Goal: Task Accomplishment & Management: Manage account settings

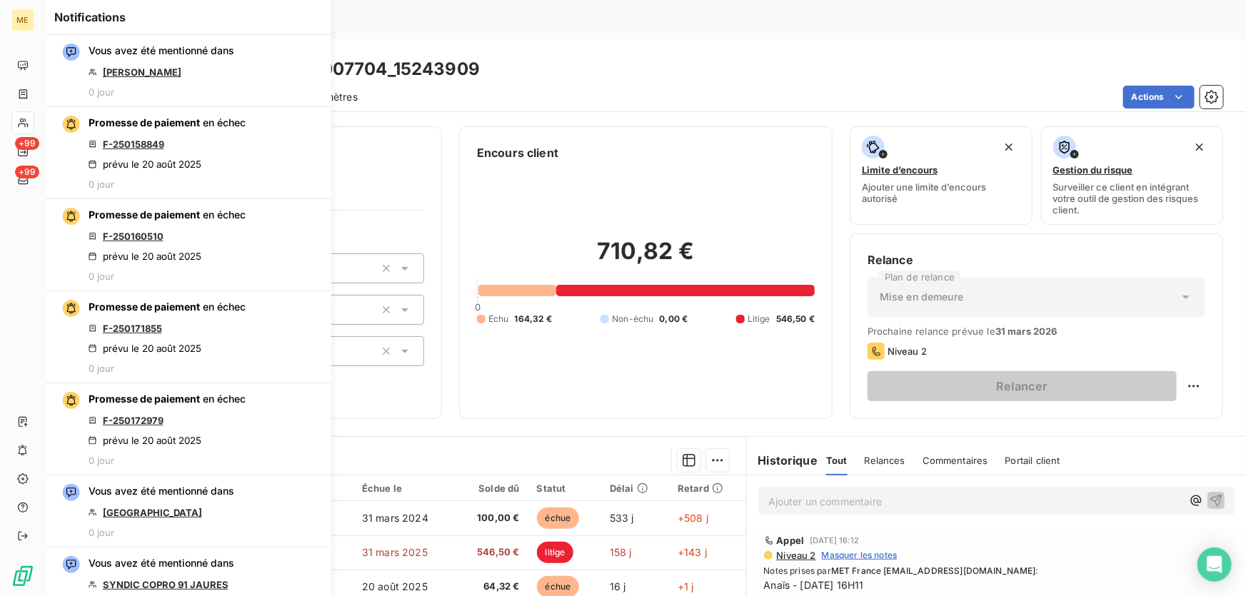
click at [553, 340] on div "710,82 € 0 Échu 164,32 € Non-échu 0,00 € Litige 546,50 €" at bounding box center [646, 281] width 338 height 240
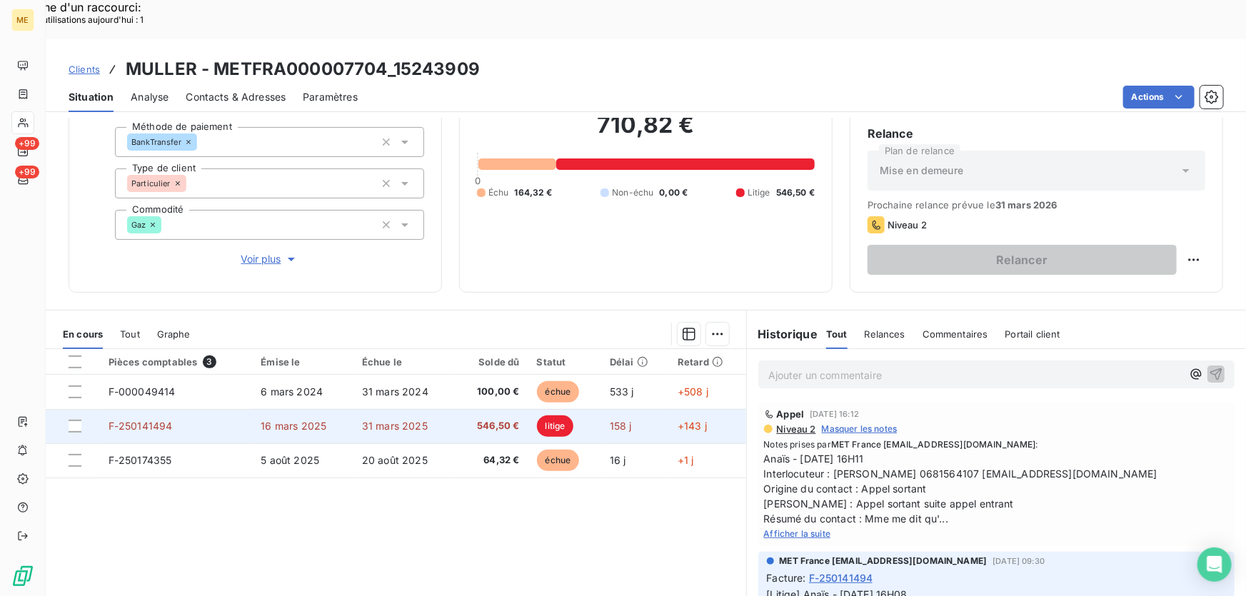
scroll to position [129, 0]
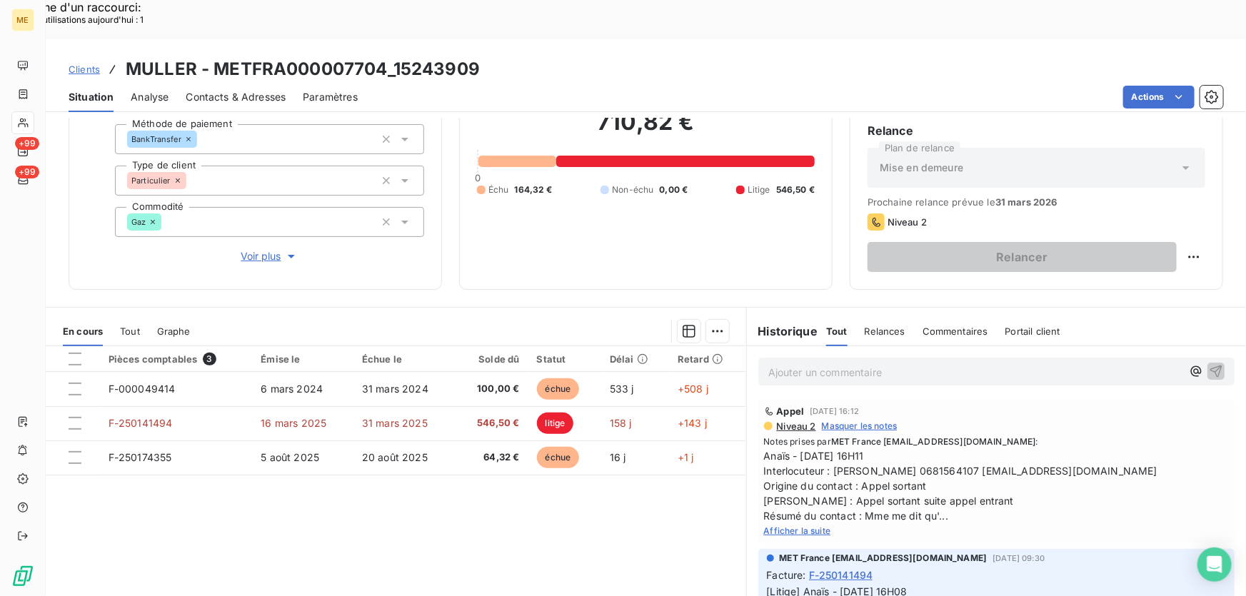
click at [799, 526] on span "Afficher la suite" at bounding box center [797, 531] width 67 height 11
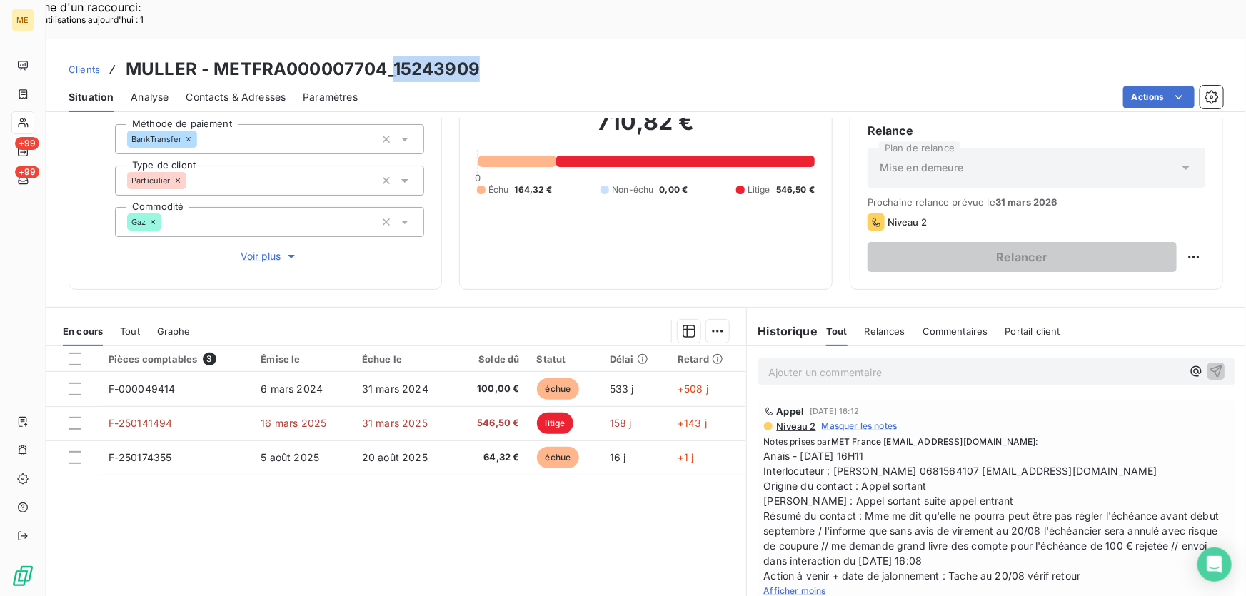
drag, startPoint x: 489, startPoint y: 26, endPoint x: 393, endPoint y: 30, distance: 96.5
click at [393, 56] on div "Clients MULLER - METFRA000007704_15243909" at bounding box center [646, 69] width 1201 height 26
copy h3 "15243909"
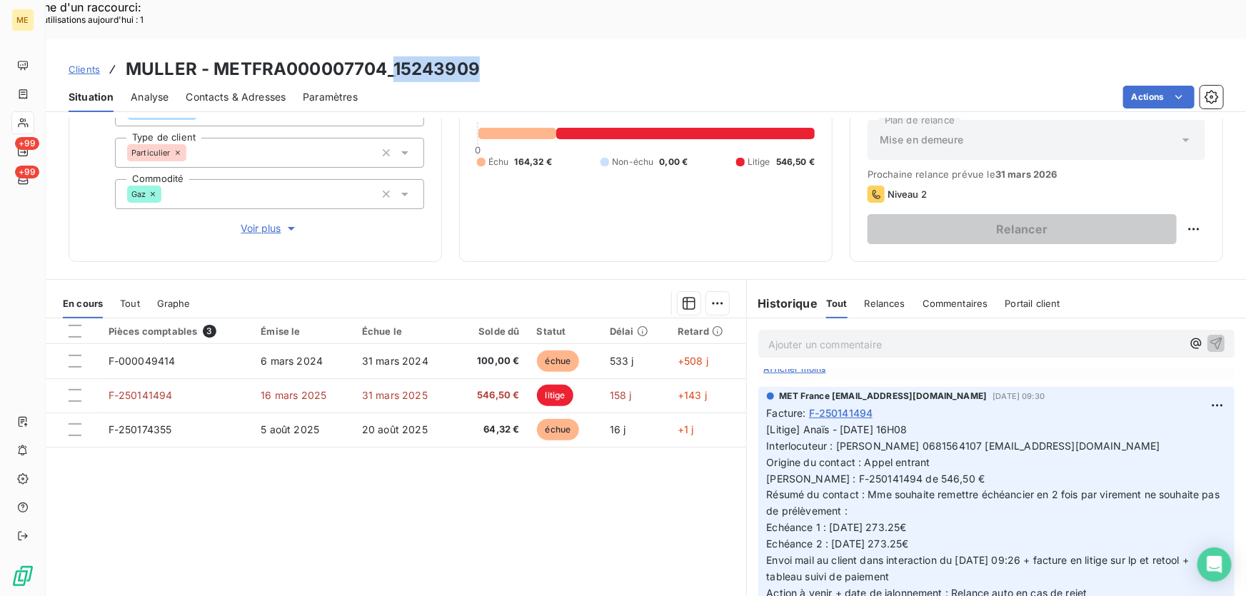
scroll to position [0, 0]
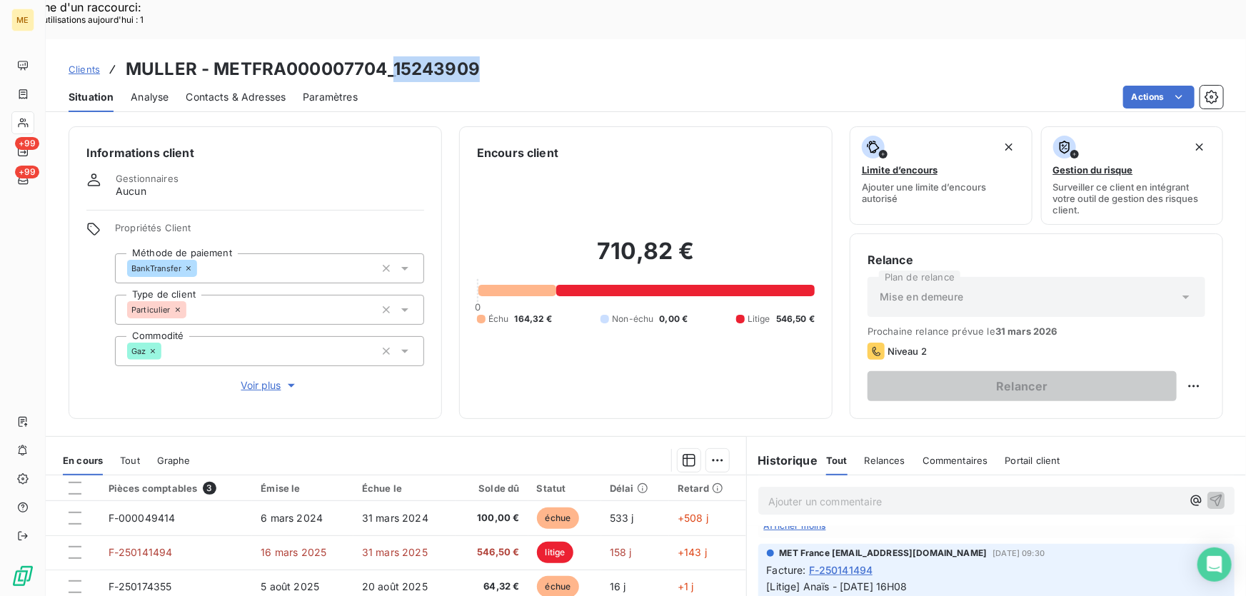
click at [246, 379] on span "Voir plus" at bounding box center [269, 386] width 57 height 14
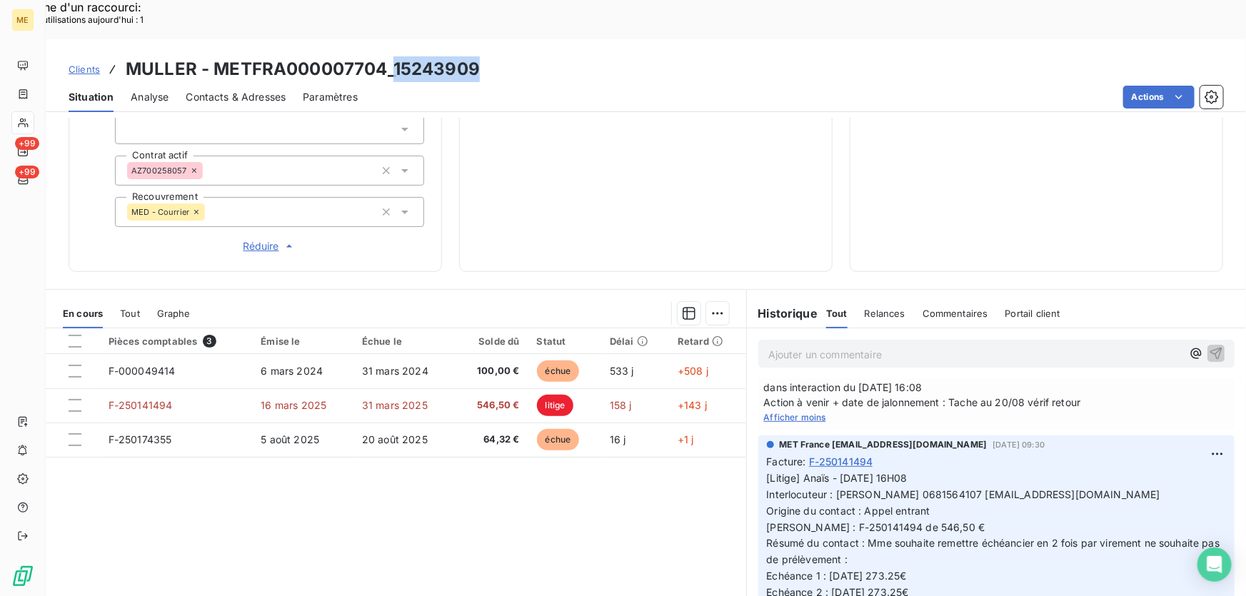
scroll to position [194, 0]
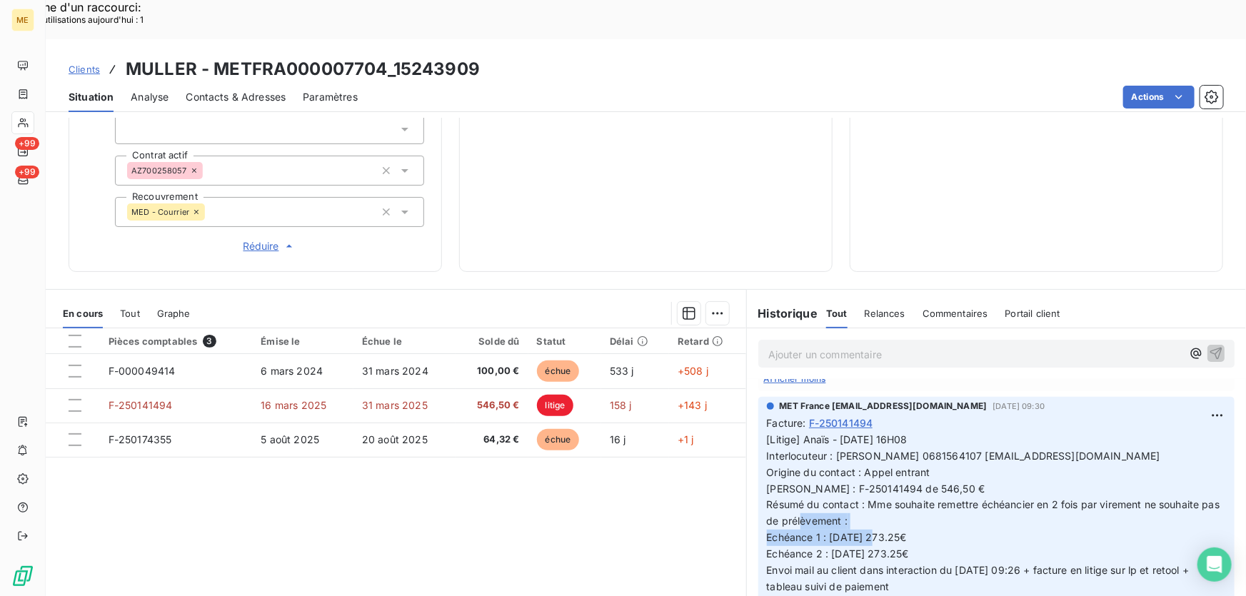
drag, startPoint x: 759, startPoint y: 489, endPoint x: 976, endPoint y: 495, distance: 216.5
click at [976, 495] on div "MET France [EMAIL_ADDRESS][DOMAIN_NAME] [DATE] 09:30 Facture : F-250141494 [Lit…" at bounding box center [997, 509] width 476 height 224
copy span "Echéance 1 : [DATE] 273.25€"
drag, startPoint x: 482, startPoint y: 26, endPoint x: 392, endPoint y: 31, distance: 90.2
click at [392, 56] on div "Clients MULLER - METFRA000007704_15243909" at bounding box center [646, 69] width 1201 height 26
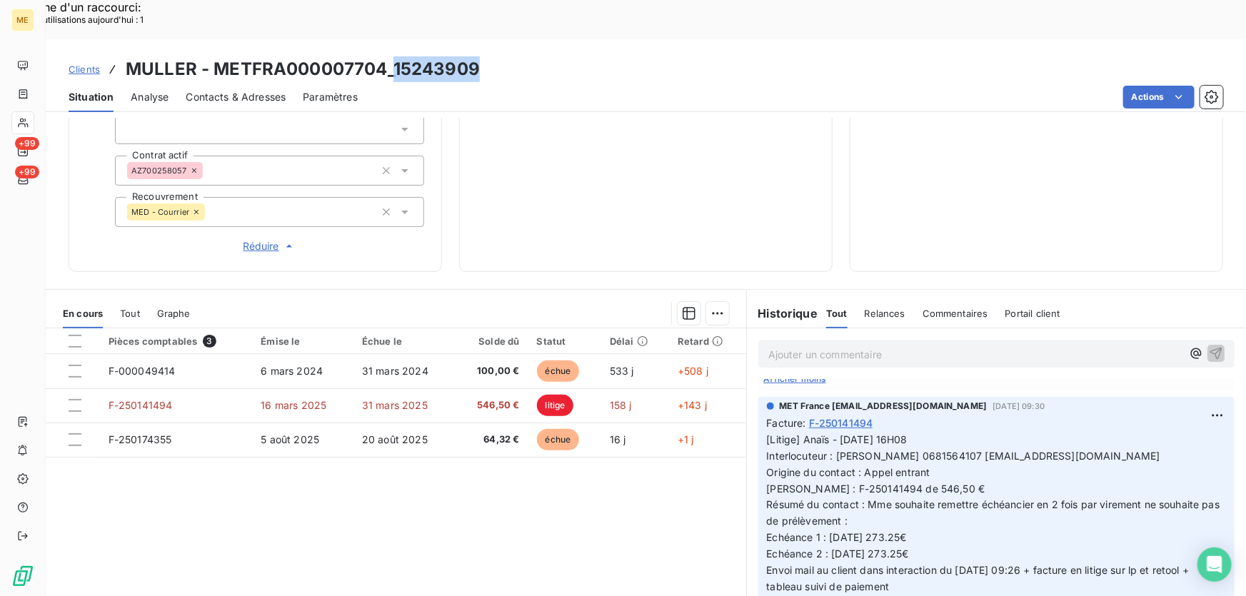
copy h3 "15243909"
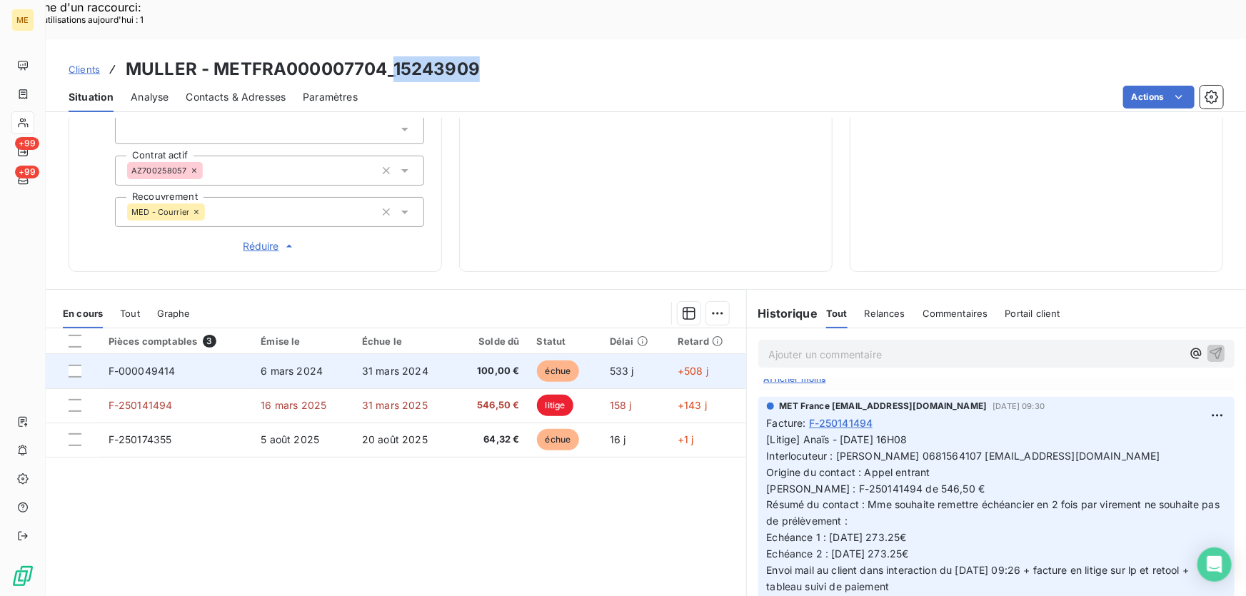
scroll to position [276, 0]
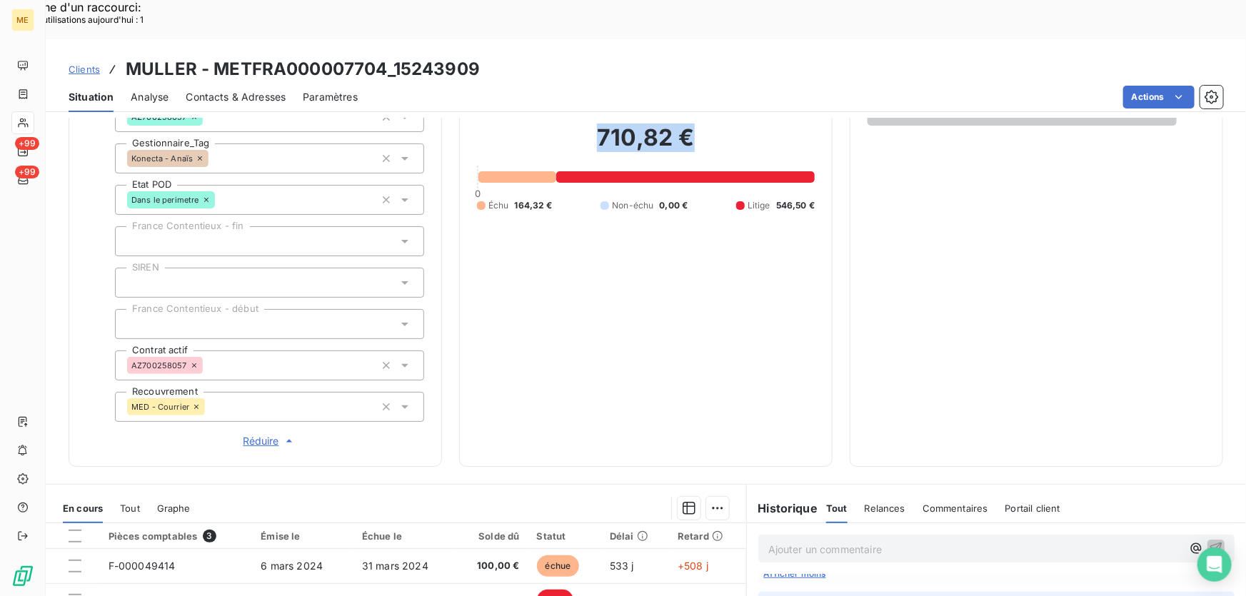
drag, startPoint x: 708, startPoint y: 94, endPoint x: 591, endPoint y: 99, distance: 116.5
click at [591, 124] on h2 "710,82 €" at bounding box center [646, 145] width 338 height 43
copy h2 "710,82 €"
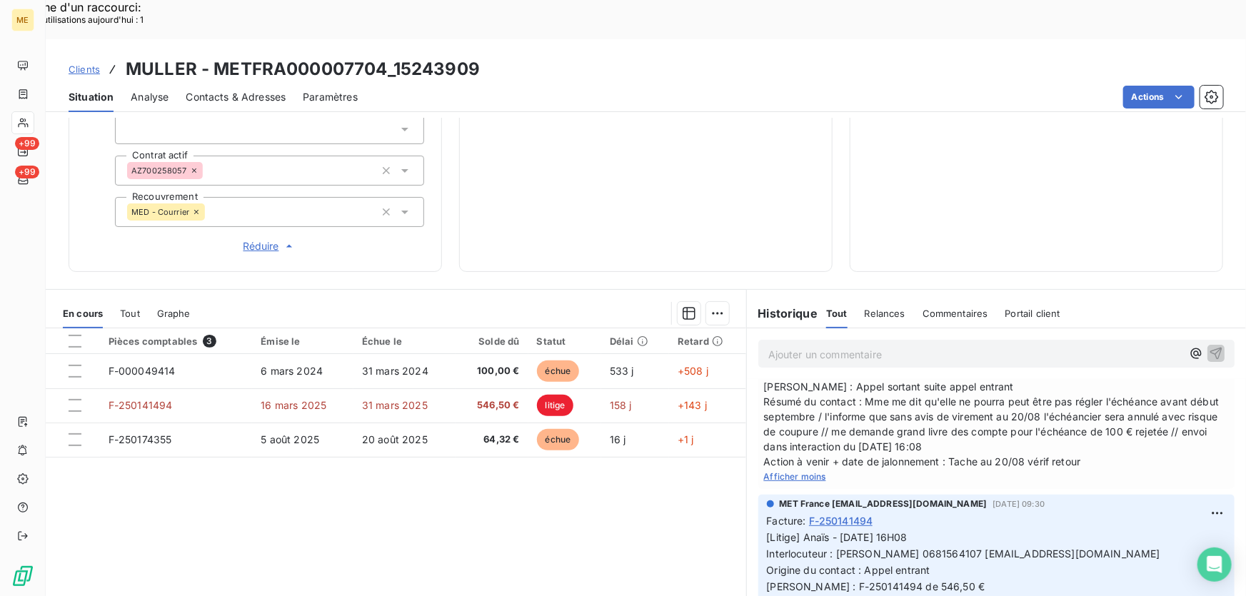
scroll to position [0, 0]
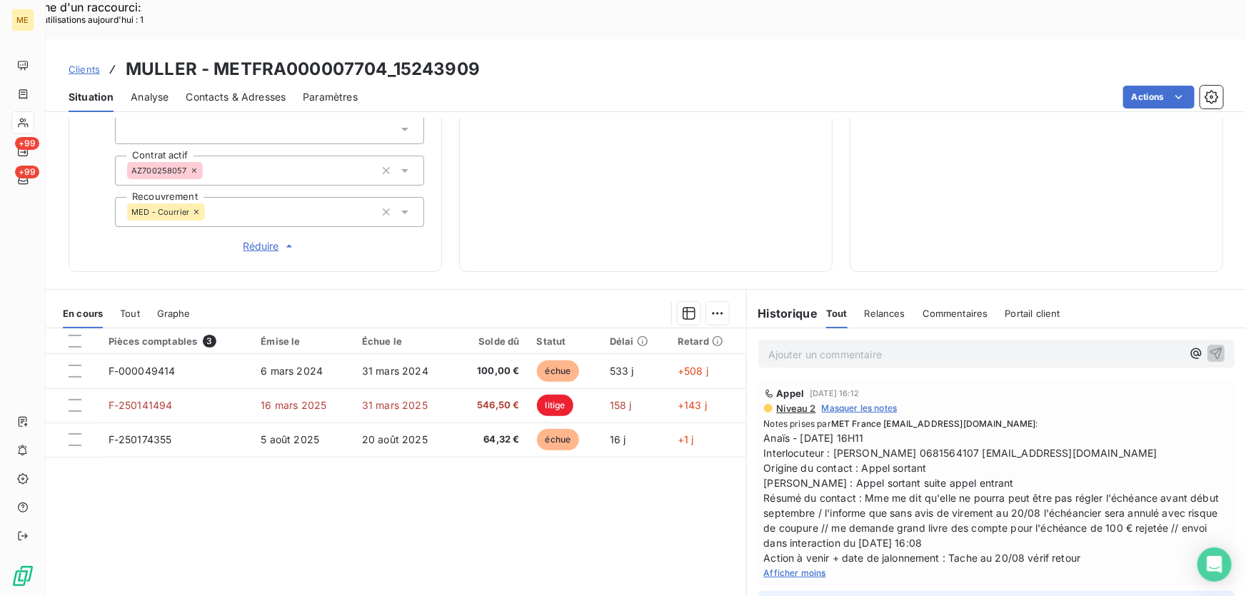
click at [845, 346] on p "Ajouter un commentaire ﻿" at bounding box center [976, 355] width 414 height 18
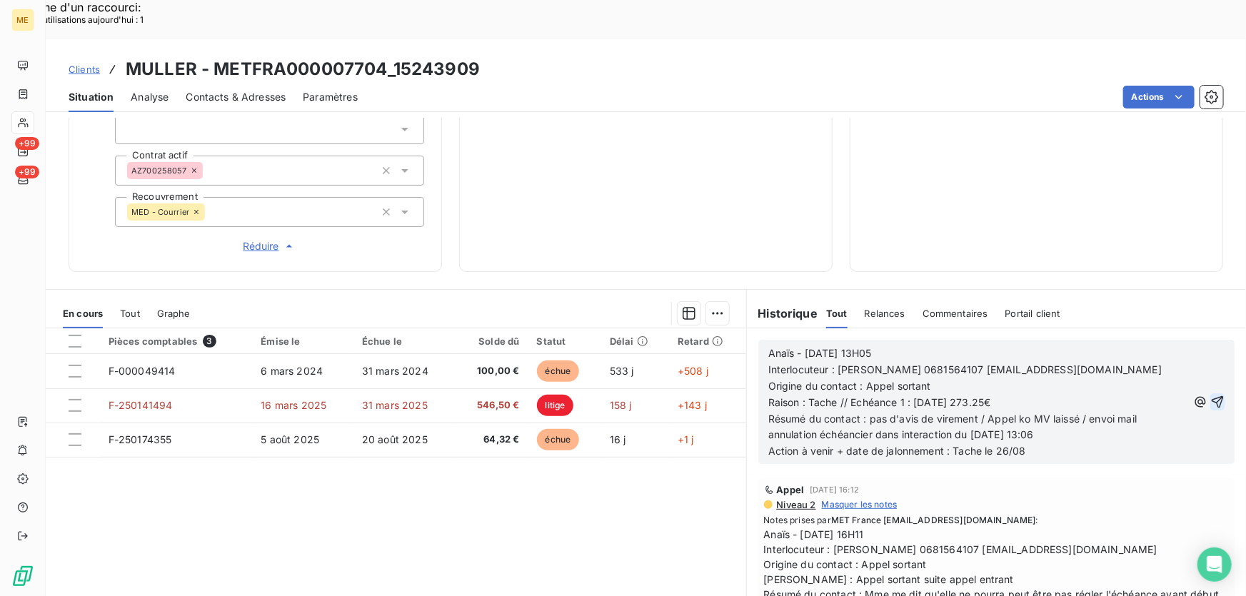
click at [1211, 395] on icon "button" at bounding box center [1218, 402] width 14 height 14
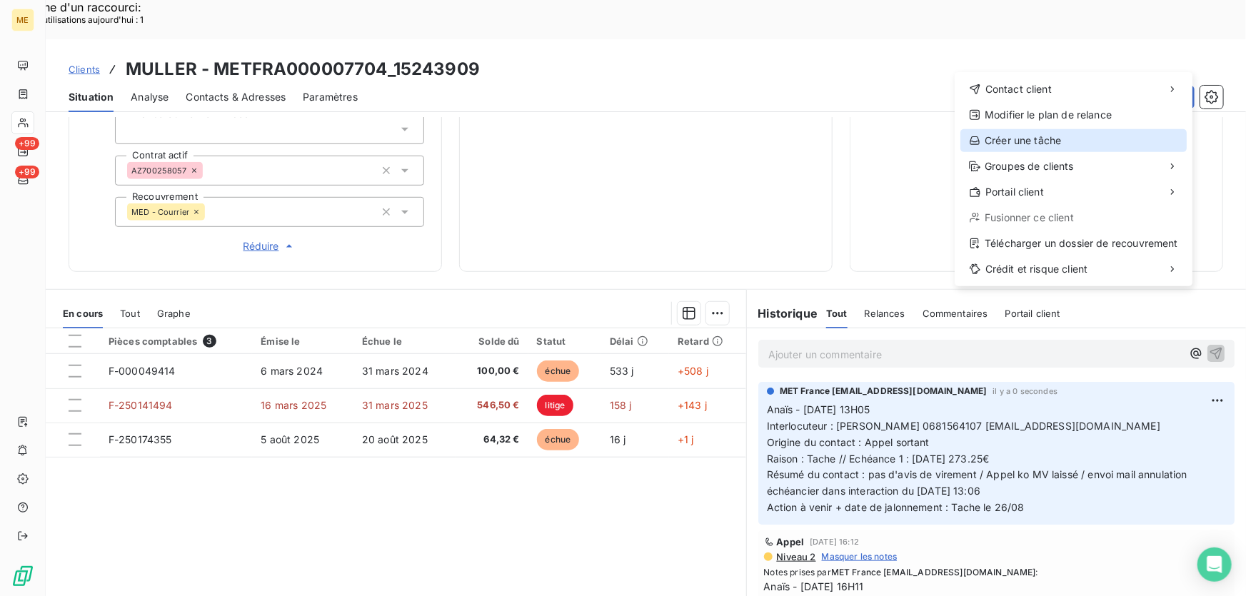
click at [1065, 136] on div "Créer une tâche" at bounding box center [1074, 140] width 226 height 23
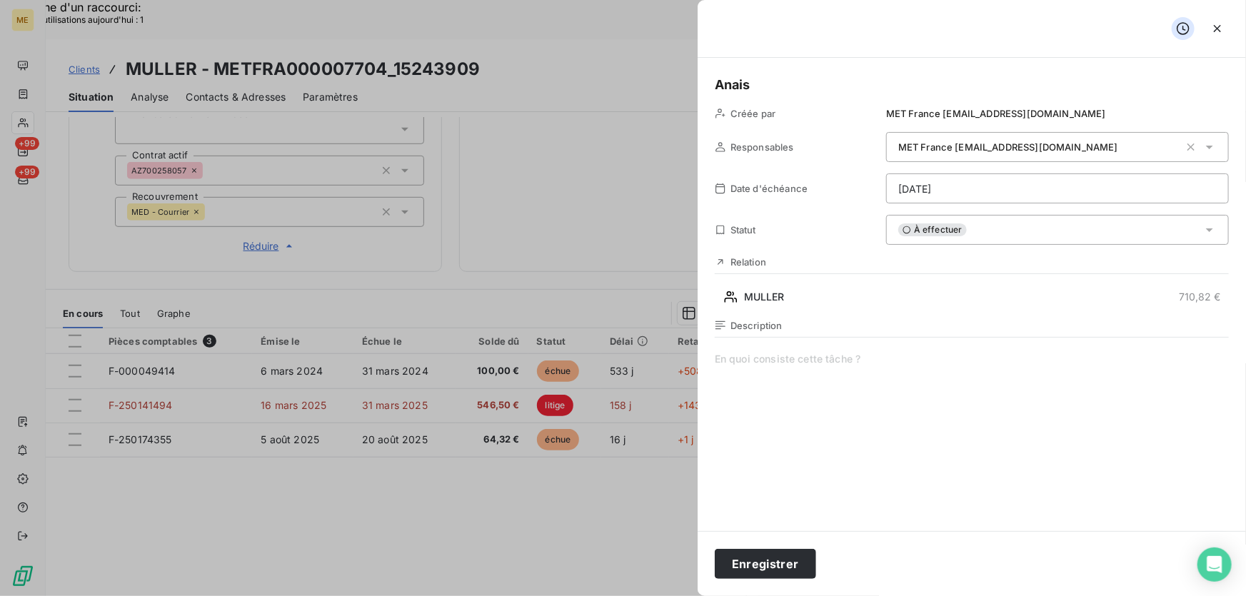
click at [786, 377] on span at bounding box center [972, 489] width 514 height 274
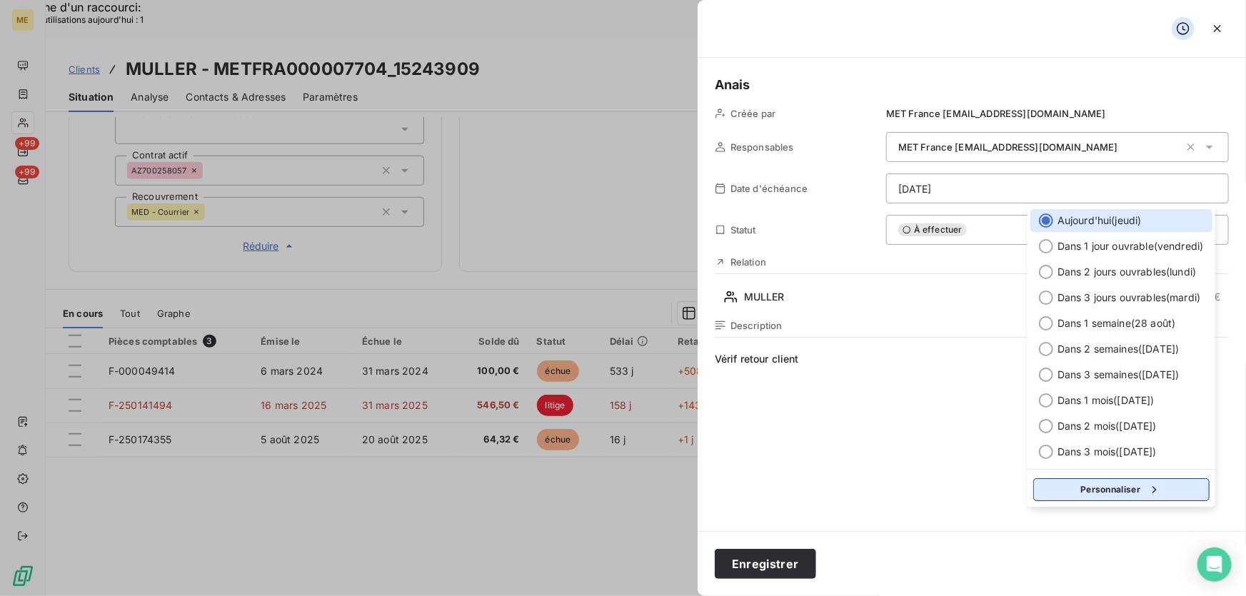
click at [1154, 492] on icon "button" at bounding box center [1155, 490] width 14 height 14
select select "7"
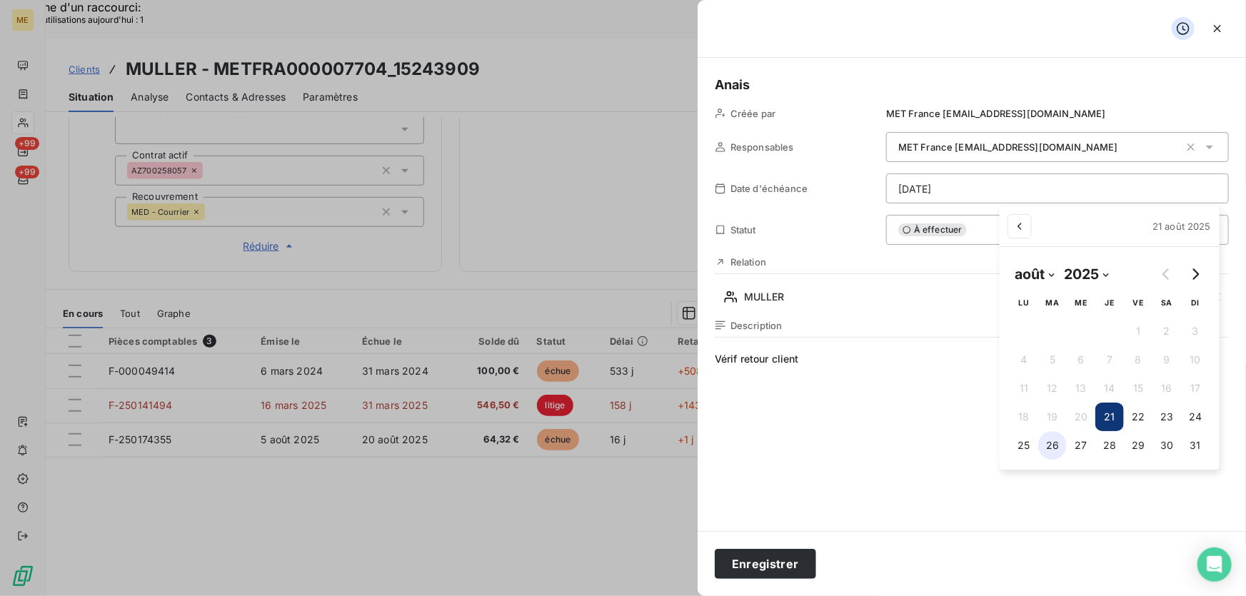
click at [1053, 448] on button "26" at bounding box center [1053, 445] width 29 height 29
type input "[DATE]"
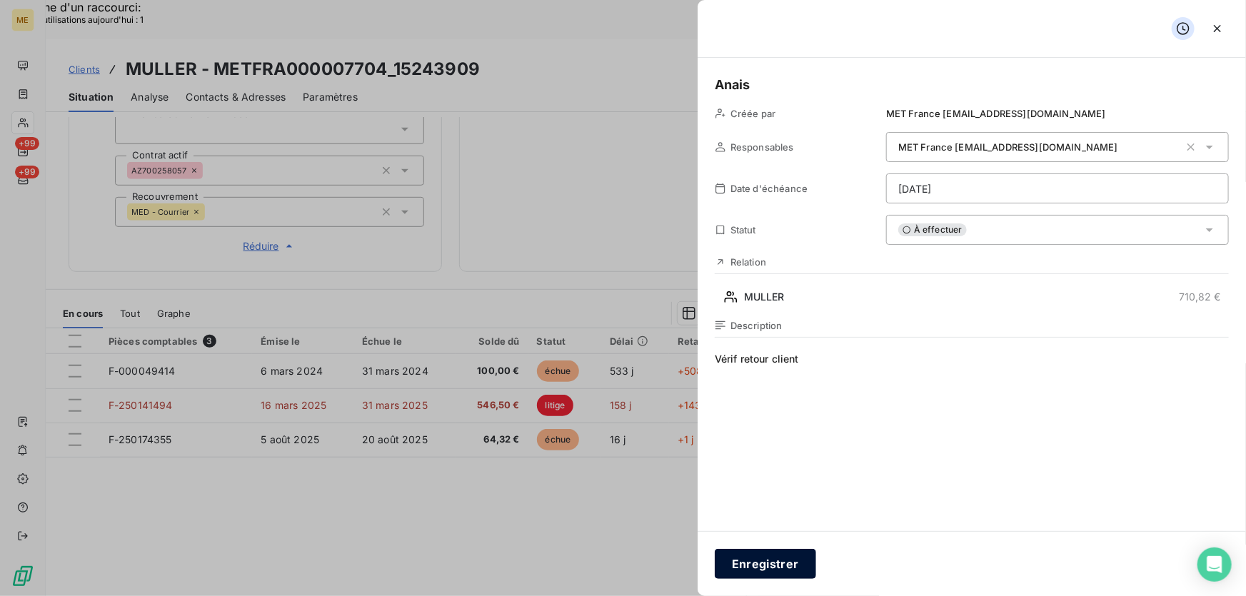
click at [753, 559] on button "Enregistrer" at bounding box center [765, 564] width 101 height 30
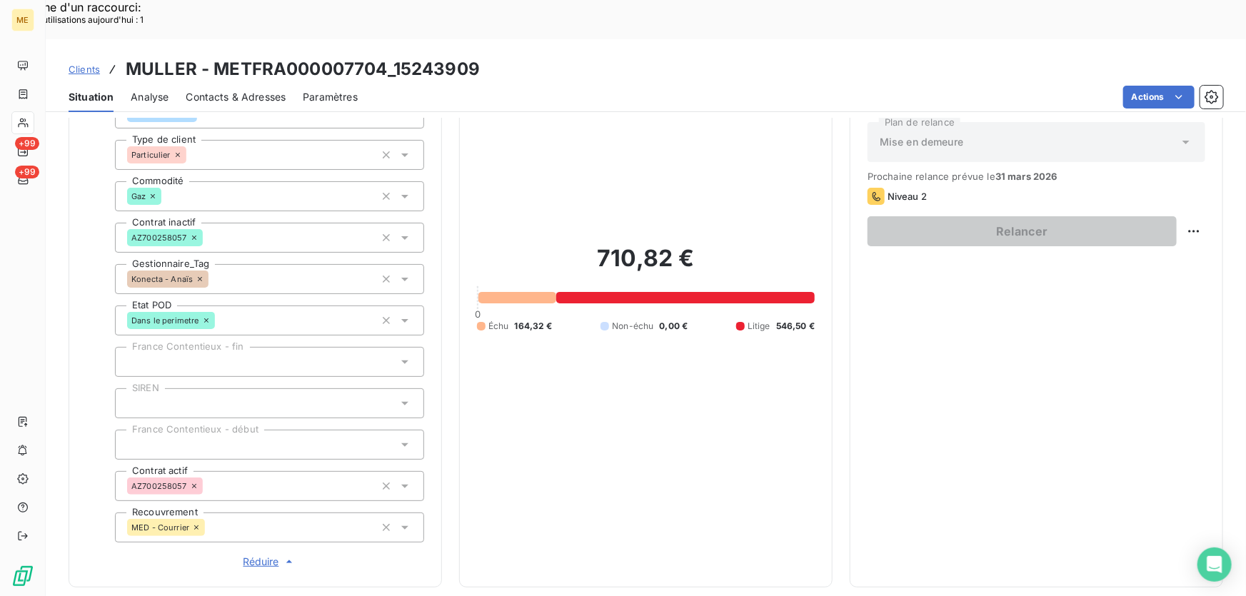
scroll to position [146, 0]
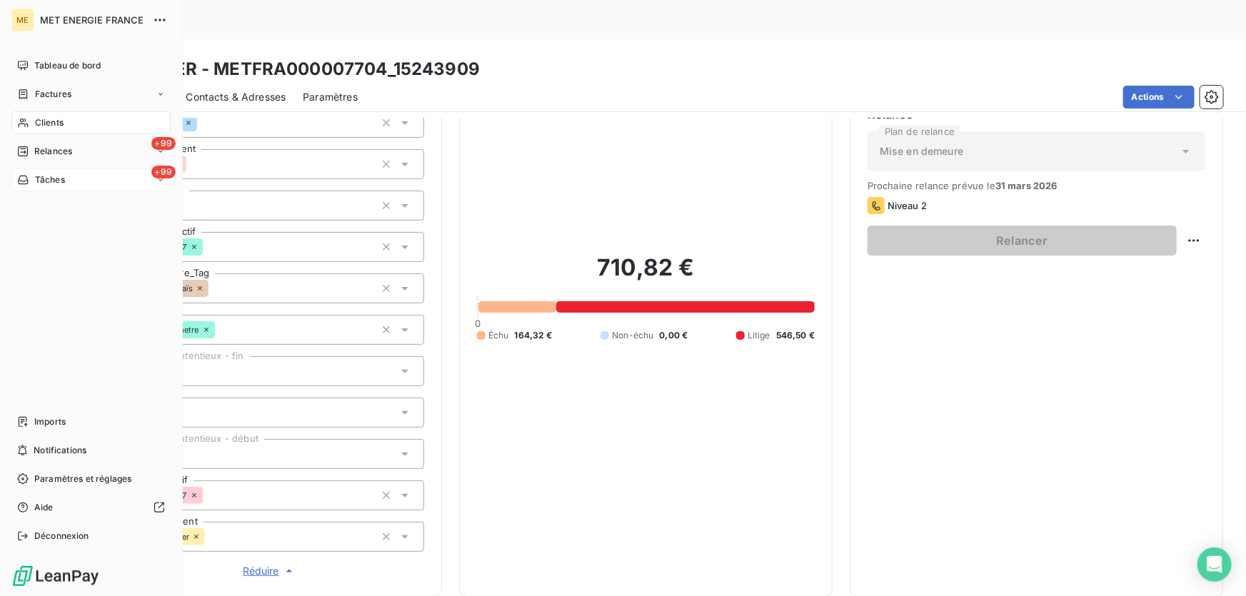
click at [47, 181] on span "Tâches" at bounding box center [50, 180] width 30 height 13
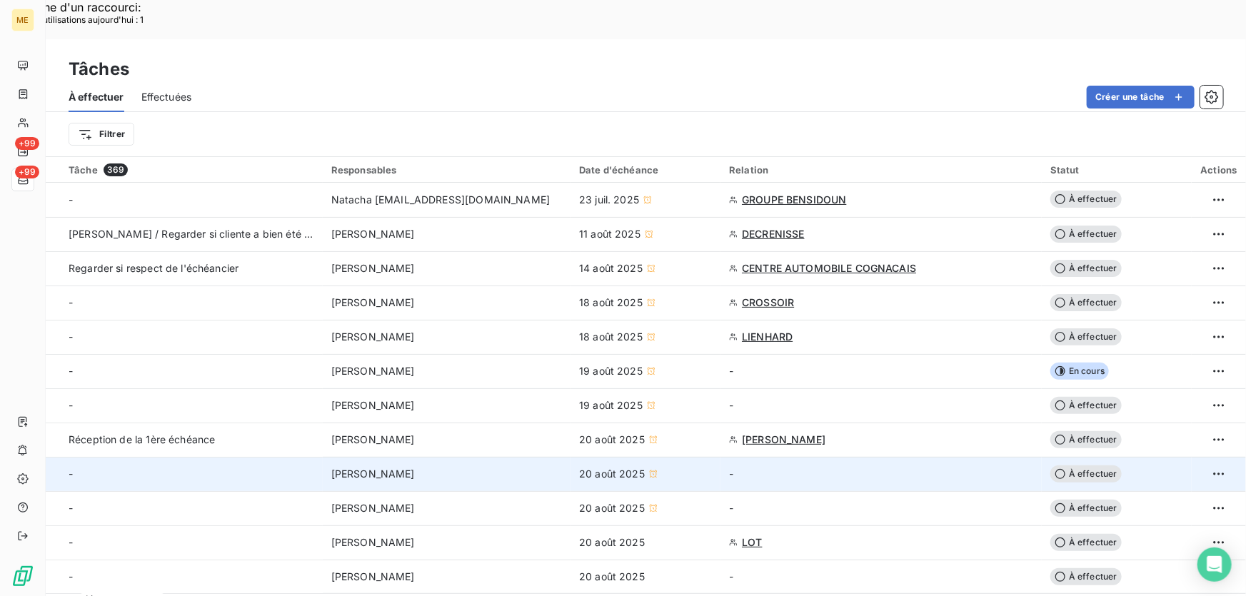
scroll to position [259, 0]
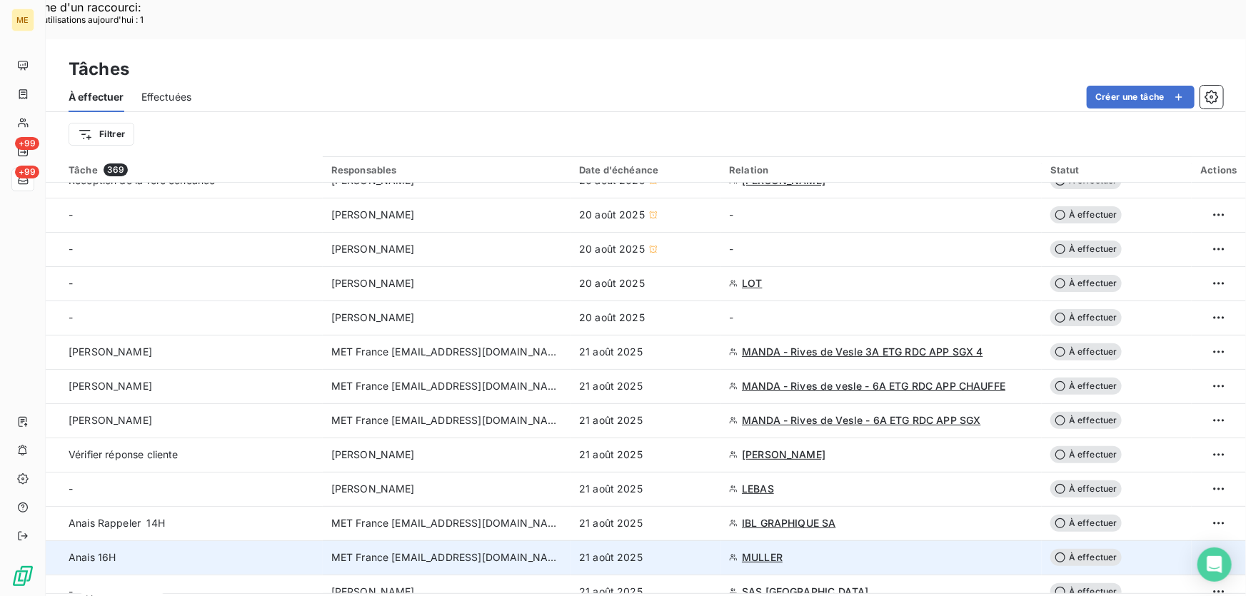
click at [659, 551] on div "21 août 2025" at bounding box center [645, 558] width 133 height 14
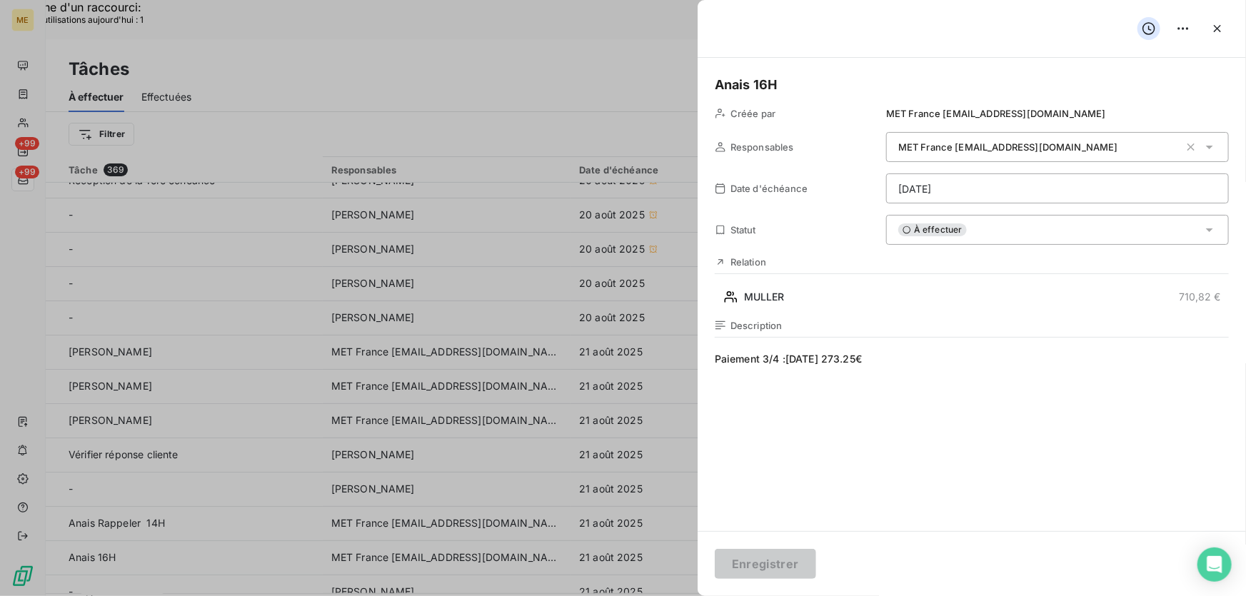
click at [1054, 234] on div "À effectuer" at bounding box center [1057, 230] width 343 height 30
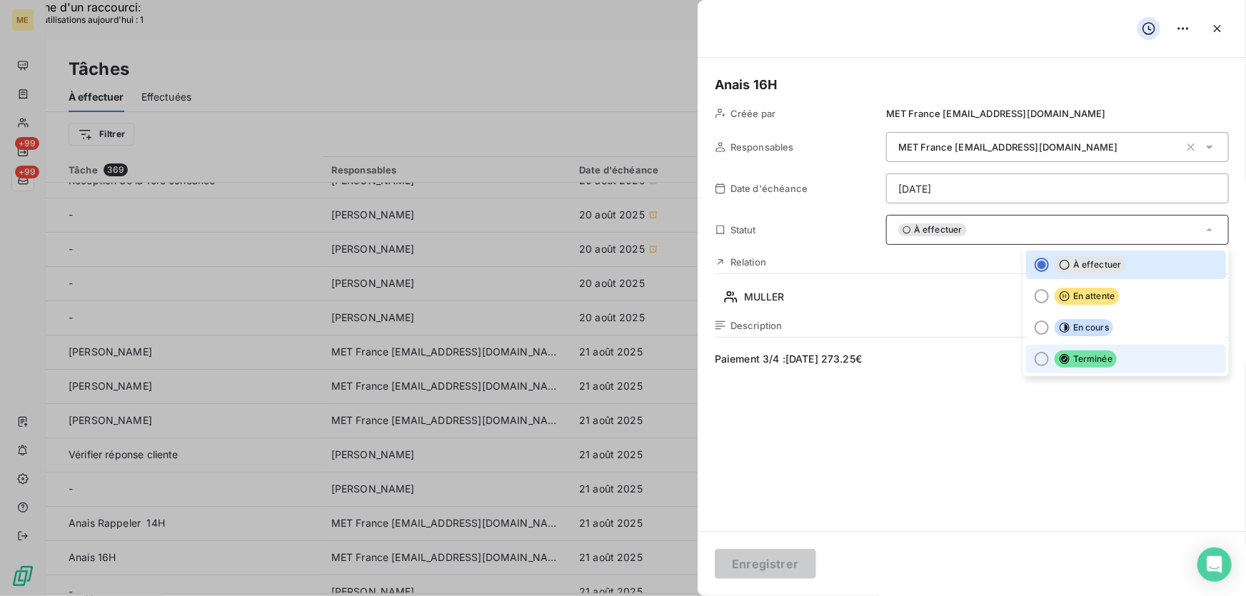
click at [1110, 359] on li "Terminée" at bounding box center [1126, 359] width 200 height 29
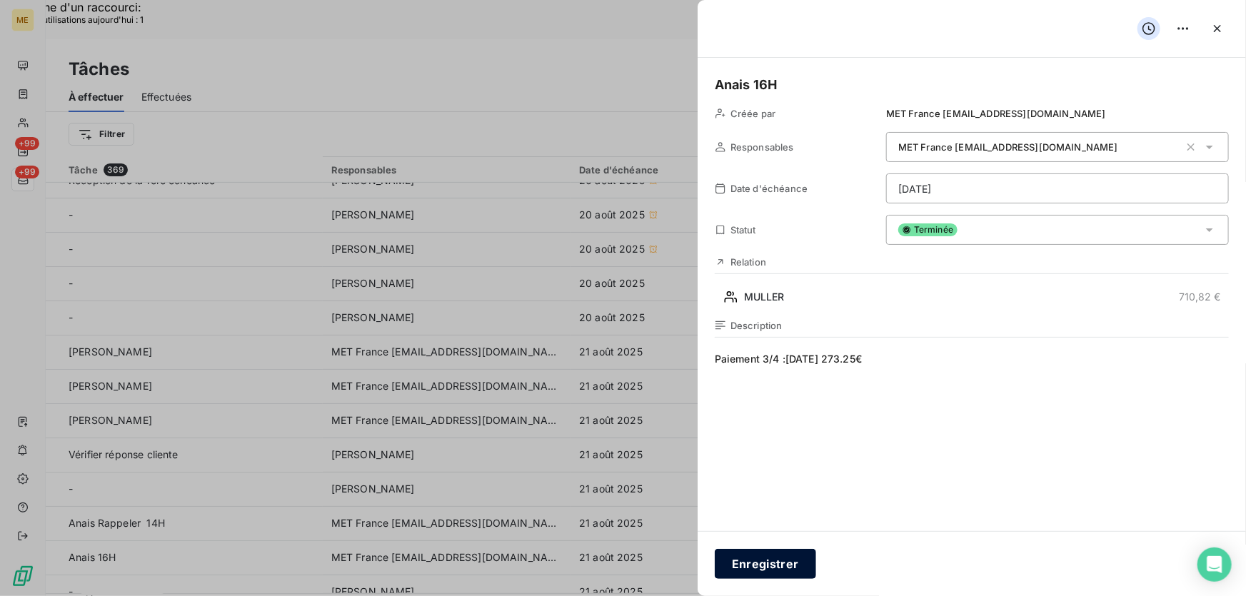
click at [765, 564] on button "Enregistrer" at bounding box center [765, 564] width 101 height 30
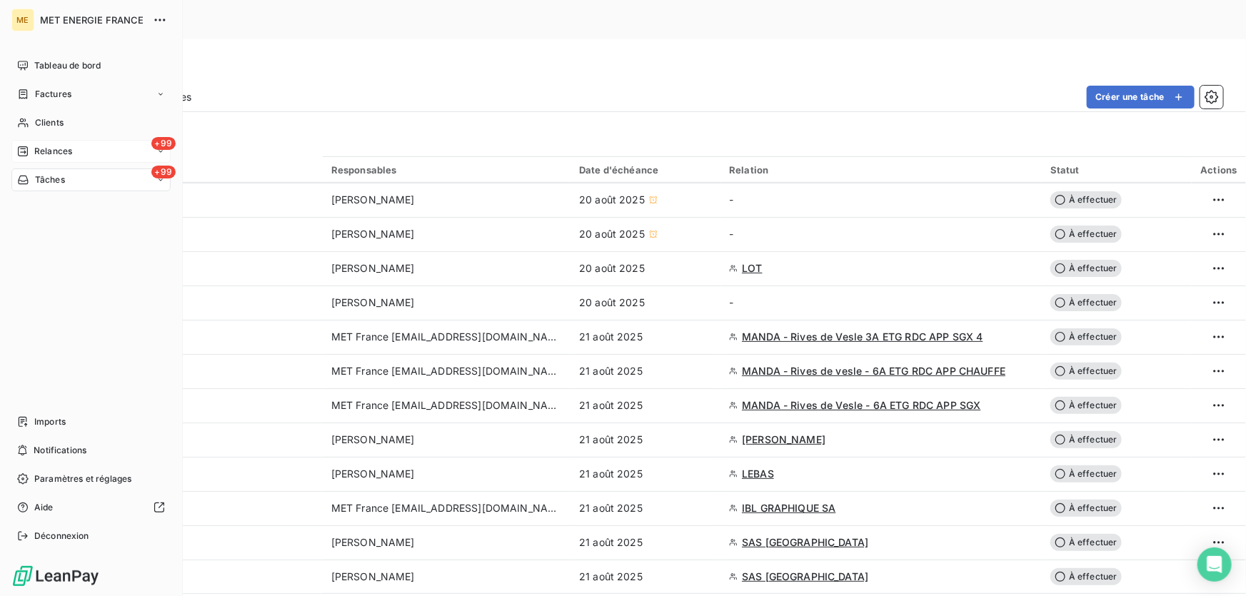
scroll to position [519, 0]
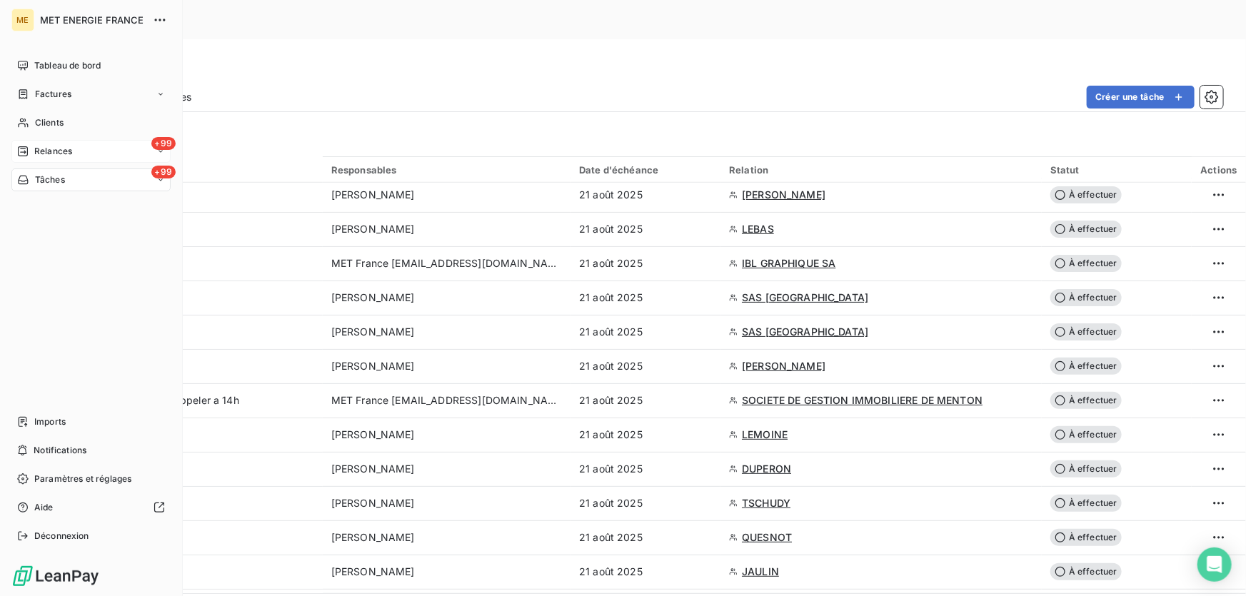
click at [31, 141] on div "+99 Relances" at bounding box center [90, 151] width 159 height 23
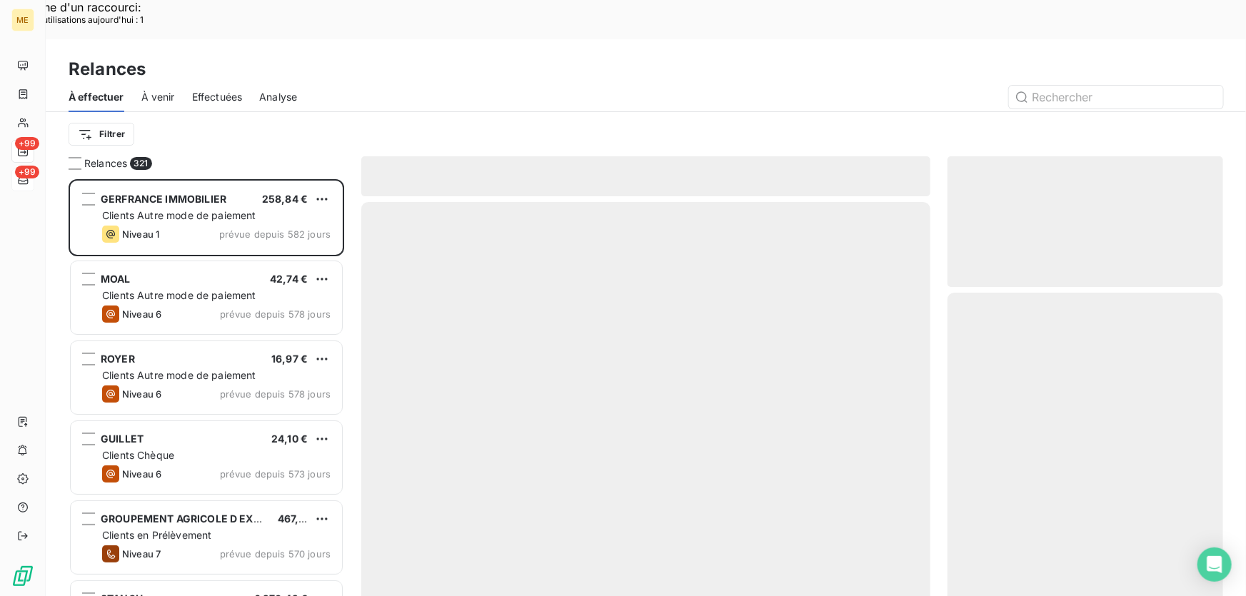
scroll to position [447, 266]
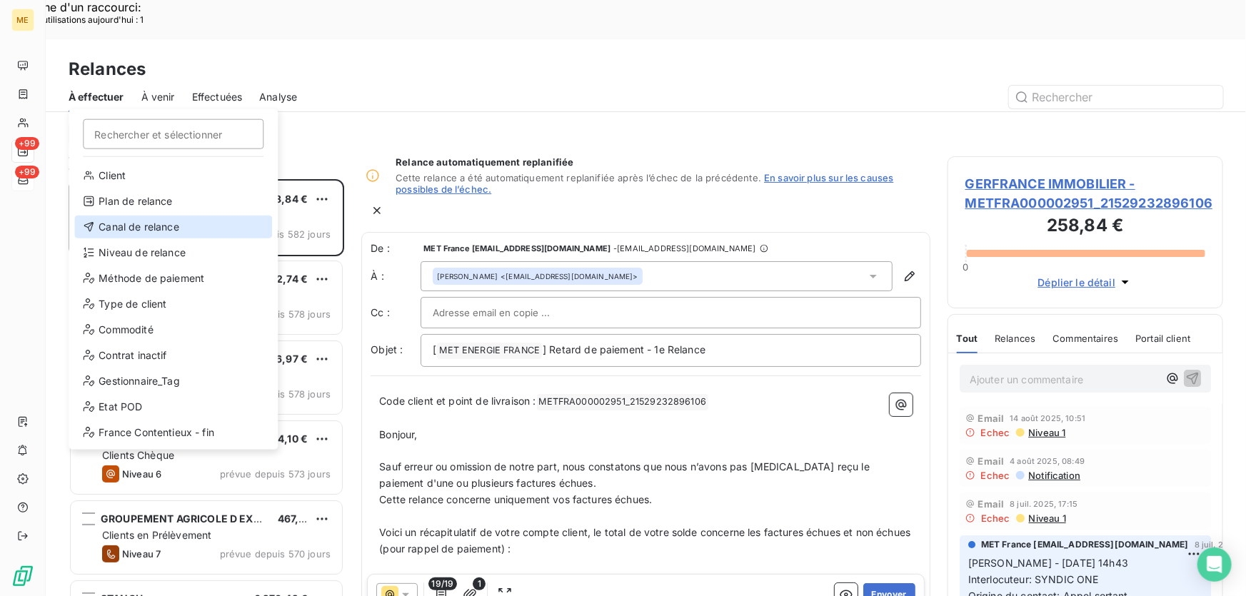
click at [153, 229] on div "Canal de relance" at bounding box center [173, 227] width 198 height 23
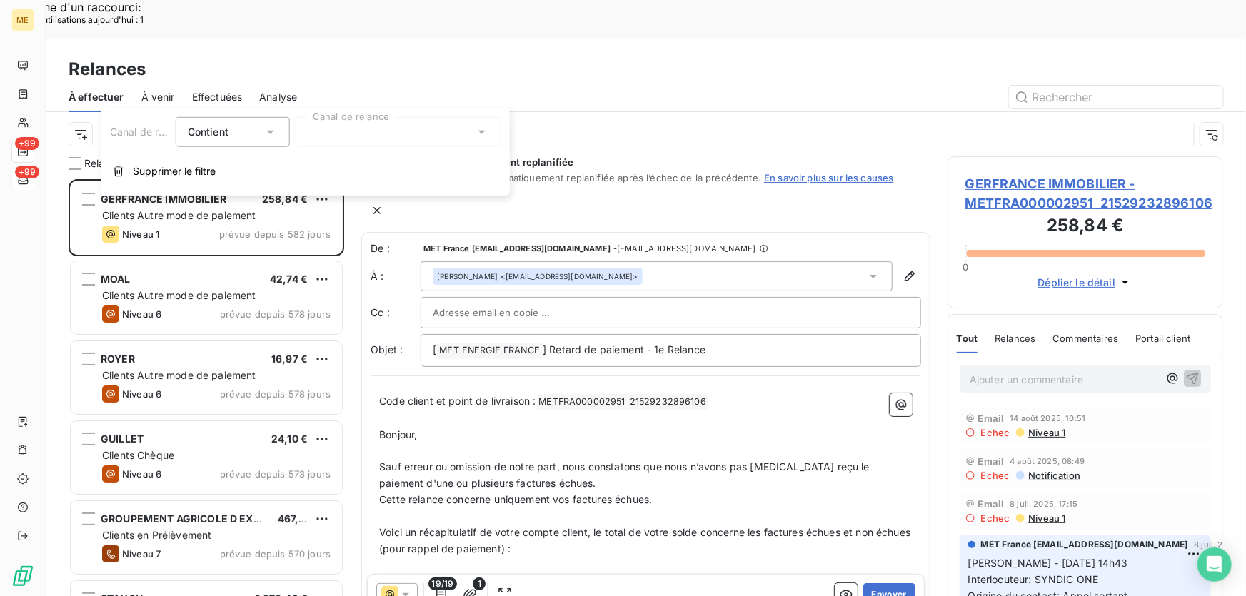
click at [401, 128] on div at bounding box center [399, 132] width 206 height 30
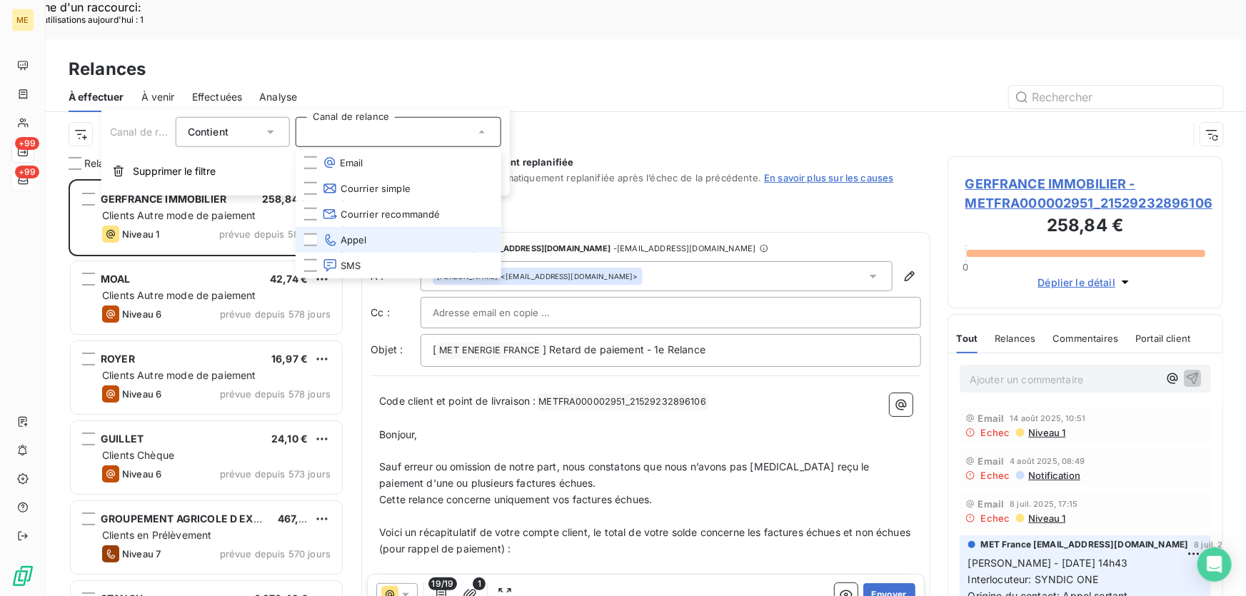
click at [381, 232] on li "Appel" at bounding box center [399, 240] width 206 height 26
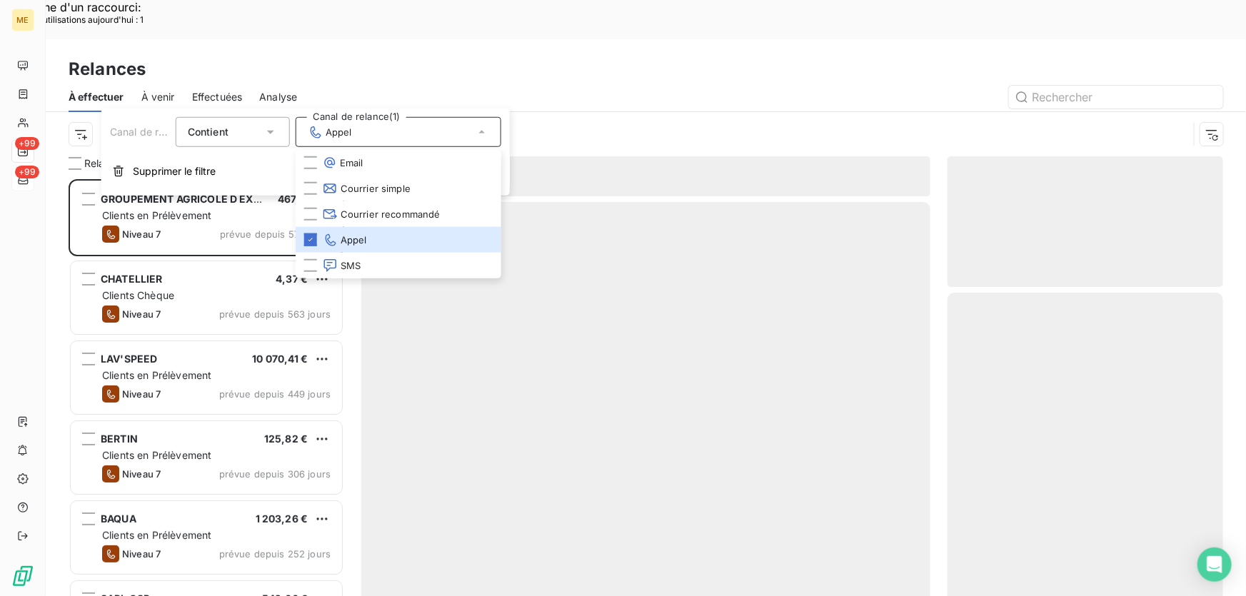
scroll to position [447, 266]
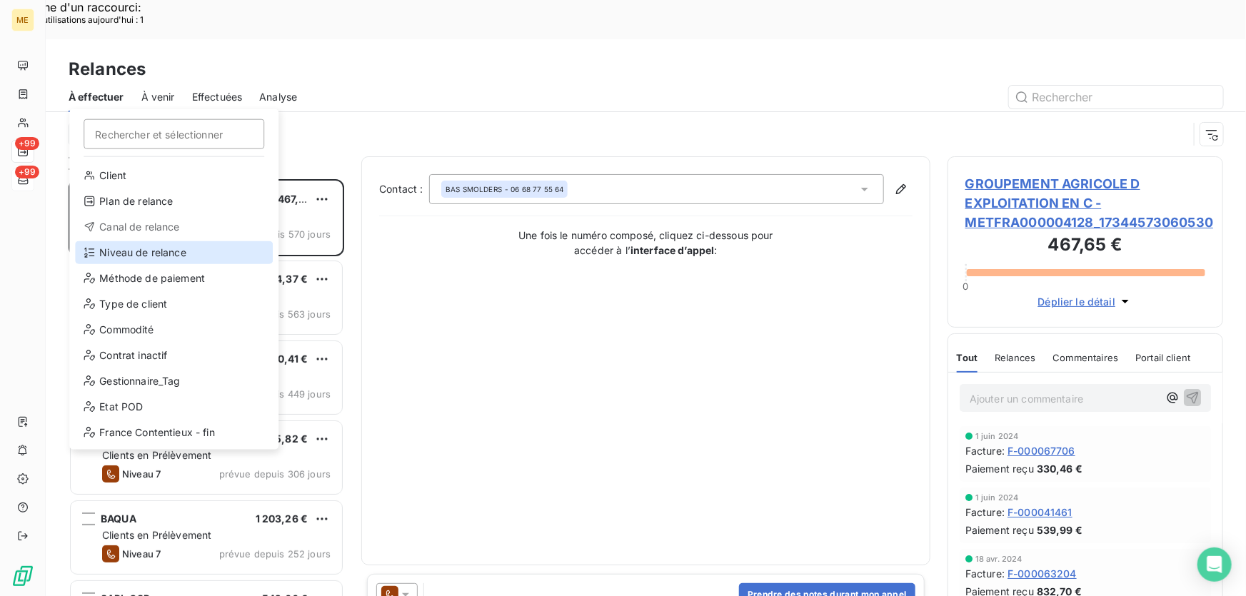
click at [130, 244] on div "Niveau de relance" at bounding box center [174, 252] width 198 height 23
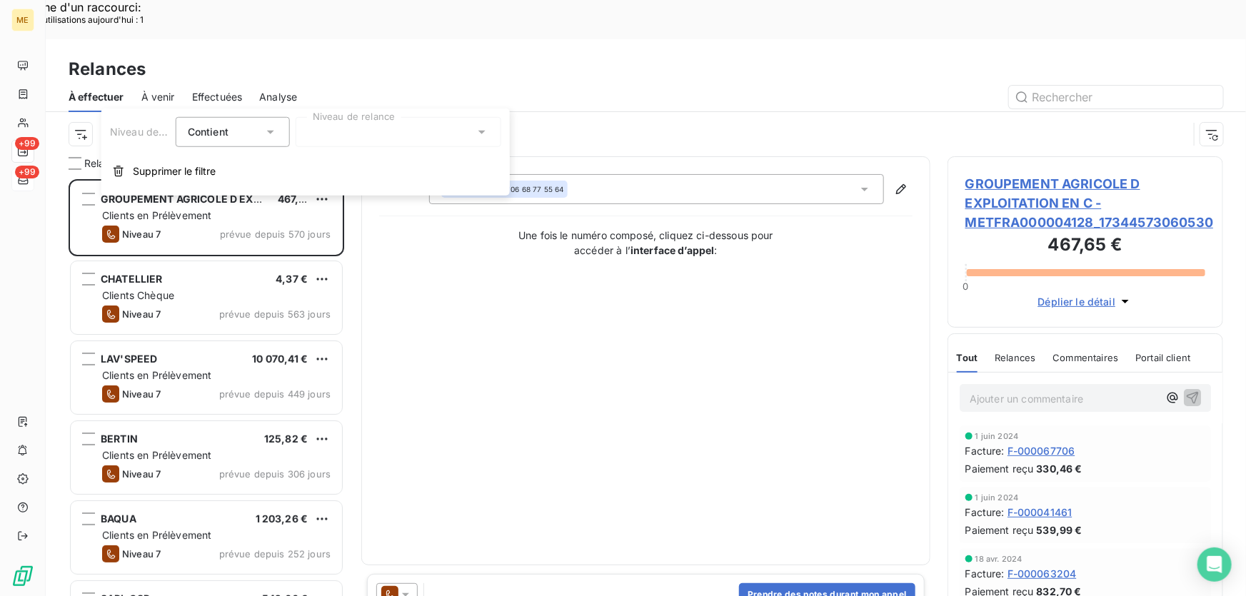
click at [404, 129] on div at bounding box center [399, 132] width 206 height 30
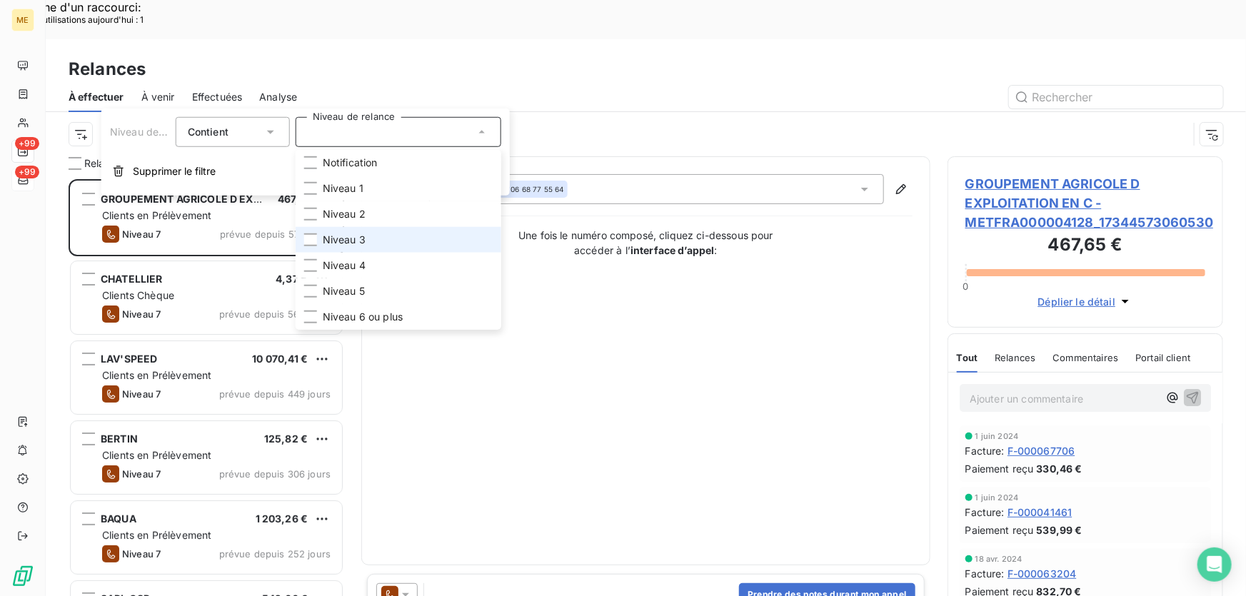
click at [369, 243] on li "Niveau 3" at bounding box center [399, 240] width 206 height 26
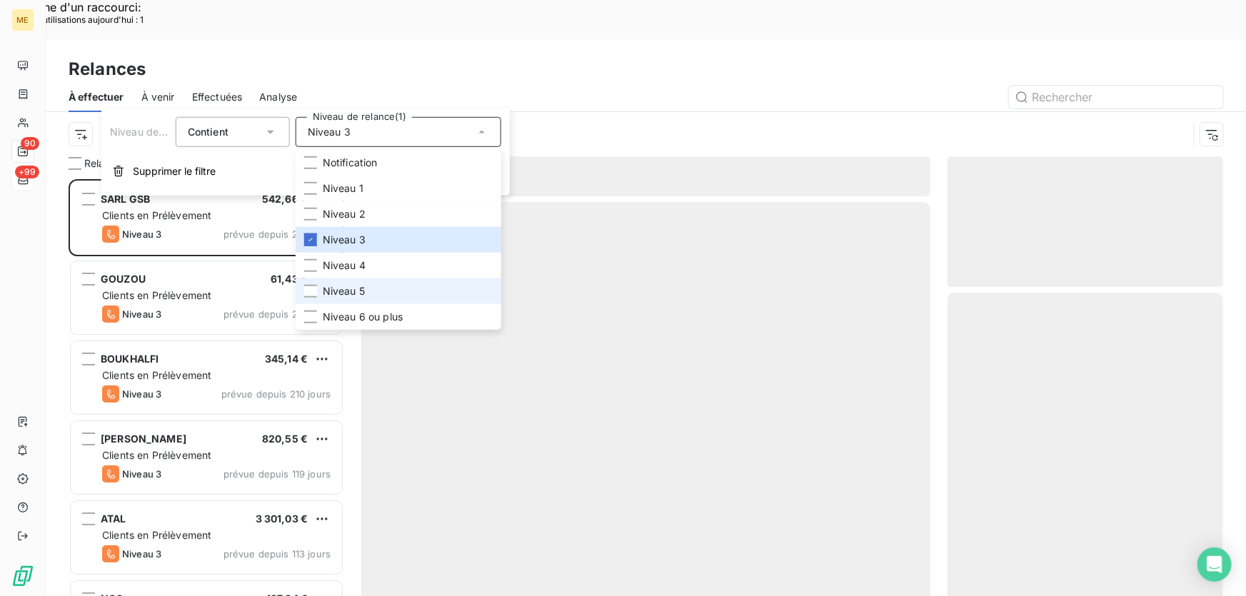
scroll to position [447, 266]
click at [364, 293] on span "Niveau 5" at bounding box center [344, 291] width 42 height 14
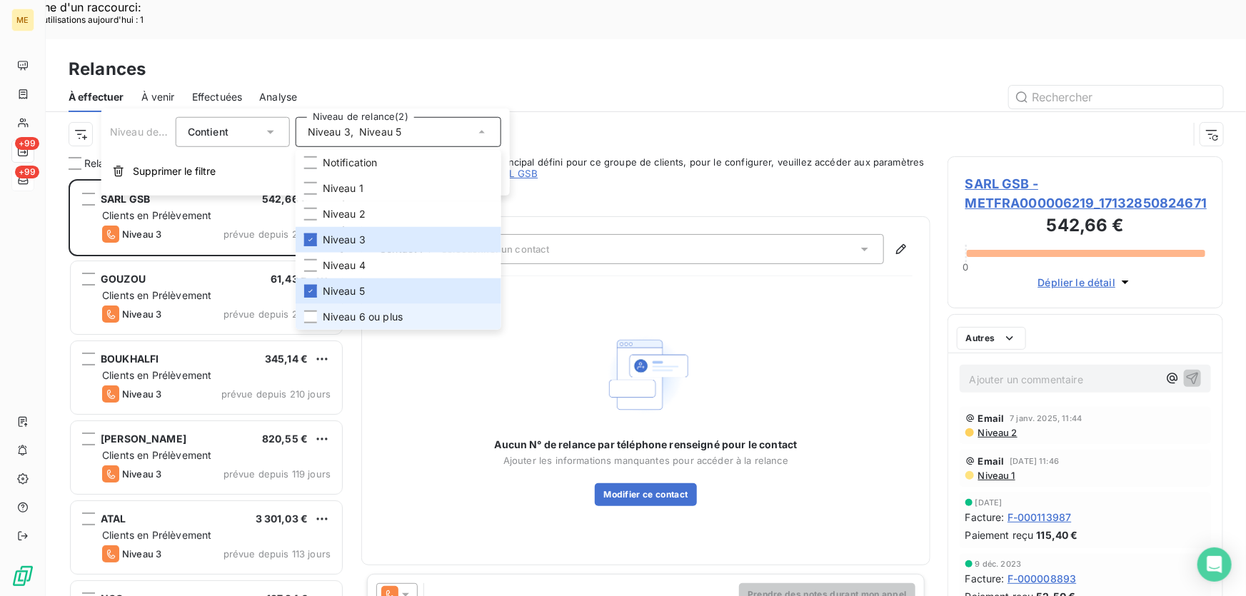
click at [361, 324] on span "Niveau 6 ou plus" at bounding box center [363, 317] width 80 height 14
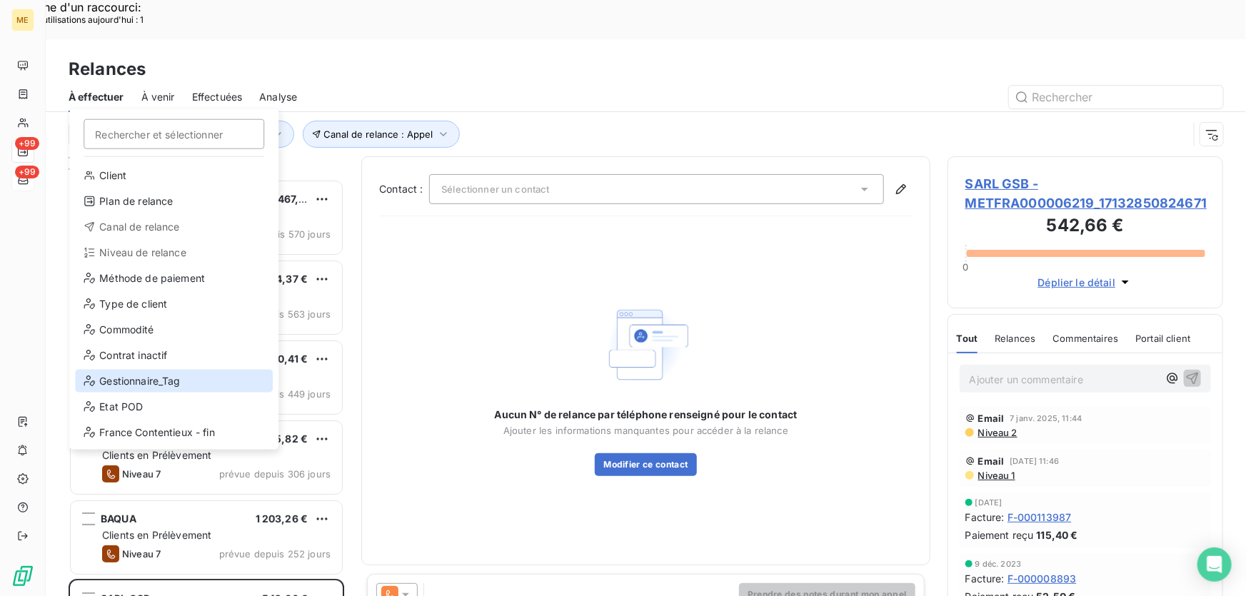
click at [134, 380] on div "Gestionnaire_Tag" at bounding box center [174, 381] width 198 height 23
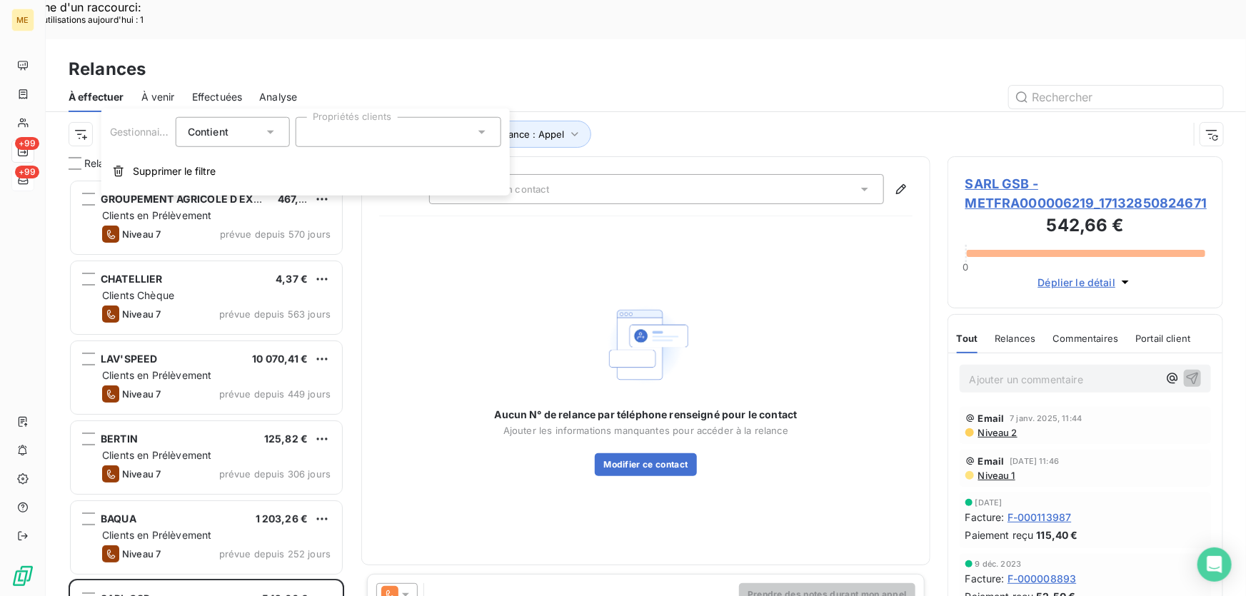
click at [424, 144] on div at bounding box center [399, 132] width 206 height 30
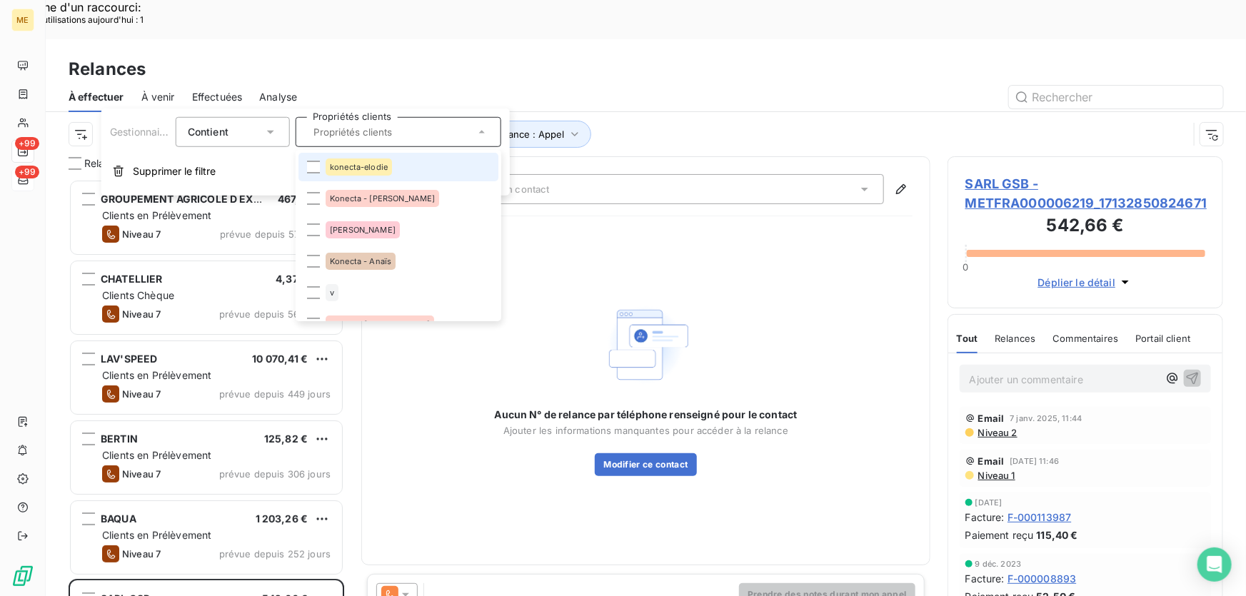
click at [399, 168] on li "konecta-elodie" at bounding box center [399, 167] width 200 height 29
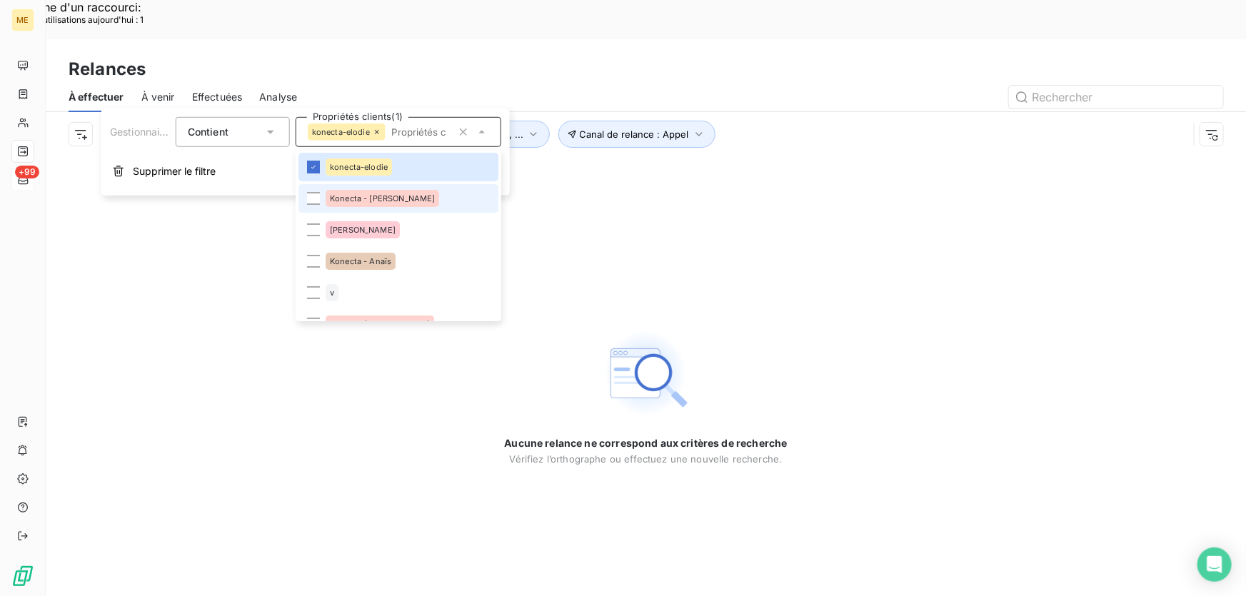
click at [396, 199] on li "Konecta - [PERSON_NAME]" at bounding box center [399, 198] width 200 height 29
click at [389, 264] on span "Konecta - Anaïs" at bounding box center [360, 261] width 61 height 9
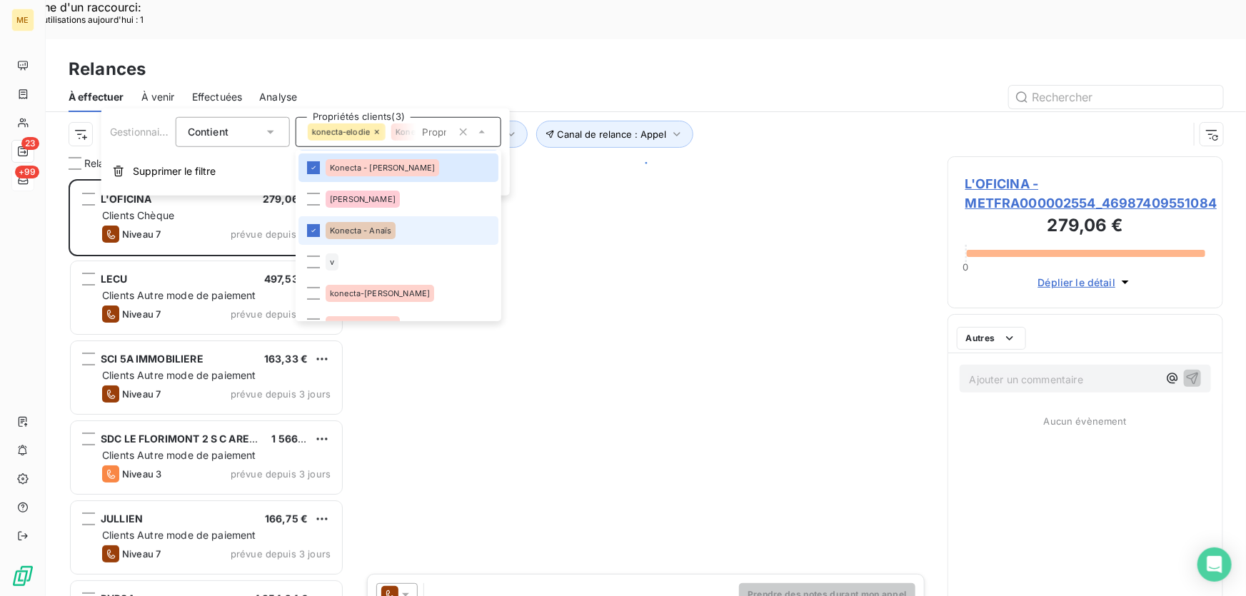
scroll to position [64, 0]
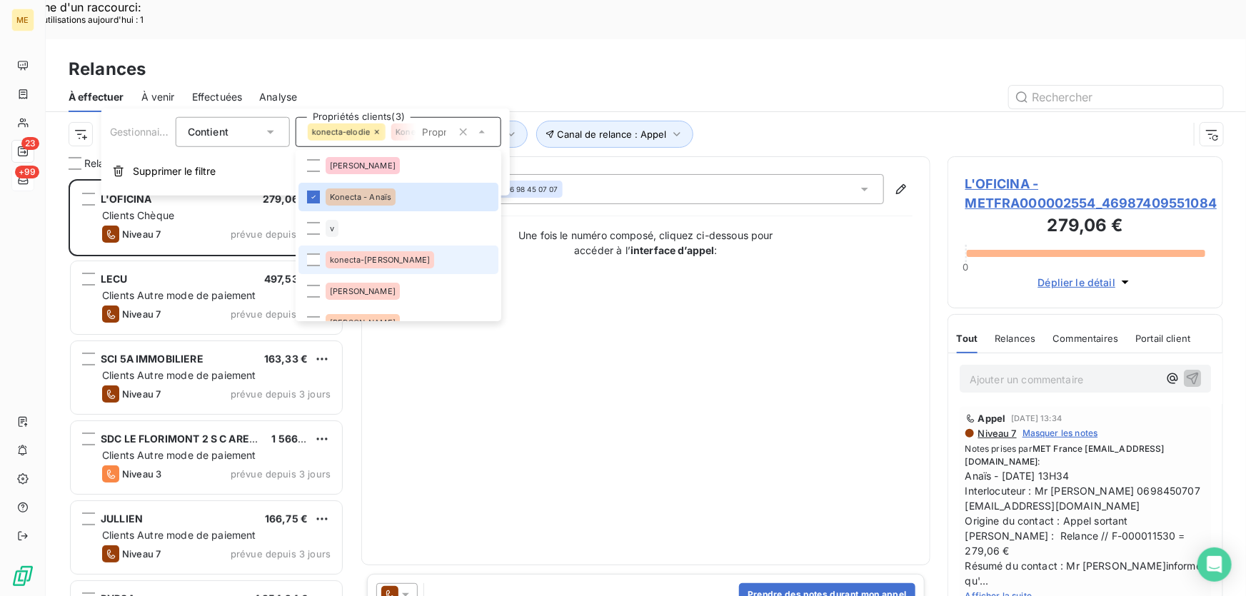
click at [385, 258] on span "konecta-[PERSON_NAME]" at bounding box center [380, 260] width 100 height 9
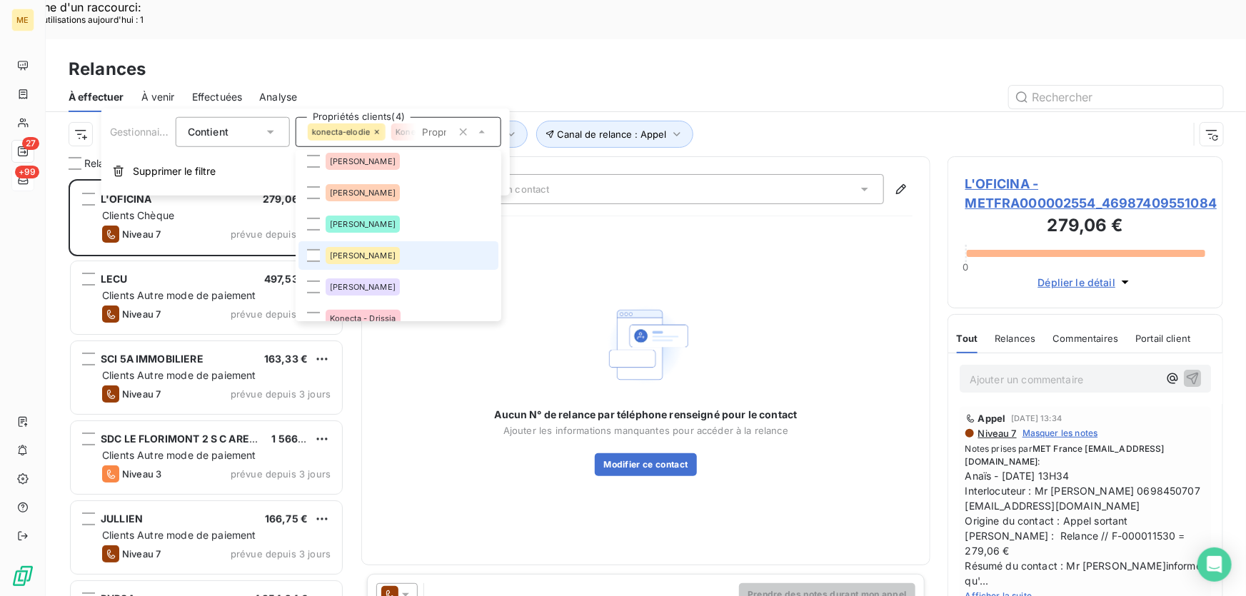
scroll to position [259, 0]
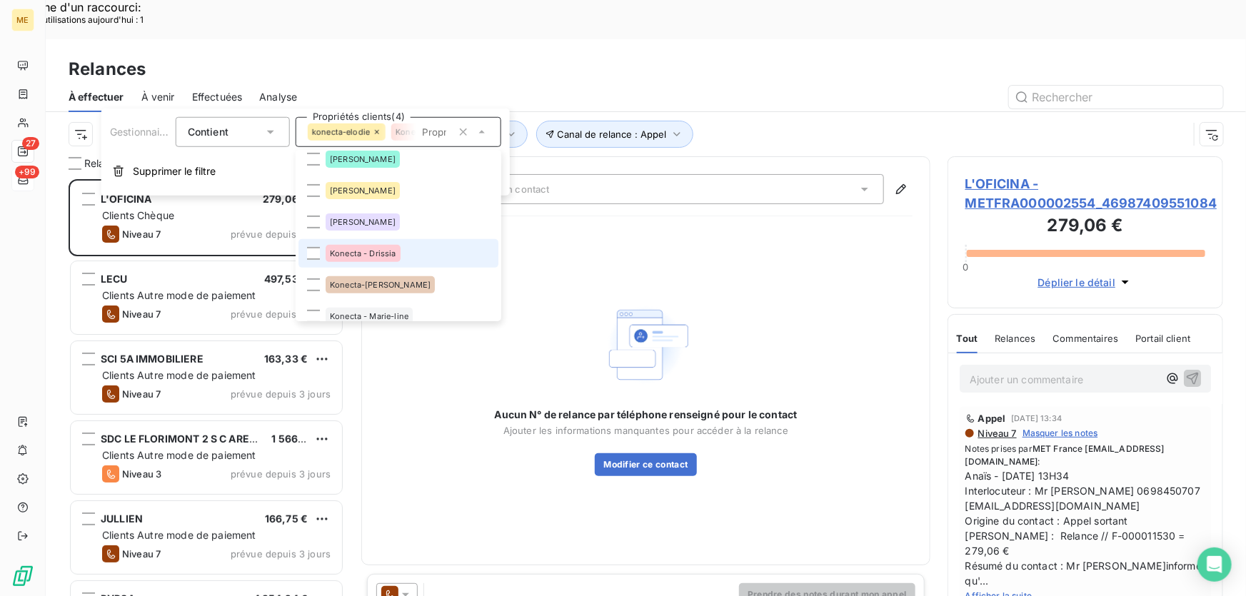
click at [385, 259] on div "Konecta - Drissia" at bounding box center [363, 253] width 75 height 17
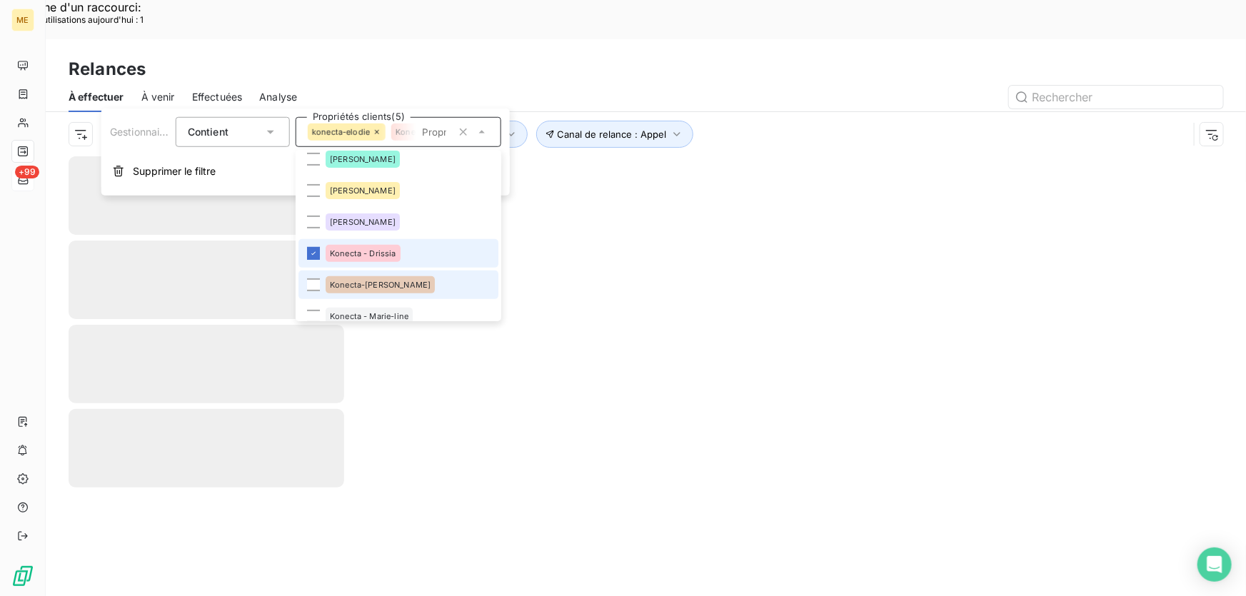
click at [372, 292] on div "Konecta-[PERSON_NAME]" at bounding box center [380, 284] width 109 height 17
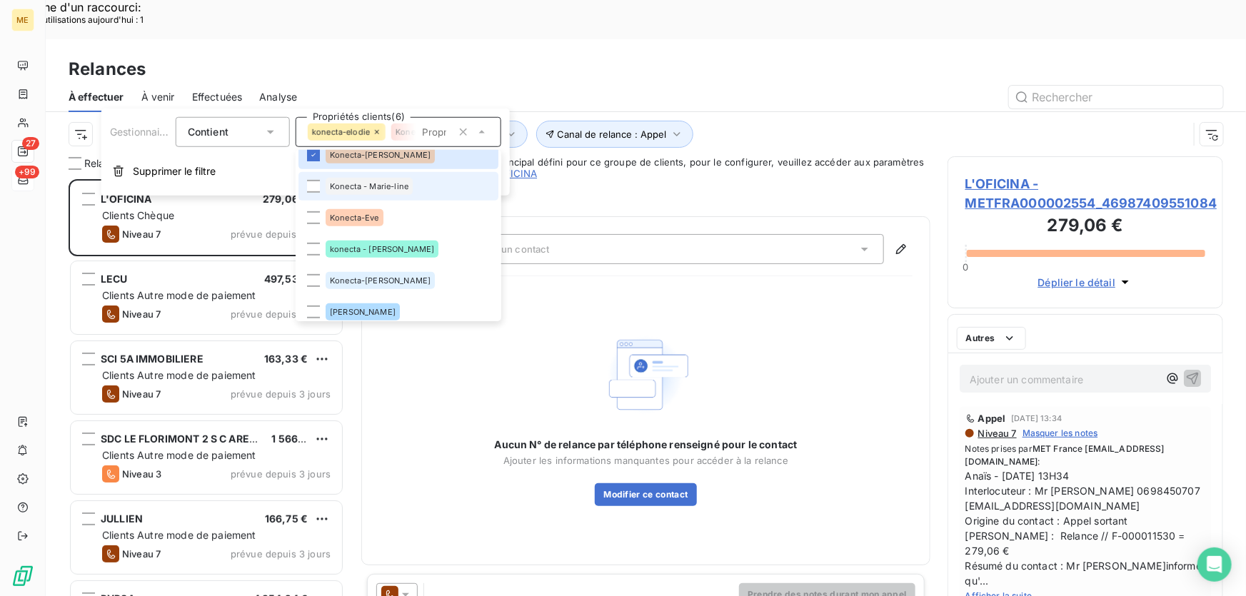
scroll to position [447, 266]
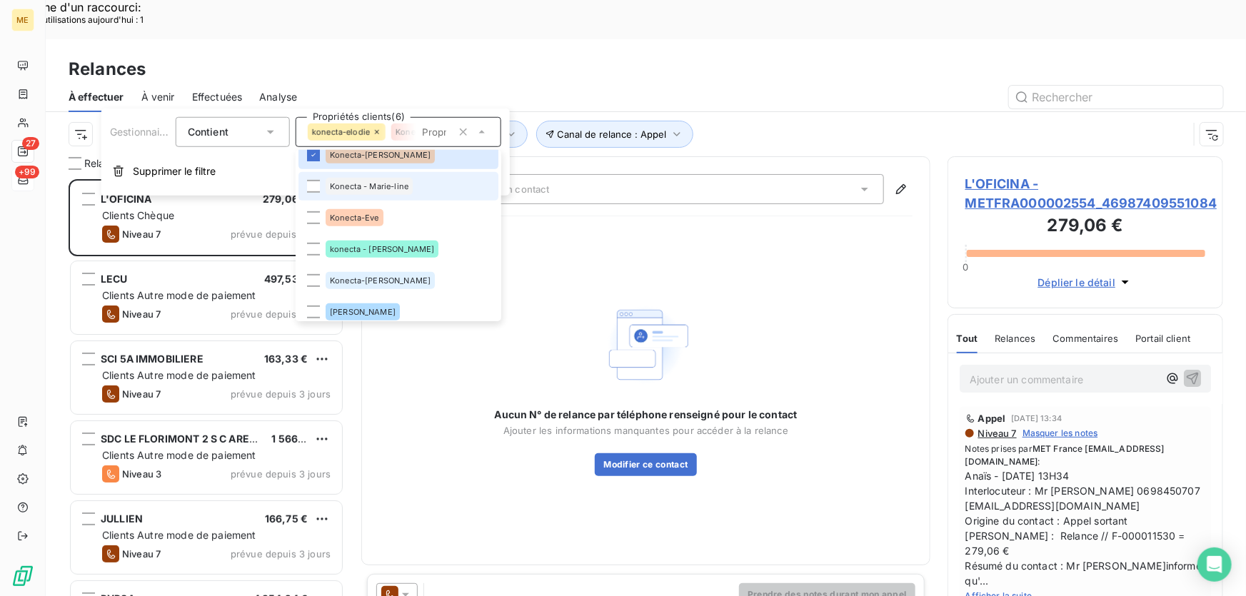
click at [386, 197] on li "Konecta - Marie-line" at bounding box center [399, 186] width 200 height 29
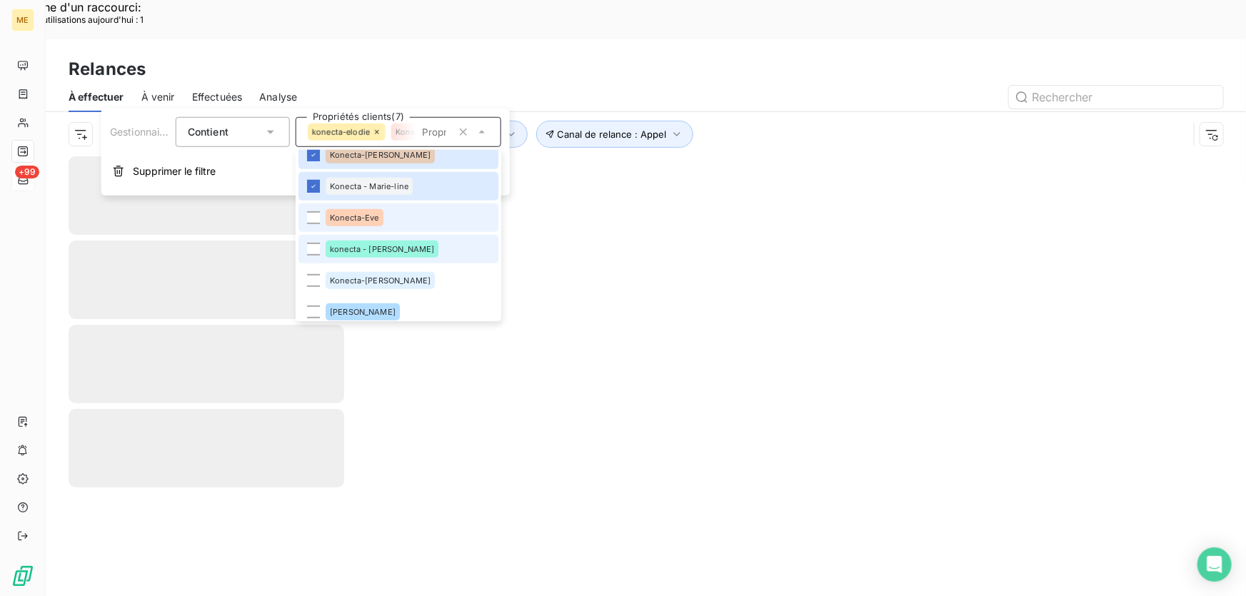
drag, startPoint x: 378, startPoint y: 223, endPoint x: 372, endPoint y: 243, distance: 20.8
click at [378, 225] on div "Konecta-Eve" at bounding box center [355, 217] width 58 height 17
drag, startPoint x: 371, startPoint y: 246, endPoint x: 367, endPoint y: 263, distance: 17.7
click at [372, 250] on span "konecta - [PERSON_NAME]" at bounding box center [382, 249] width 104 height 9
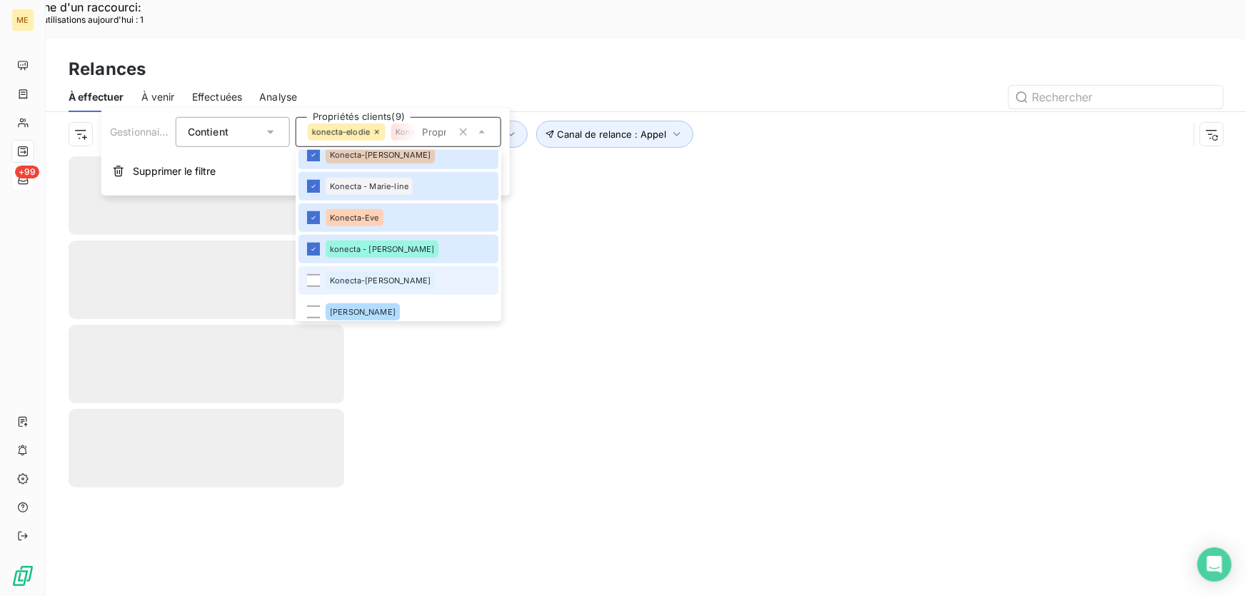
click at [364, 280] on span "Konecta-[PERSON_NAME]" at bounding box center [380, 280] width 101 height 9
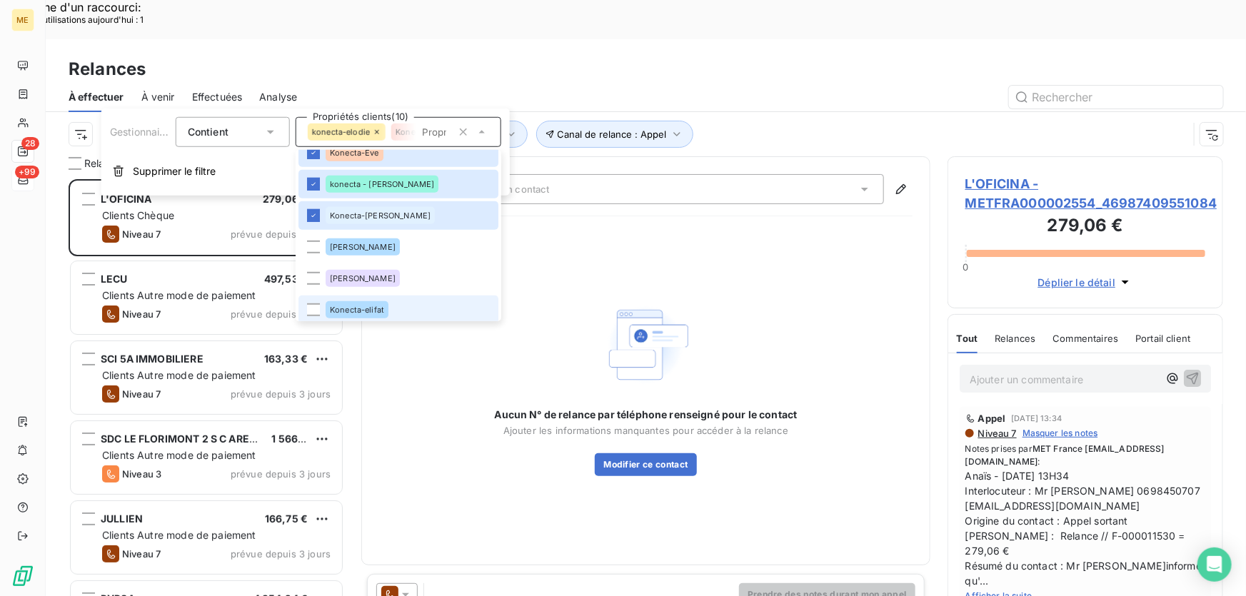
click at [369, 306] on span "Konecta-elifat" at bounding box center [357, 310] width 54 height 9
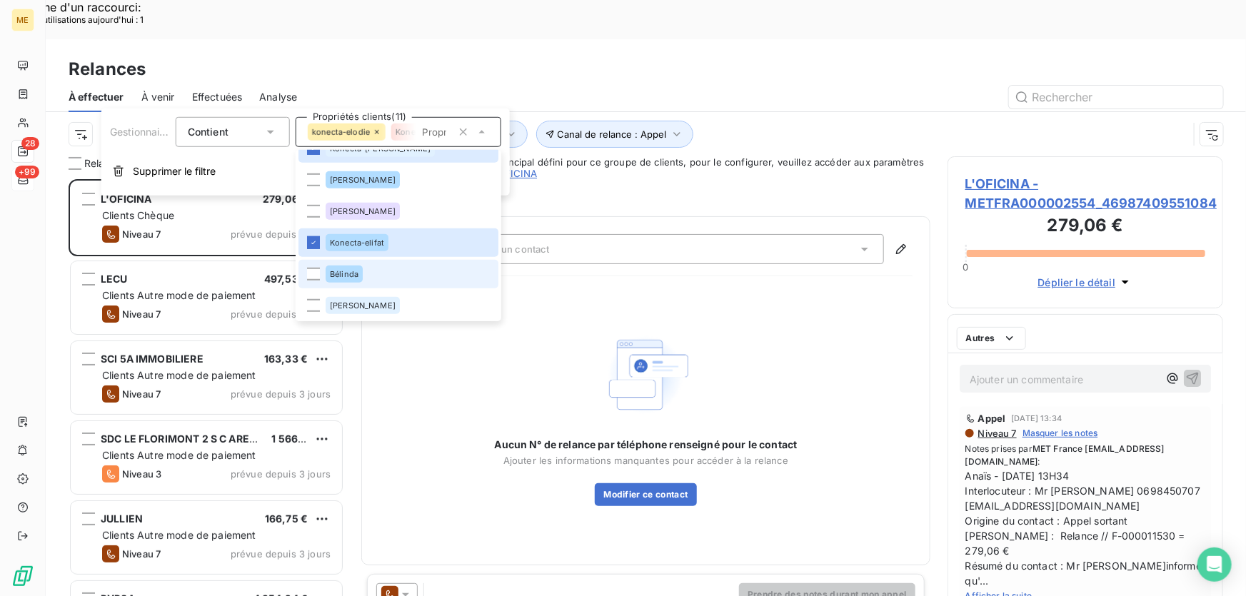
scroll to position [0, 0]
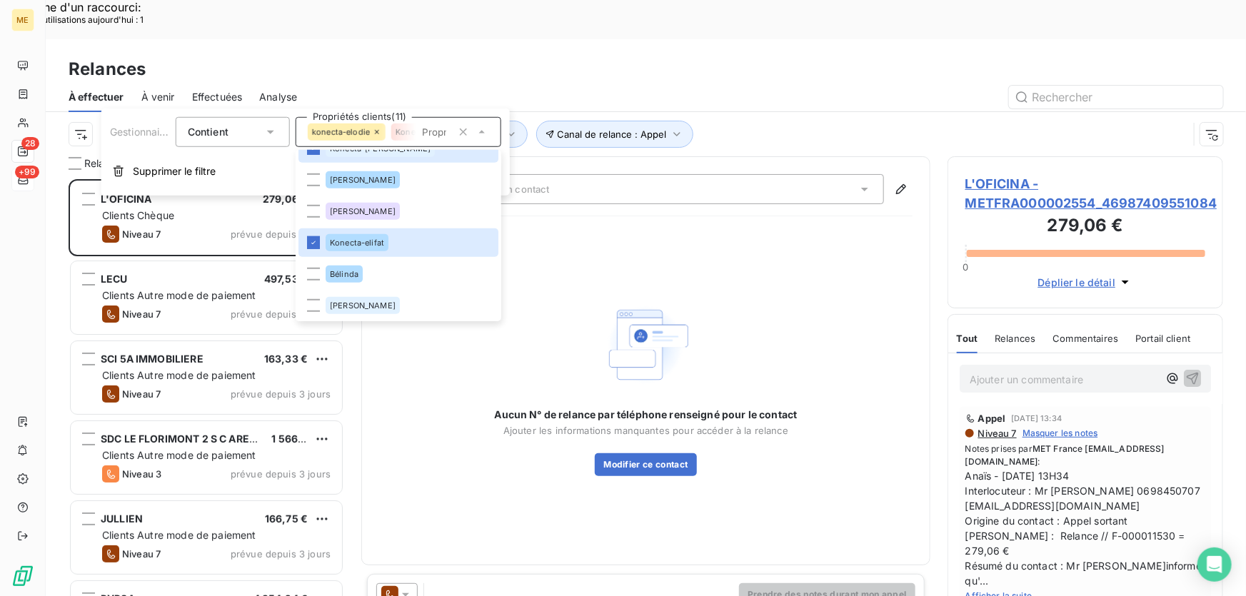
click at [762, 121] on div "Canal de relance : Appel Niveau de relance : Niveau 3 , ... Gestionnaire_Tag : …" at bounding box center [629, 134] width 1120 height 27
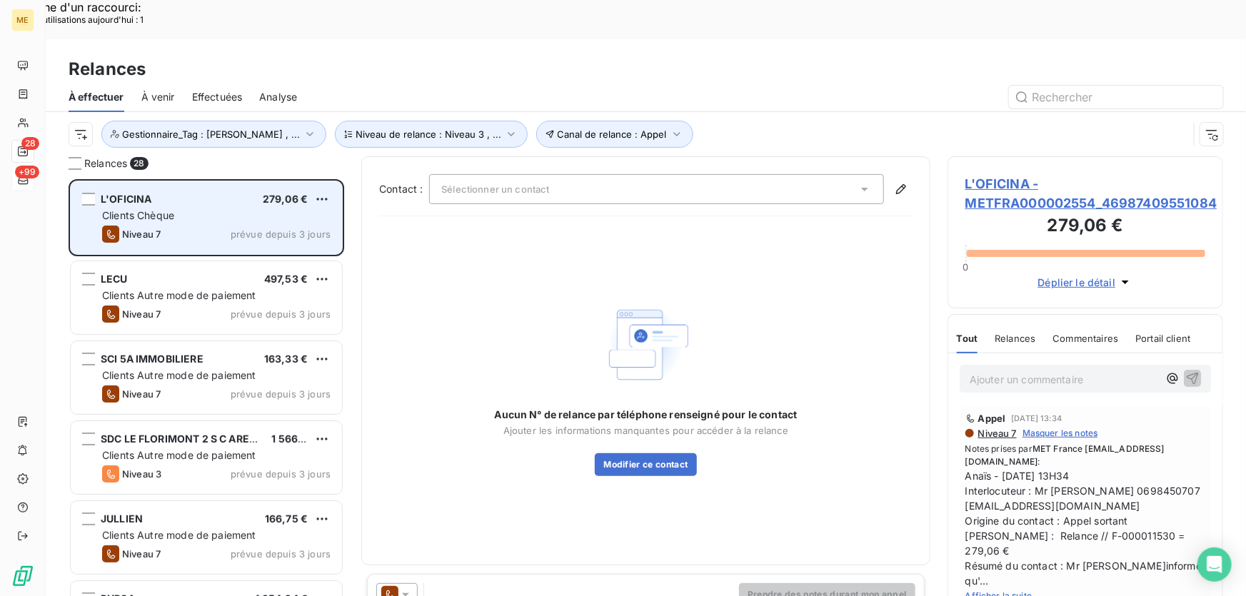
click at [174, 209] on span "Clients Chèque" at bounding box center [138, 215] width 72 height 12
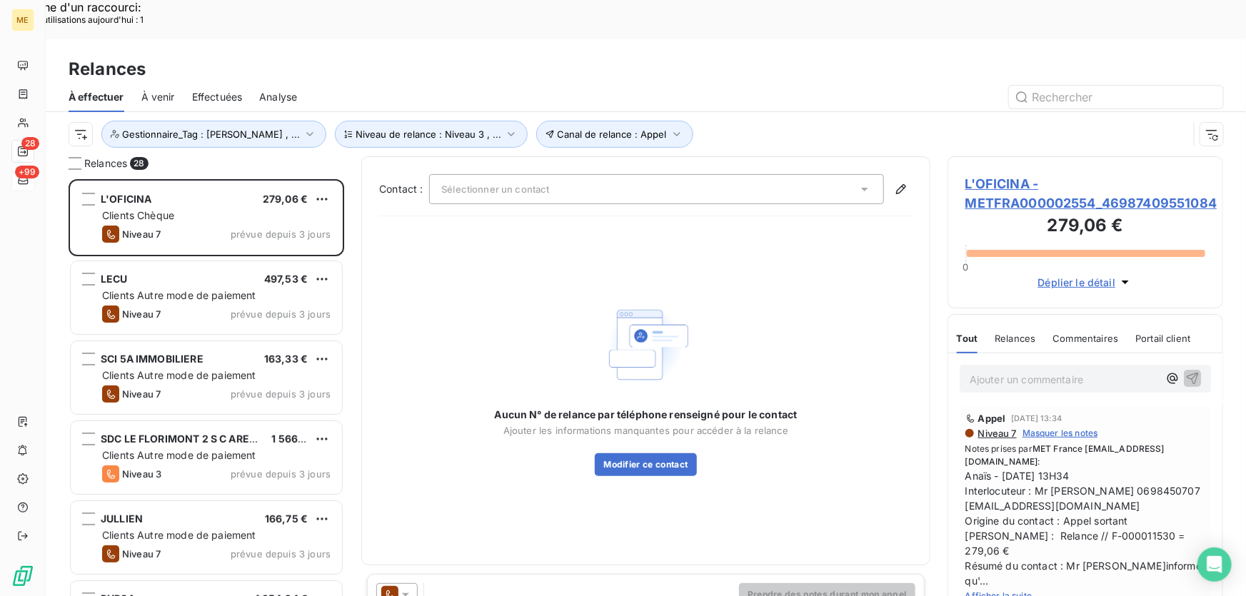
click at [1007, 174] on span "L'OFICINA - METFRA000002554_46987409551084" at bounding box center [1086, 193] width 240 height 39
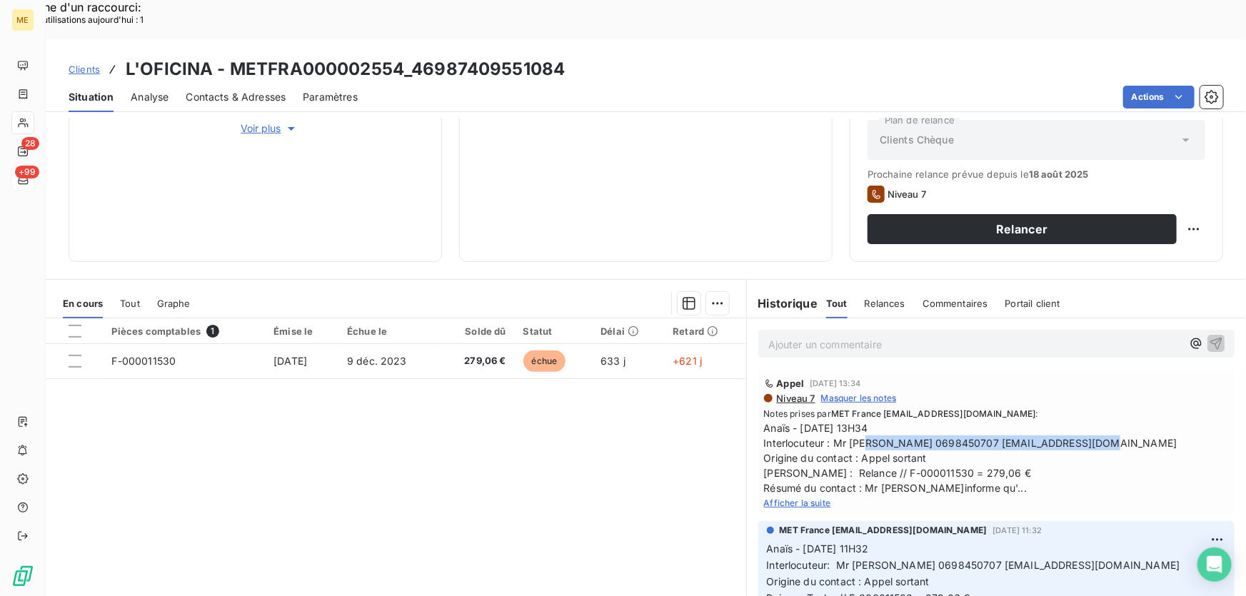
drag, startPoint x: 834, startPoint y: 404, endPoint x: 1095, endPoint y: 402, distance: 261.4
click at [1095, 421] on span "Anaïs - [DATE] 13H34 Interlocuteur : Mr [PERSON_NAME] 0698450707 [EMAIL_ADDRESS…" at bounding box center [996, 458] width 465 height 75
copy span "Mr [PERSON_NAME] 0698450707 [EMAIL_ADDRESS][DOMAIN_NAME]"
click at [812, 498] on span "Afficher la suite" at bounding box center [797, 503] width 67 height 11
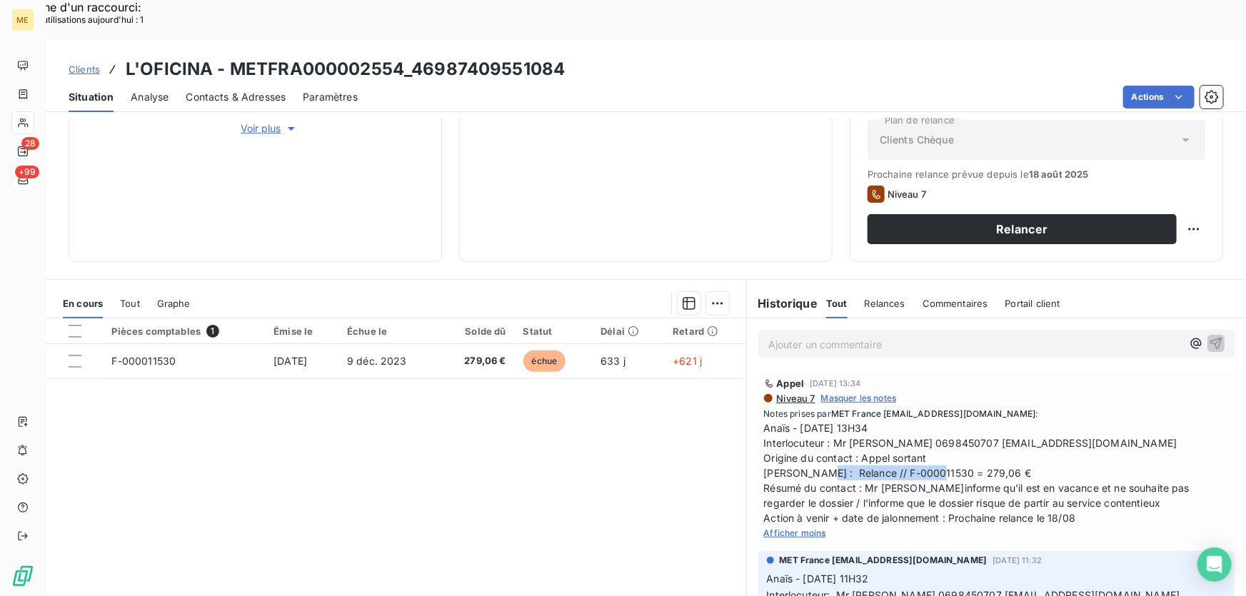
drag, startPoint x: 851, startPoint y: 430, endPoint x: 1039, endPoint y: 429, distance: 188.6
click at [1039, 429] on span "Anaïs - [DATE] 13H34 Interlocuteur : Mr [PERSON_NAME] 0698450707 [EMAIL_ADDRESS…" at bounding box center [996, 473] width 465 height 105
copy span "F-000011530 = 279,06 €"
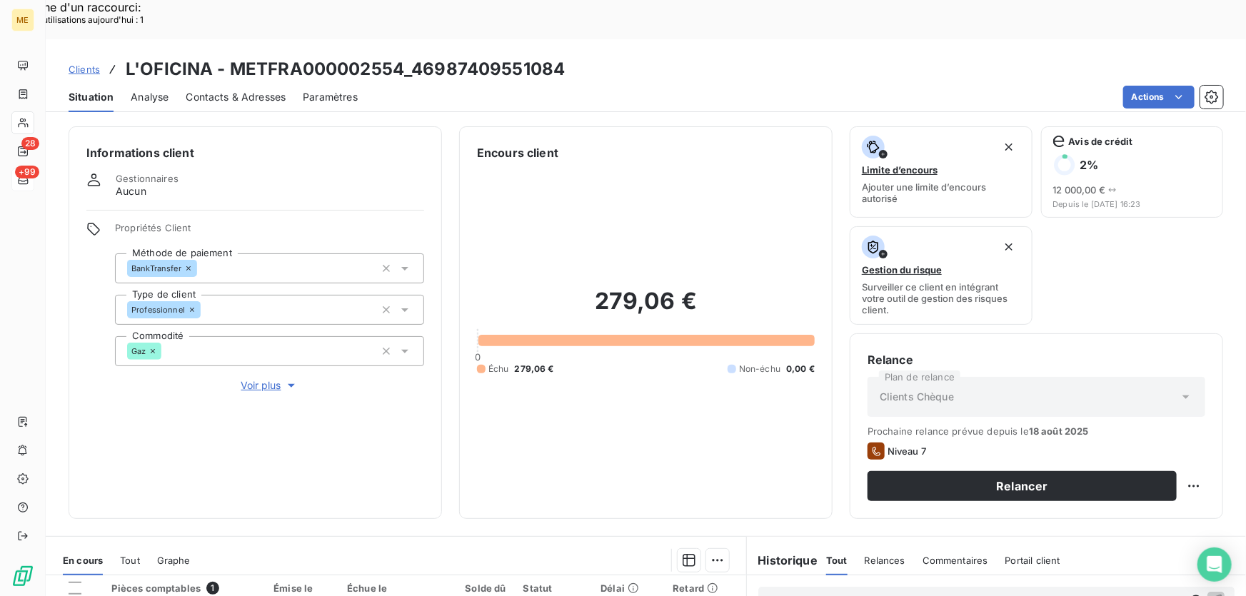
drag, startPoint x: 248, startPoint y: 339, endPoint x: 250, endPoint y: 369, distance: 30.1
click at [248, 379] on span "Voir plus" at bounding box center [269, 386] width 57 height 14
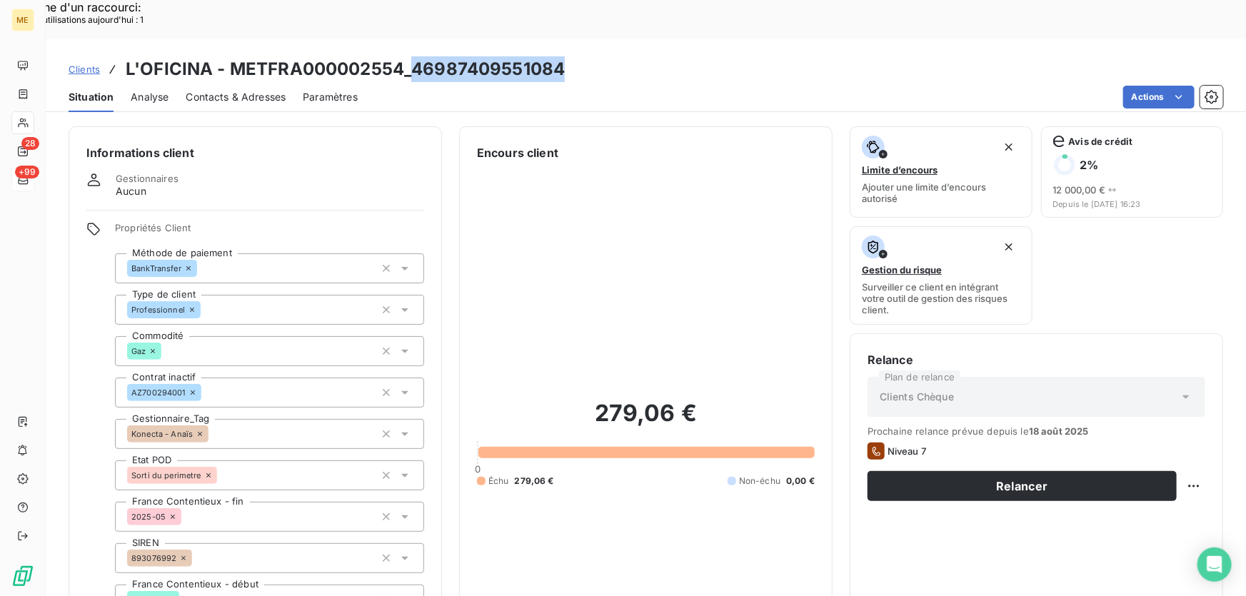
drag, startPoint x: 574, startPoint y: 31, endPoint x: 411, endPoint y: 36, distance: 162.9
click at [411, 56] on div "Clients L'OFICINA - METFRA000002554_46987409551084" at bounding box center [646, 69] width 1201 height 26
copy h3 "46987409551084"
click at [1179, 471] on div "Replanifier cette action" at bounding box center [1126, 477] width 128 height 23
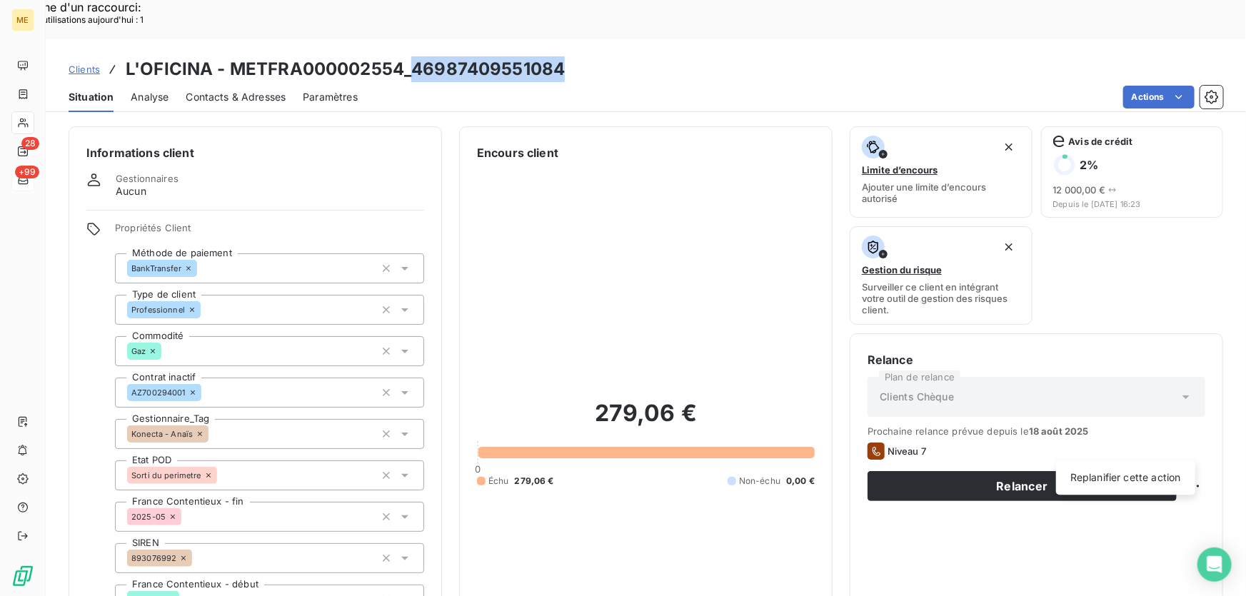
select select "7"
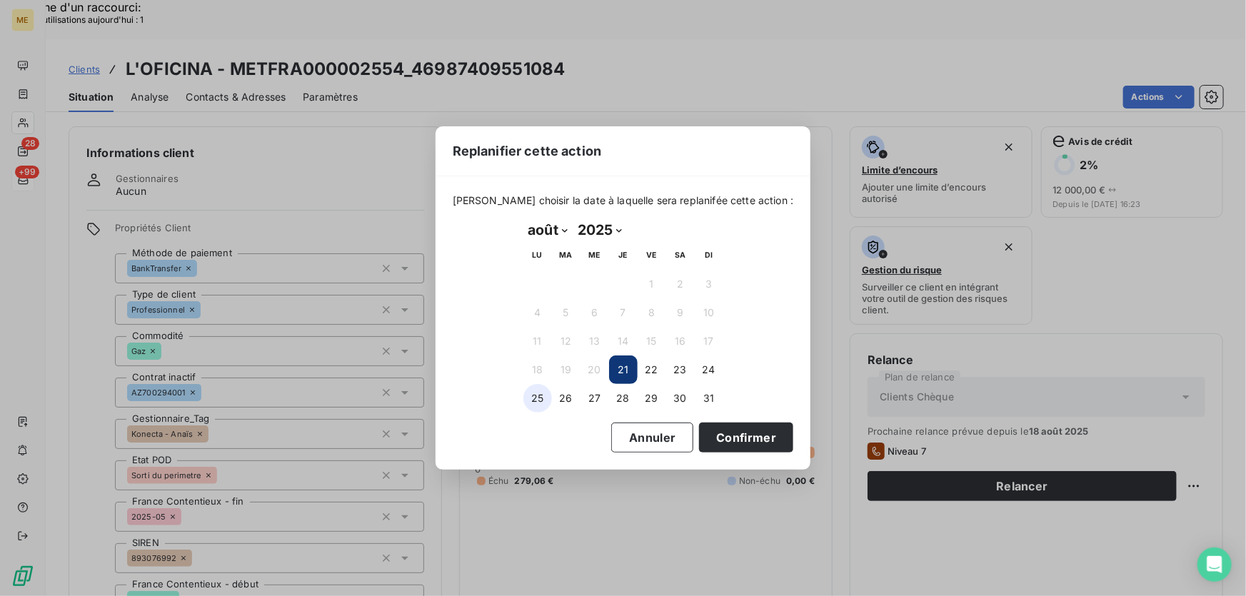
click at [534, 400] on button "25" at bounding box center [538, 398] width 29 height 29
click at [753, 440] on button "Confirmer" at bounding box center [746, 438] width 94 height 30
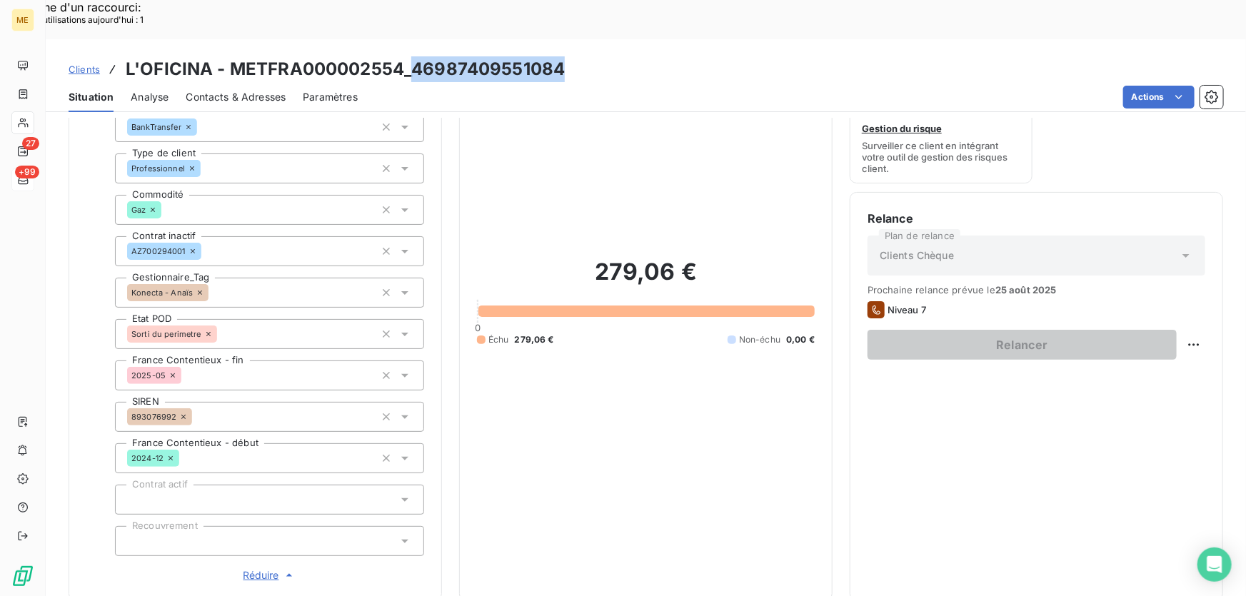
scroll to position [389, 0]
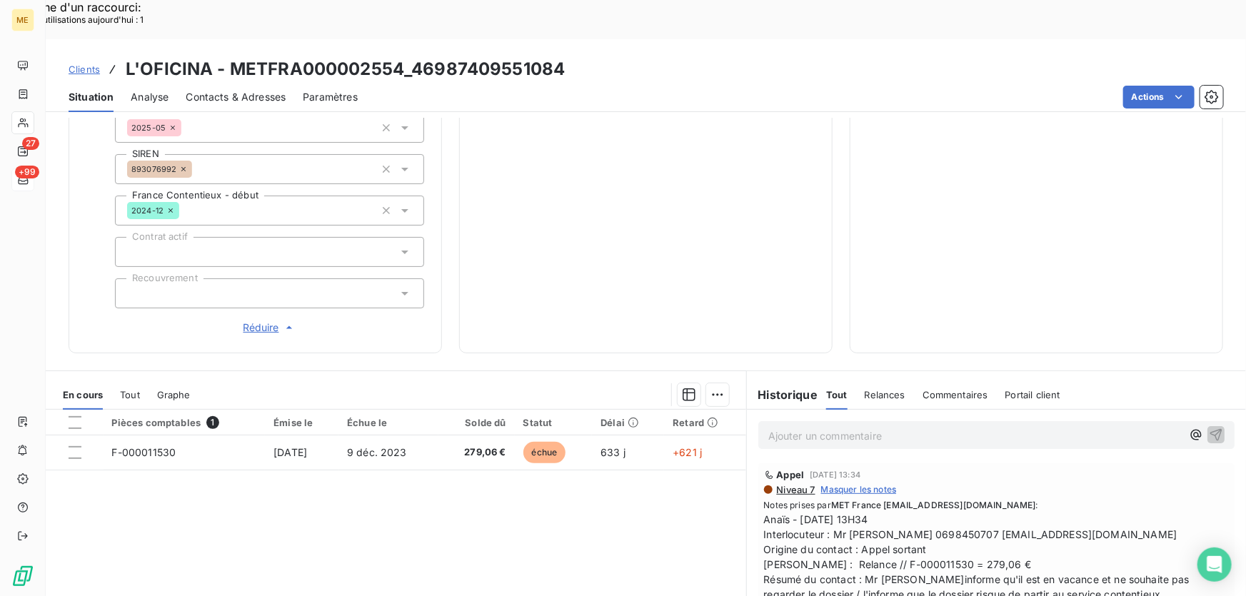
click at [961, 427] on p "Ajouter un commentaire ﻿" at bounding box center [976, 436] width 414 height 18
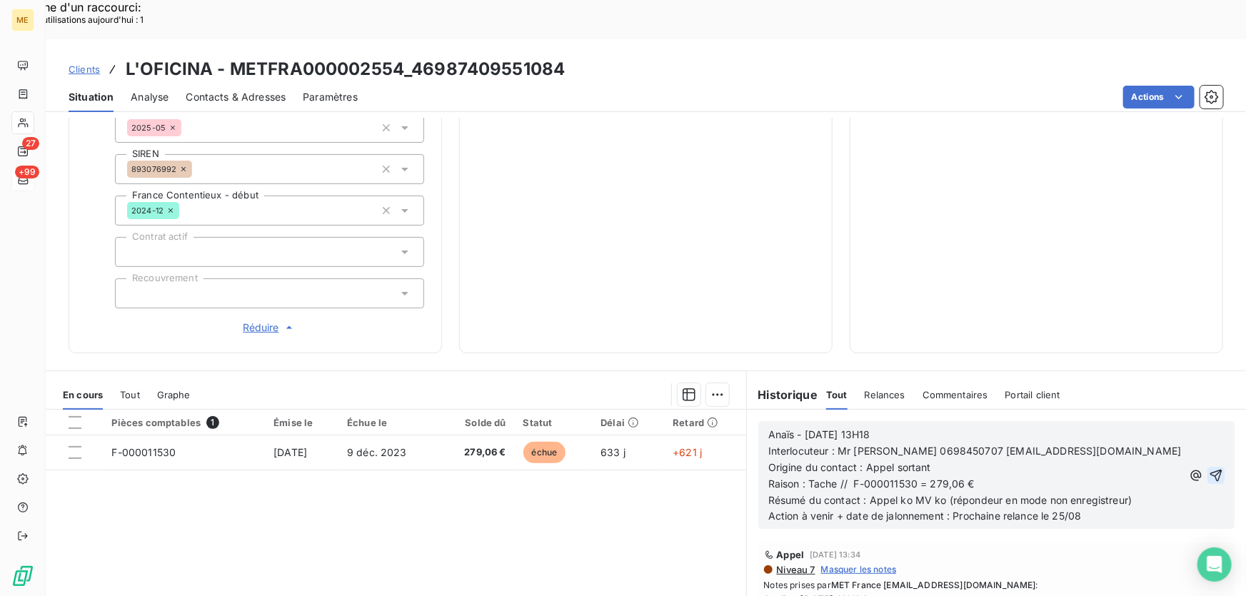
click at [1209, 469] on icon "button" at bounding box center [1216, 476] width 14 height 14
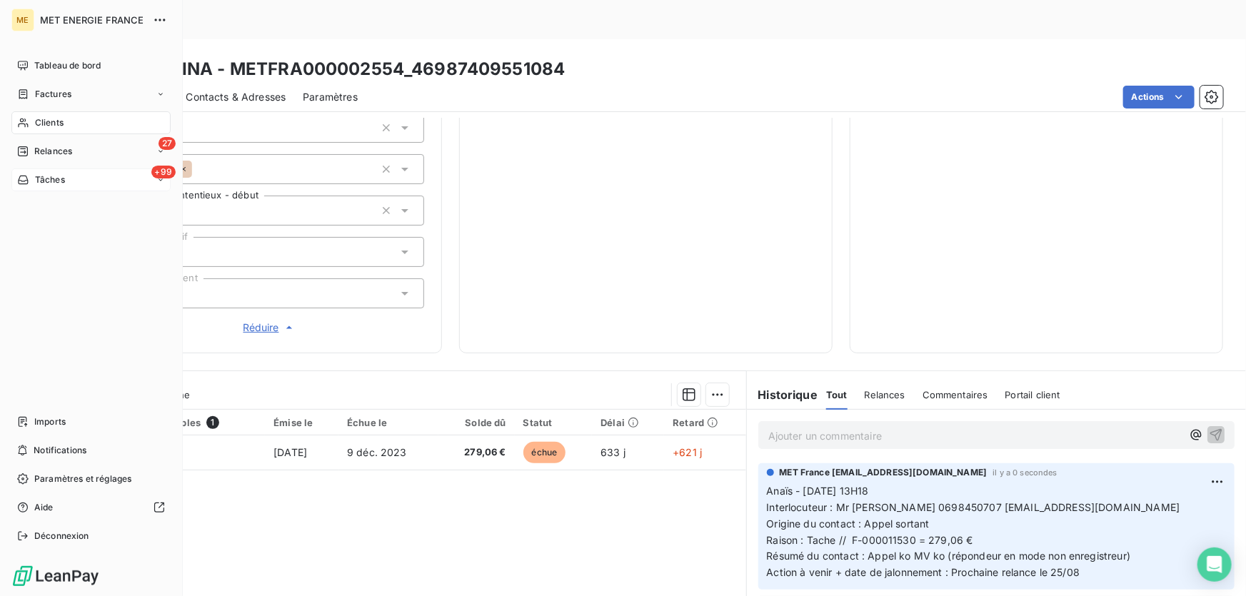
drag, startPoint x: 31, startPoint y: 150, endPoint x: 151, endPoint y: 225, distance: 141.5
click at [31, 150] on div "Relances" at bounding box center [44, 151] width 55 height 13
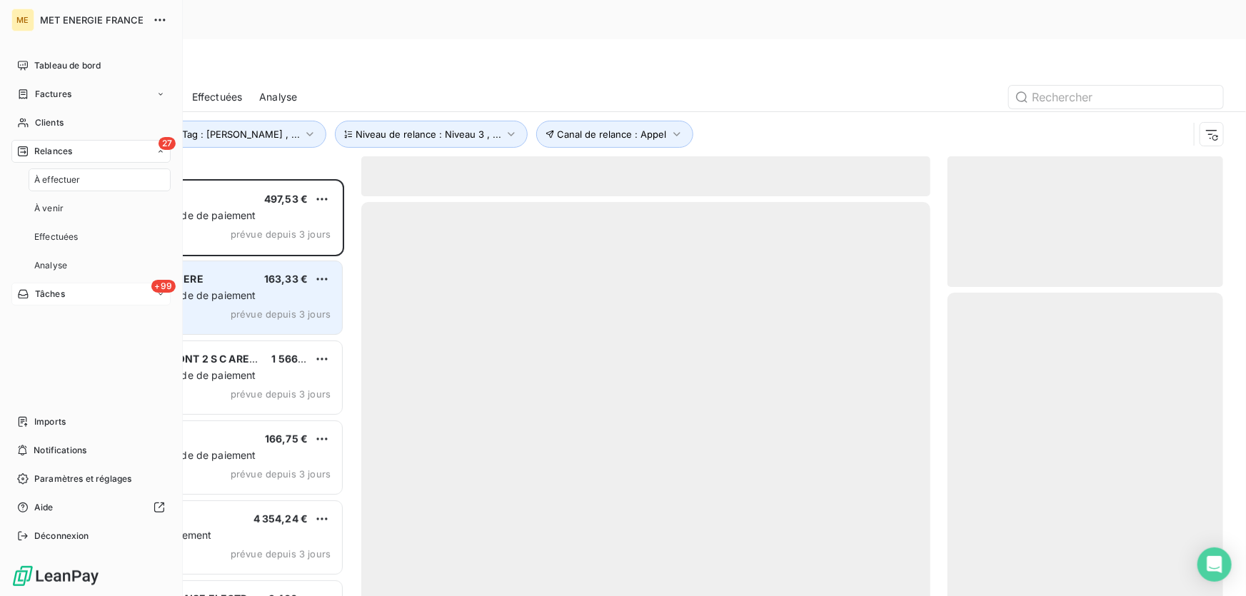
scroll to position [447, 266]
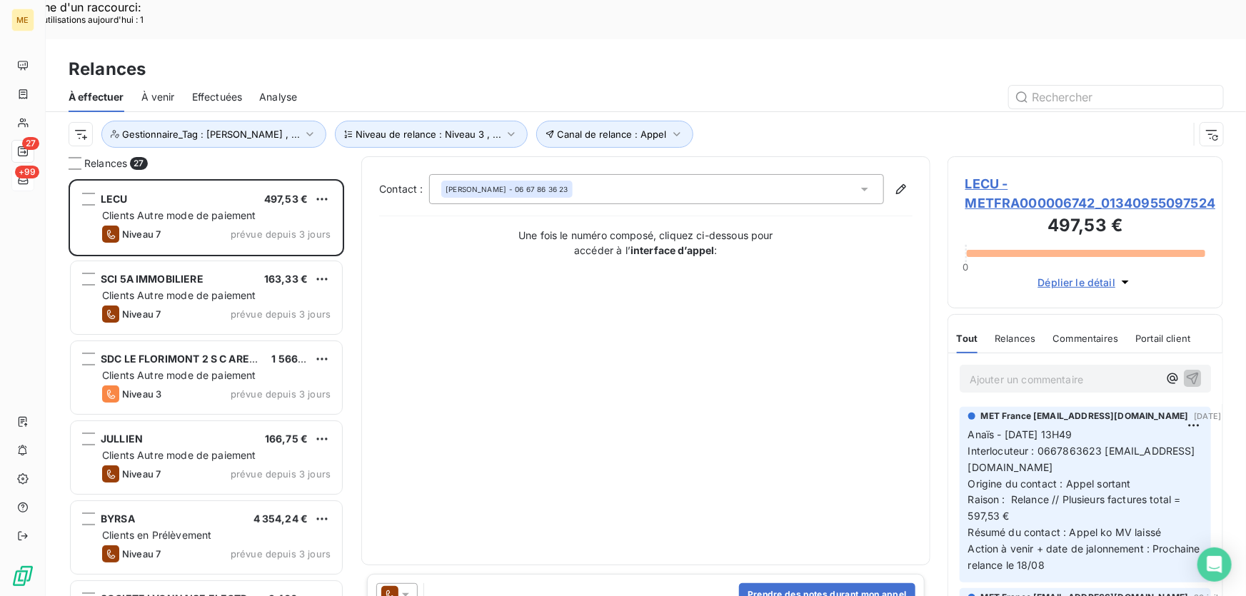
click at [1007, 174] on span "LECU - METFRA000006742_01340955097524" at bounding box center [1086, 193] width 240 height 39
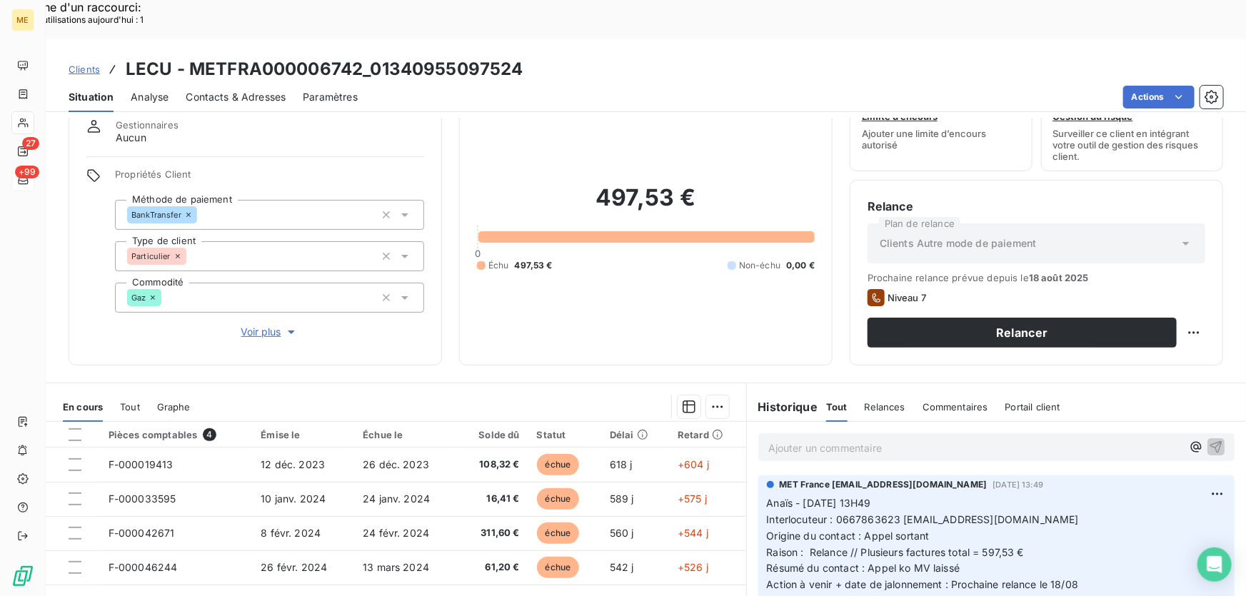
scroll to position [129, 0]
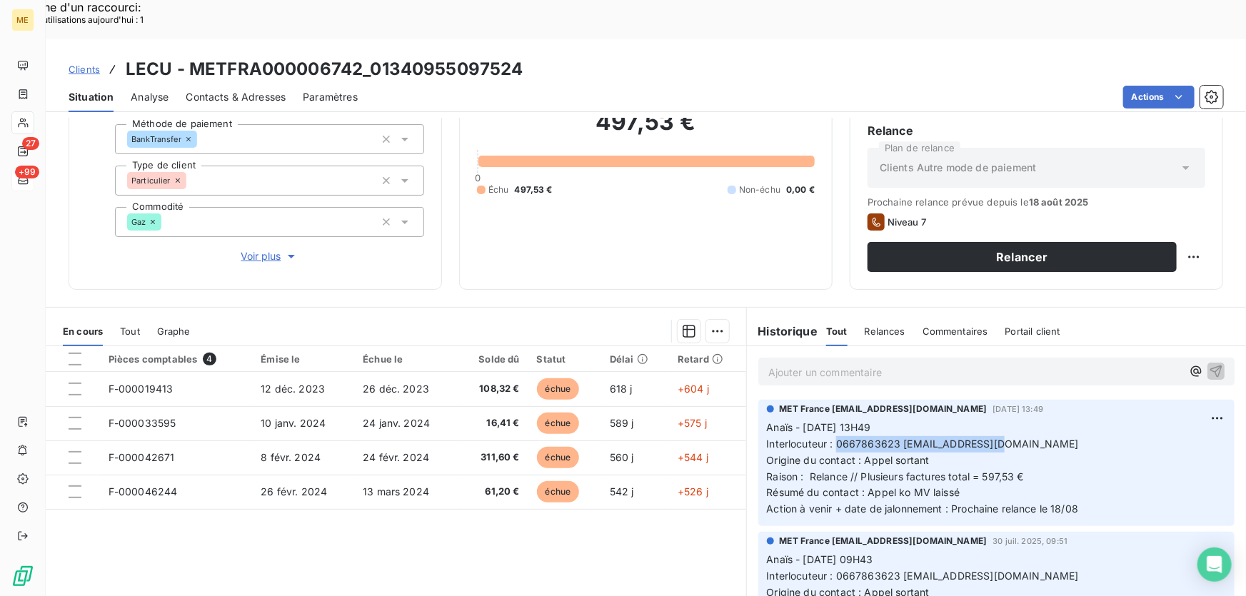
drag, startPoint x: 830, startPoint y: 406, endPoint x: 1004, endPoint y: 406, distance: 173.6
click at [1004, 420] on p "Anaïs - [DATE] 13H49 Interlocuteur : 0667863623 [EMAIL_ADDRESS][DOMAIN_NAME] Or…" at bounding box center [996, 469] width 459 height 98
copy span "0667863623 [EMAIL_ADDRESS][DOMAIN_NAME]"
drag, startPoint x: 857, startPoint y: 439, endPoint x: 1049, endPoint y: 438, distance: 192.1
click at [1049, 438] on p "Anaïs - [DATE] 13H49 Interlocuteur : 0667863623 [EMAIL_ADDRESS][DOMAIN_NAME] Or…" at bounding box center [996, 469] width 459 height 98
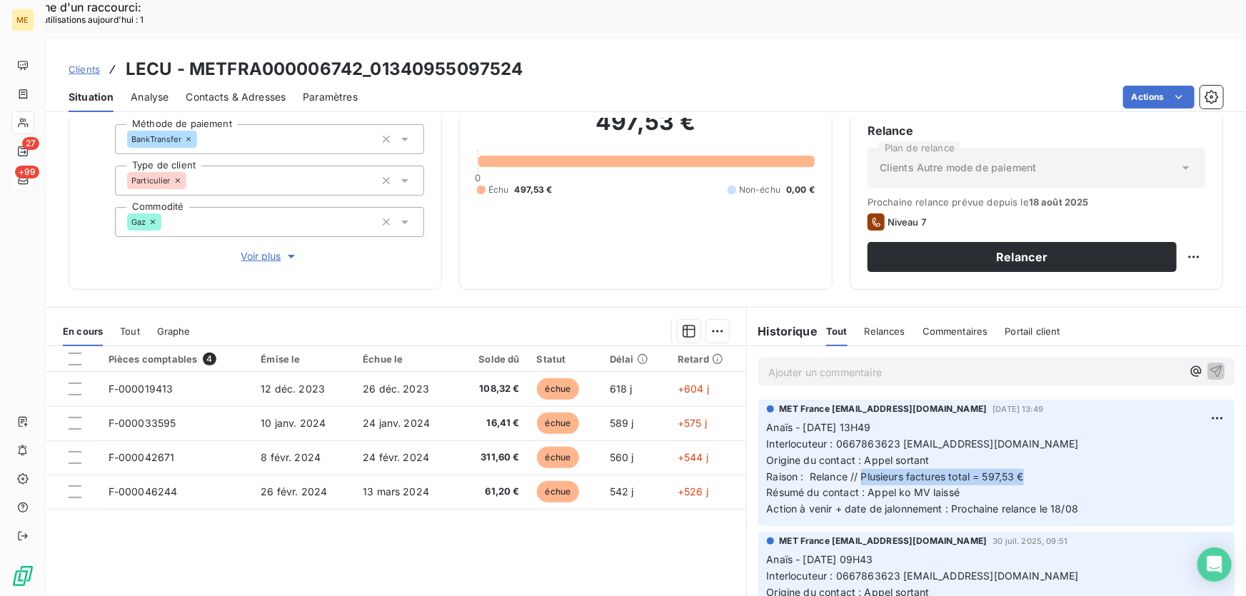
copy span "Plusieurs factures total = 597,53 €"
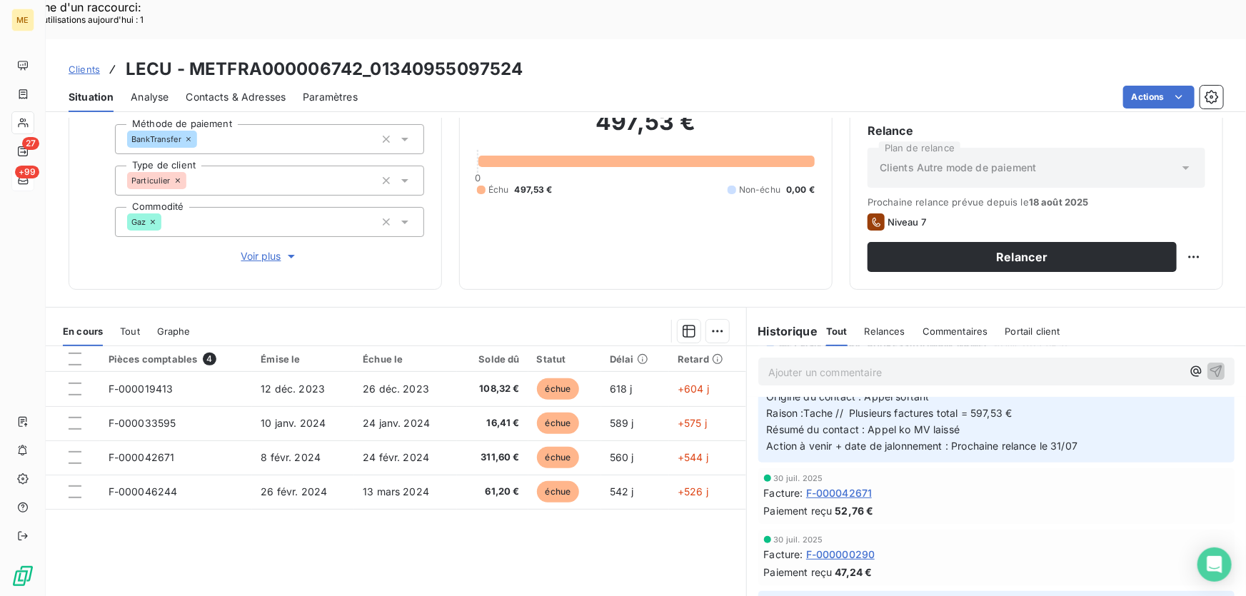
scroll to position [0, 0]
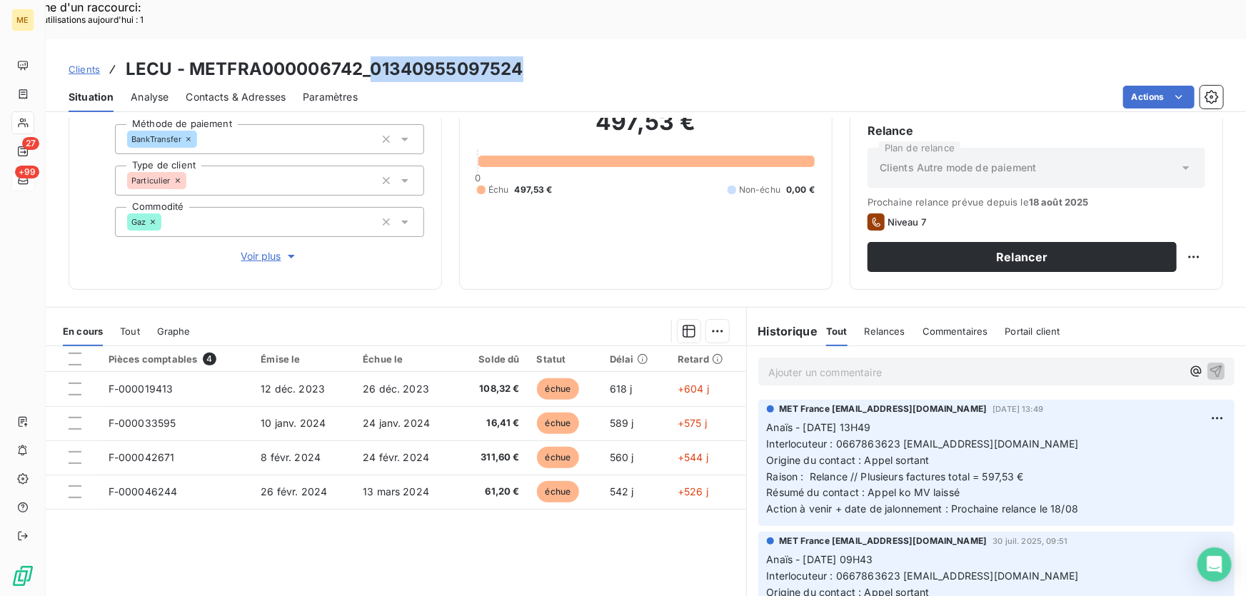
drag, startPoint x: 519, startPoint y: 32, endPoint x: 369, endPoint y: 37, distance: 150.1
click at [369, 56] on h3 "LECU - METFRA000006742_01340955097524" at bounding box center [325, 69] width 398 height 26
copy h3 "01340955097524"
click at [272, 249] on span "Voir plus" at bounding box center [269, 256] width 57 height 14
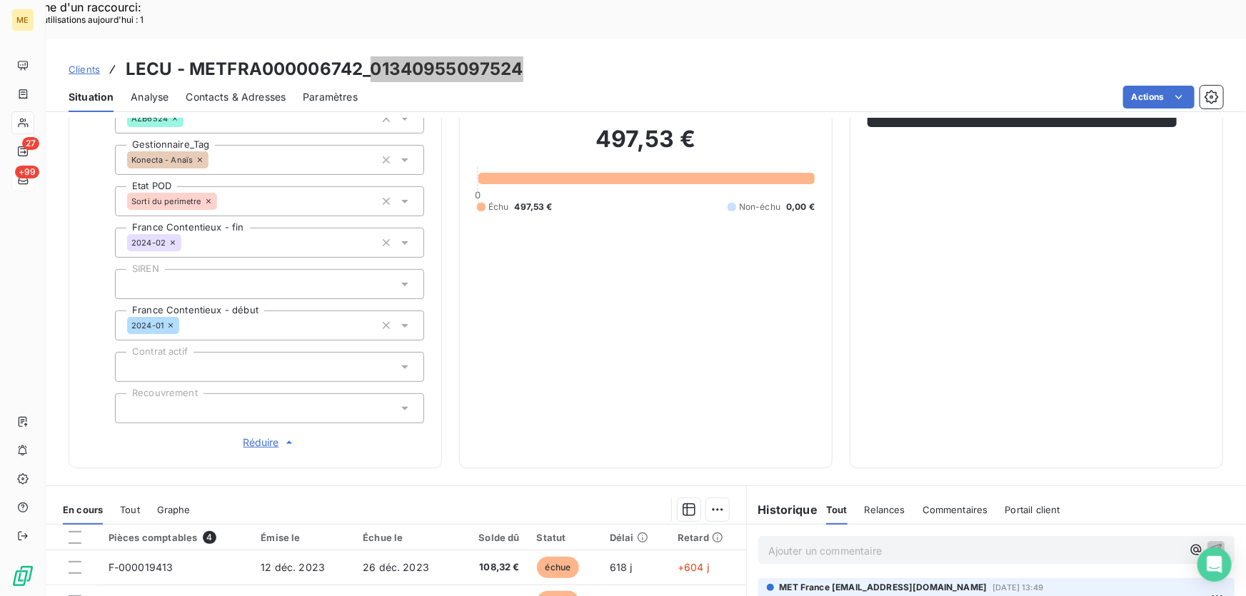
scroll to position [454, 0]
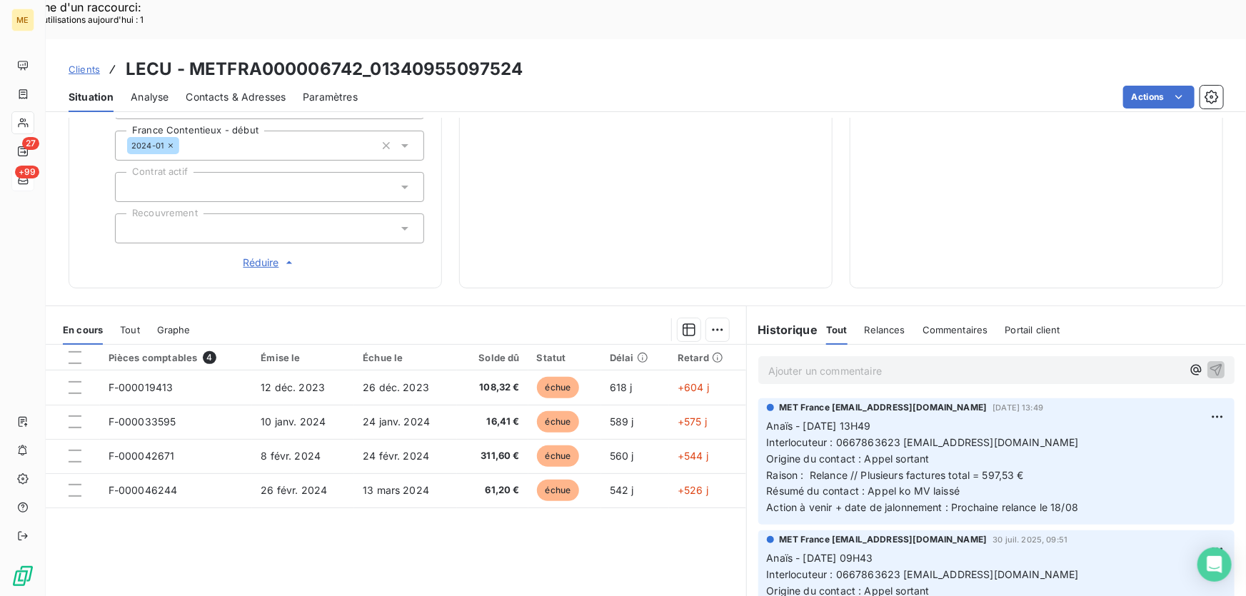
drag, startPoint x: 987, startPoint y: 310, endPoint x: 980, endPoint y: 325, distance: 16.6
click at [987, 361] on div "Ajouter un commentaire ﻿" at bounding box center [976, 370] width 414 height 19
click at [979, 362] on p "Ajouter un commentaire ﻿" at bounding box center [976, 371] width 414 height 18
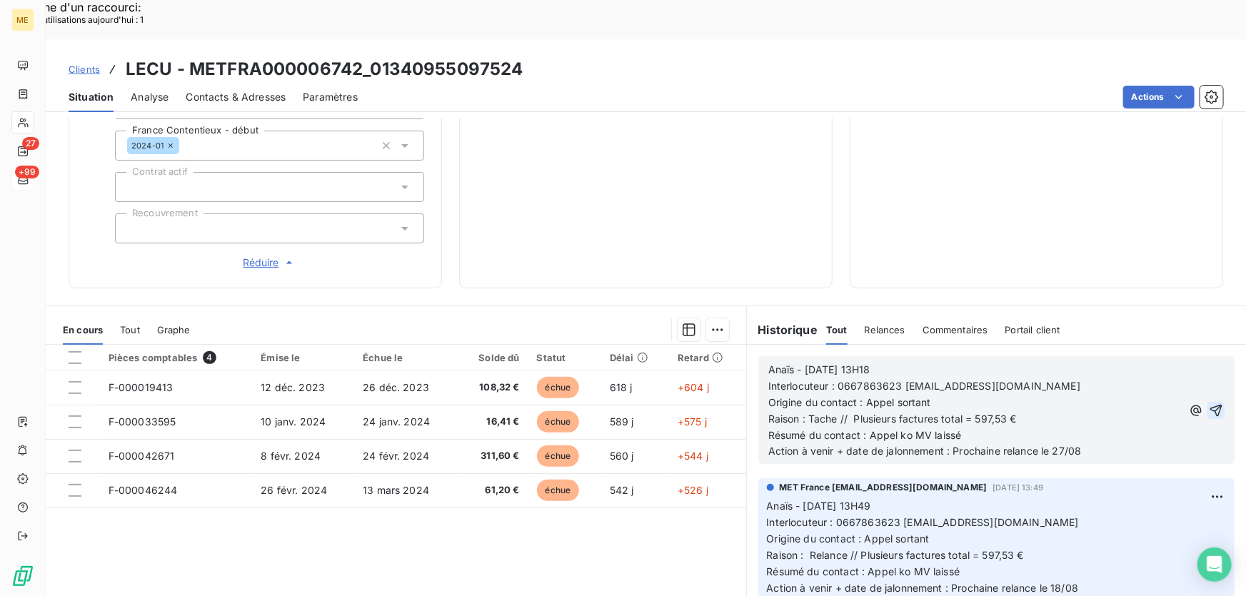
click at [1209, 404] on icon "button" at bounding box center [1216, 411] width 14 height 14
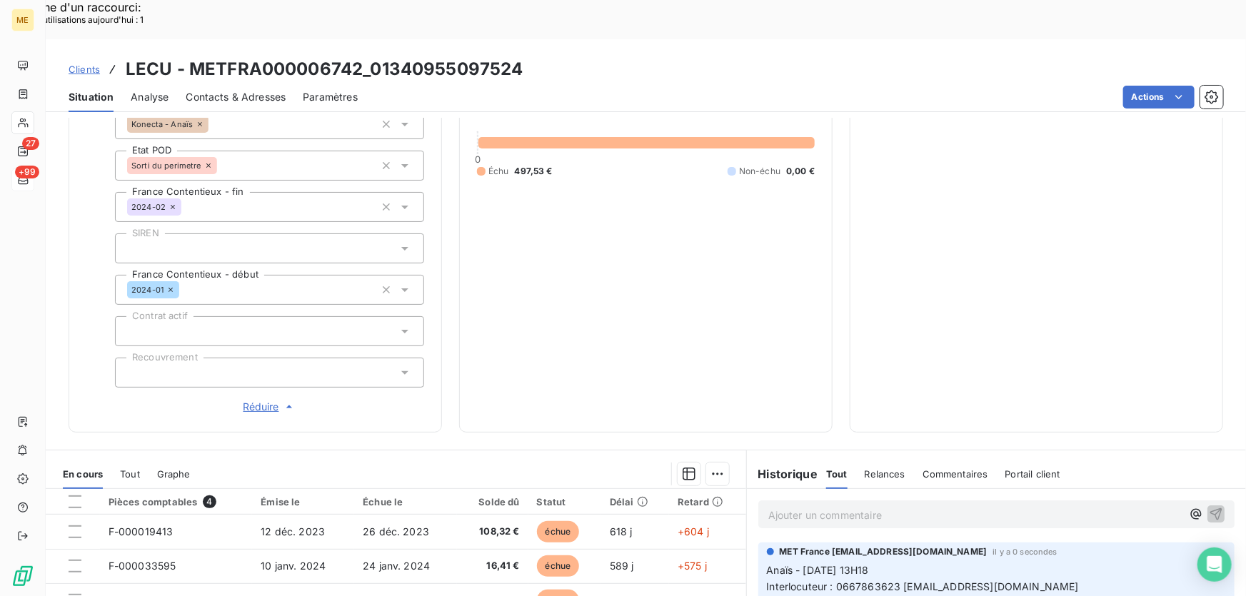
scroll to position [194, 0]
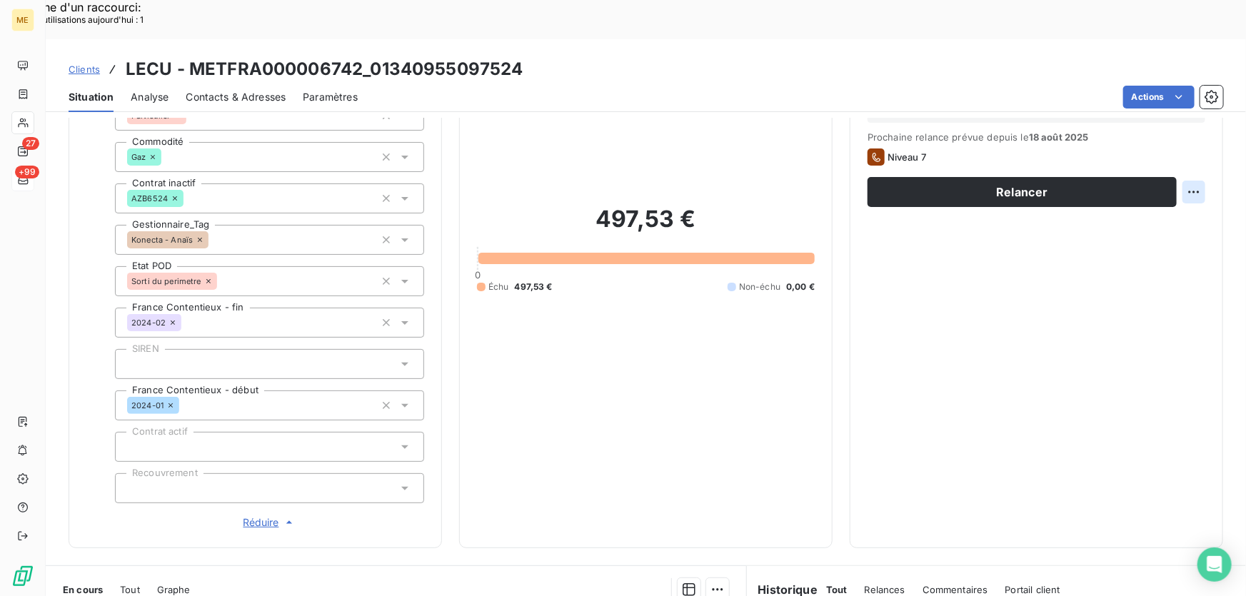
click at [1176, 174] on div "Replanifier cette action" at bounding box center [1126, 183] width 128 height 23
select select "7"
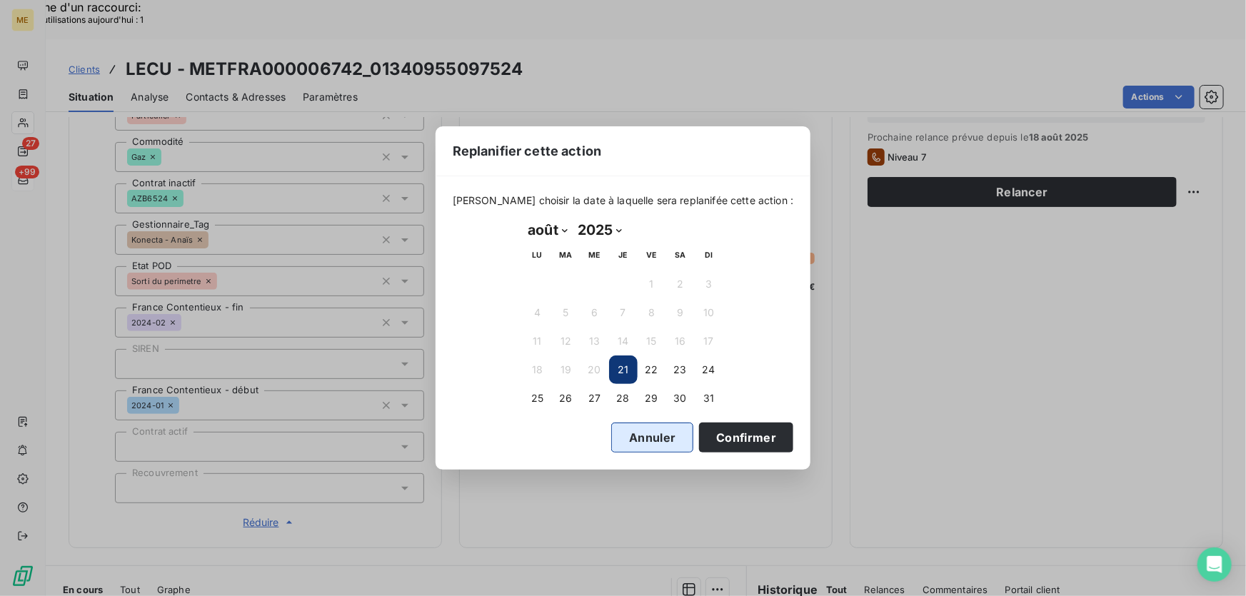
drag, startPoint x: 594, startPoint y: 396, endPoint x: 669, endPoint y: 429, distance: 81.9
click at [596, 396] on button "27" at bounding box center [595, 398] width 29 height 29
click at [724, 441] on button "Confirmer" at bounding box center [746, 438] width 94 height 30
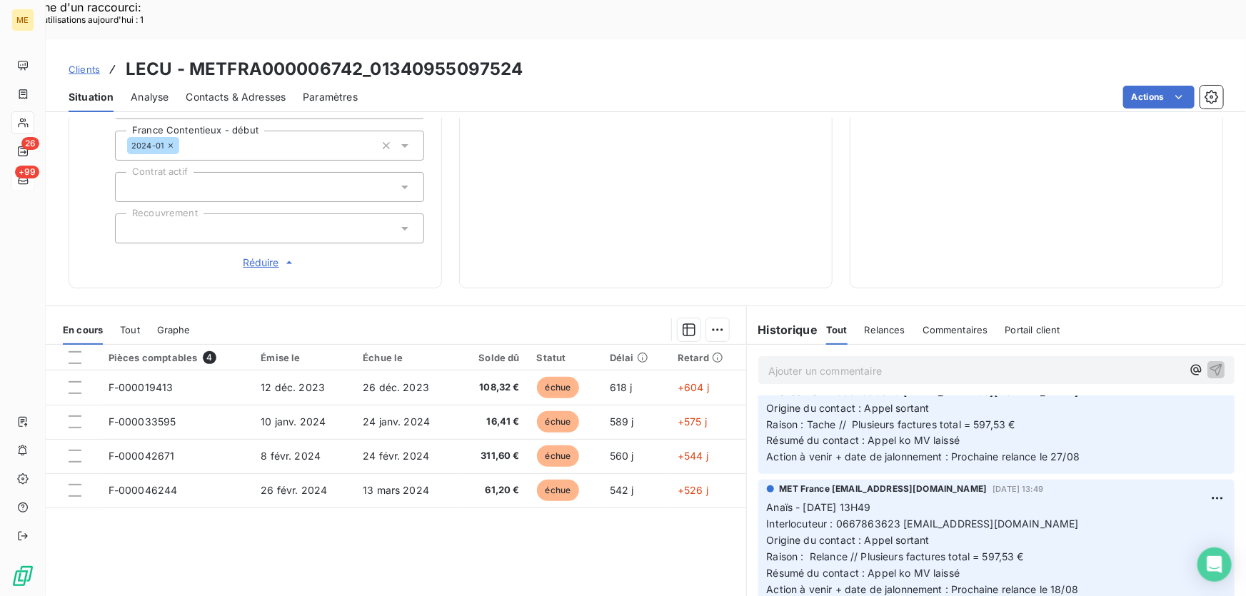
scroll to position [0, 0]
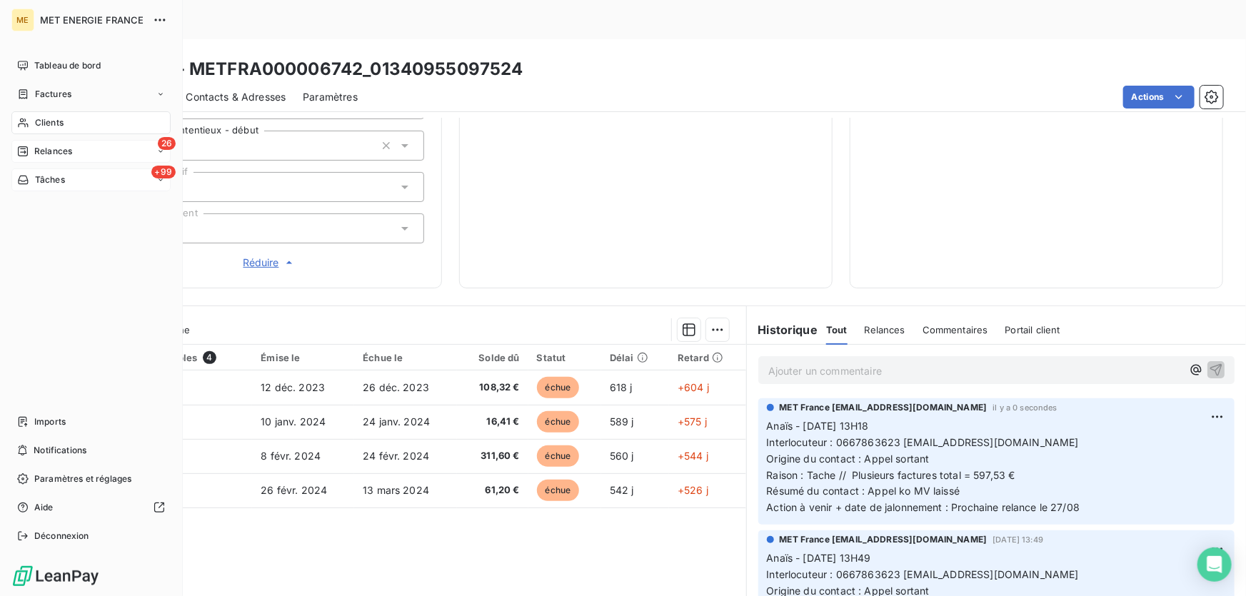
click at [50, 145] on span "Relances" at bounding box center [53, 151] width 38 height 13
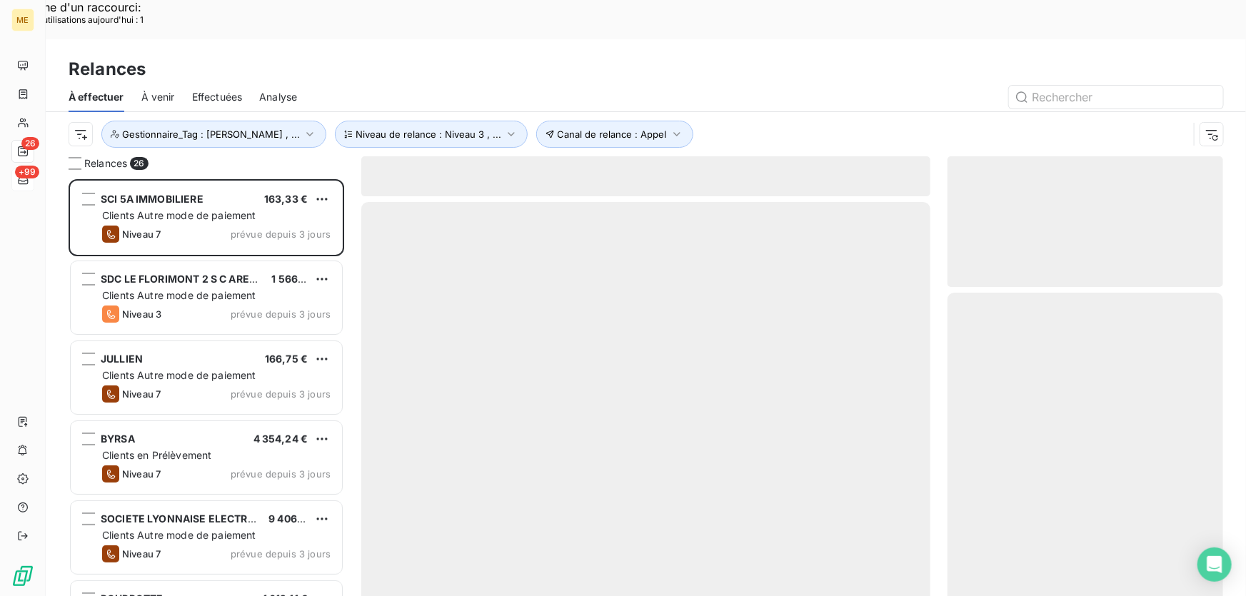
scroll to position [447, 266]
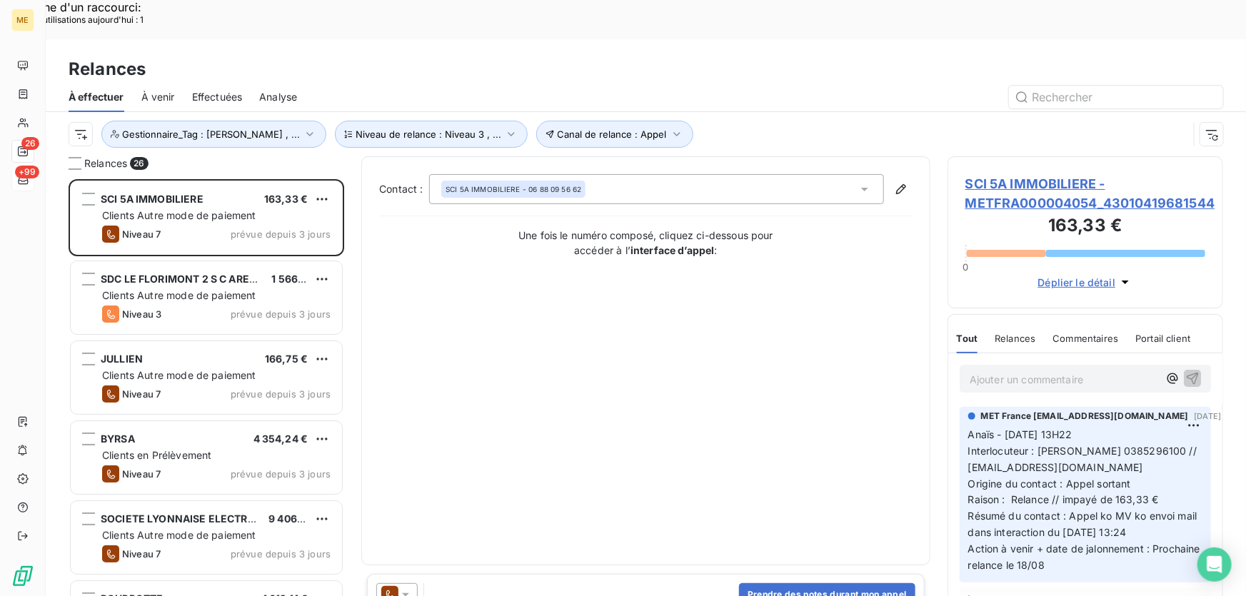
click at [1004, 174] on span "SCI 5A IMMOBILIERE - METFRA000004054_43010419681544" at bounding box center [1086, 193] width 240 height 39
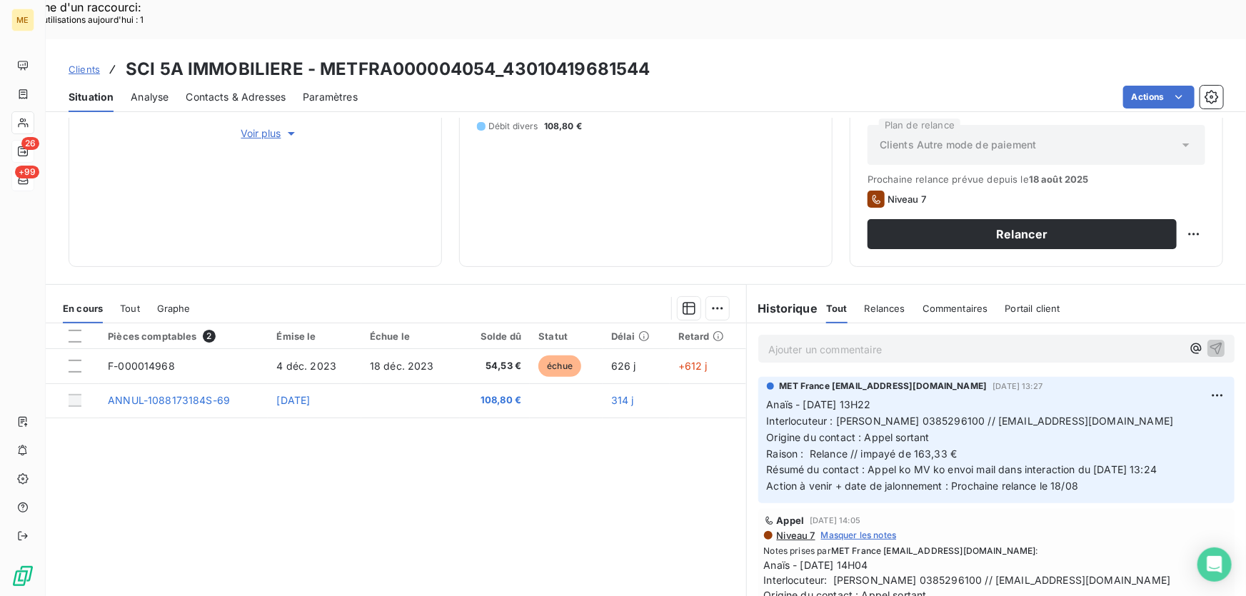
scroll to position [257, 0]
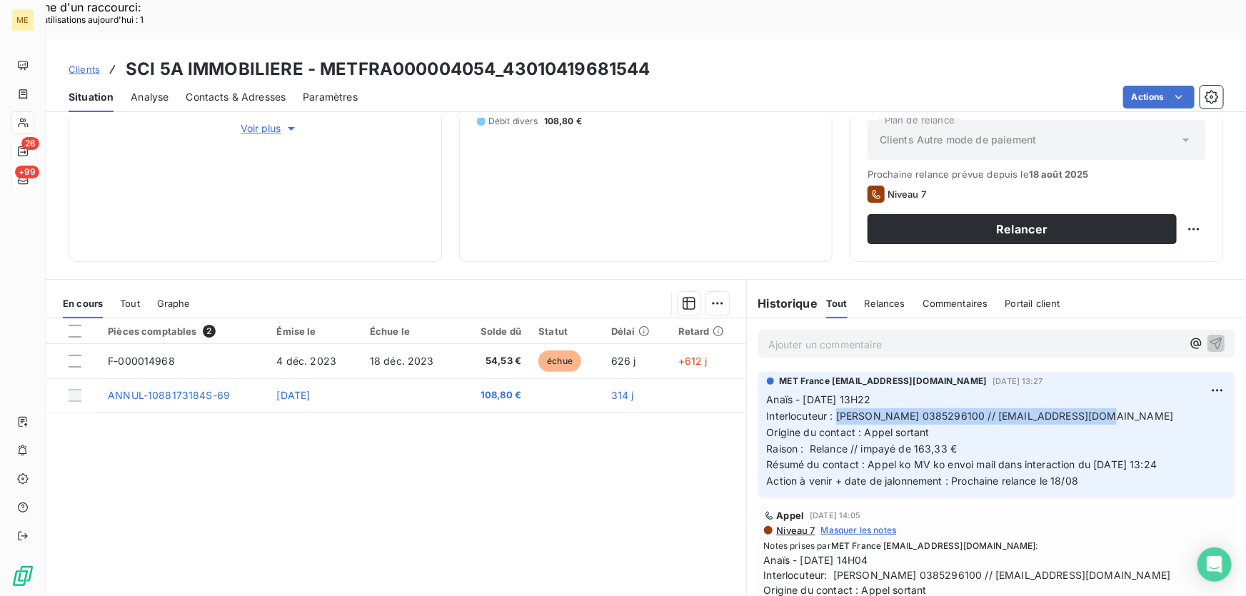
drag, startPoint x: 832, startPoint y: 377, endPoint x: 1096, endPoint y: 374, distance: 263.6
click at [1096, 392] on p "Anaïs - [DATE] 13H22 Interlocuteur : [PERSON_NAME] 0385296100 // [EMAIL_ADDRESS…" at bounding box center [996, 441] width 459 height 98
drag, startPoint x: 856, startPoint y: 409, endPoint x: 991, endPoint y: 409, distance: 134.3
click at [991, 409] on p "Anaïs - [DATE] 13H22 Interlocuteur : [PERSON_NAME] 0385296100 // [EMAIL_ADDRESS…" at bounding box center [996, 441] width 459 height 98
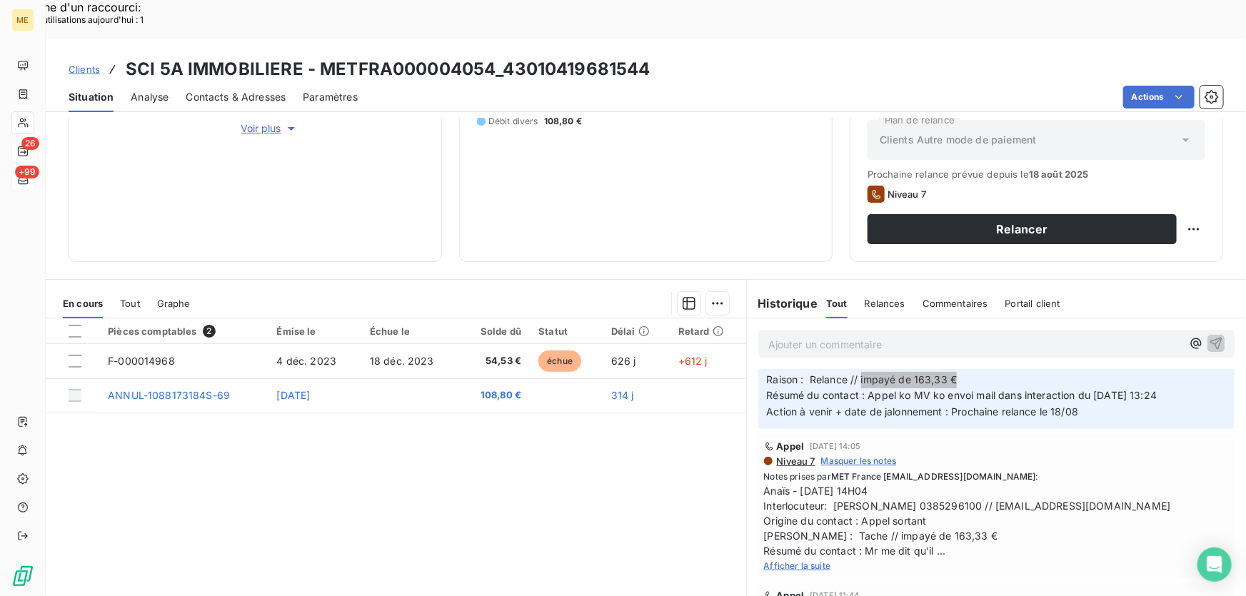
scroll to position [0, 0]
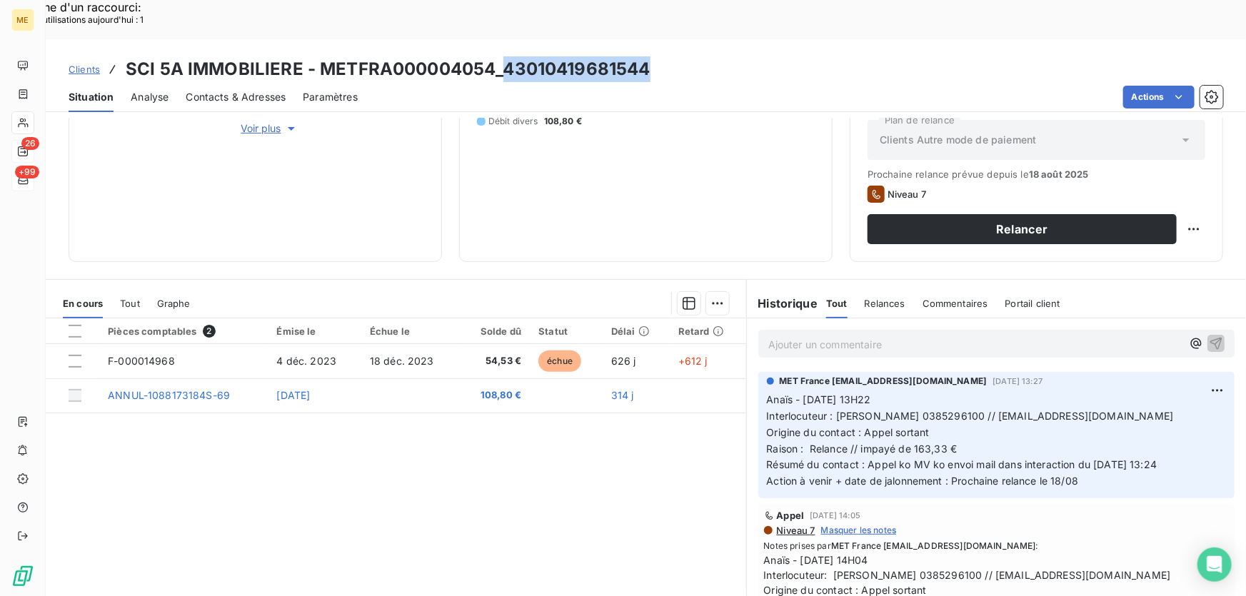
drag, startPoint x: 683, startPoint y: 36, endPoint x: 503, endPoint y: 39, distance: 180.0
click at [503, 56] on div "Clients SCI 5A IMMOBILIERE - METFRA000004054_43010419681544" at bounding box center [646, 69] width 1201 height 26
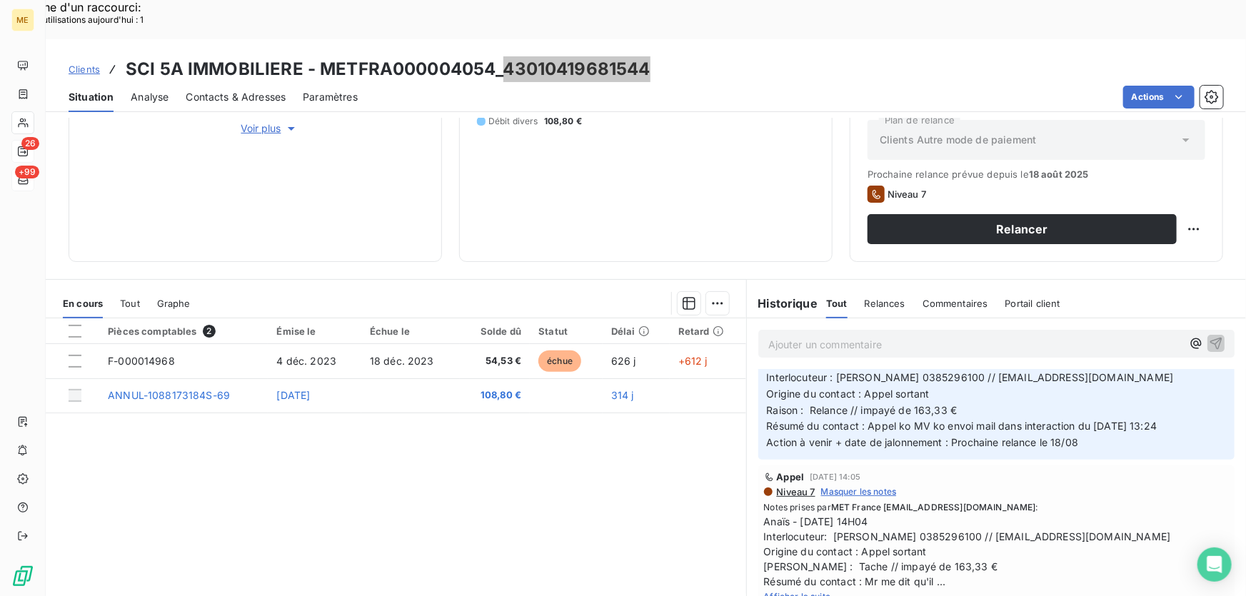
scroll to position [64, 0]
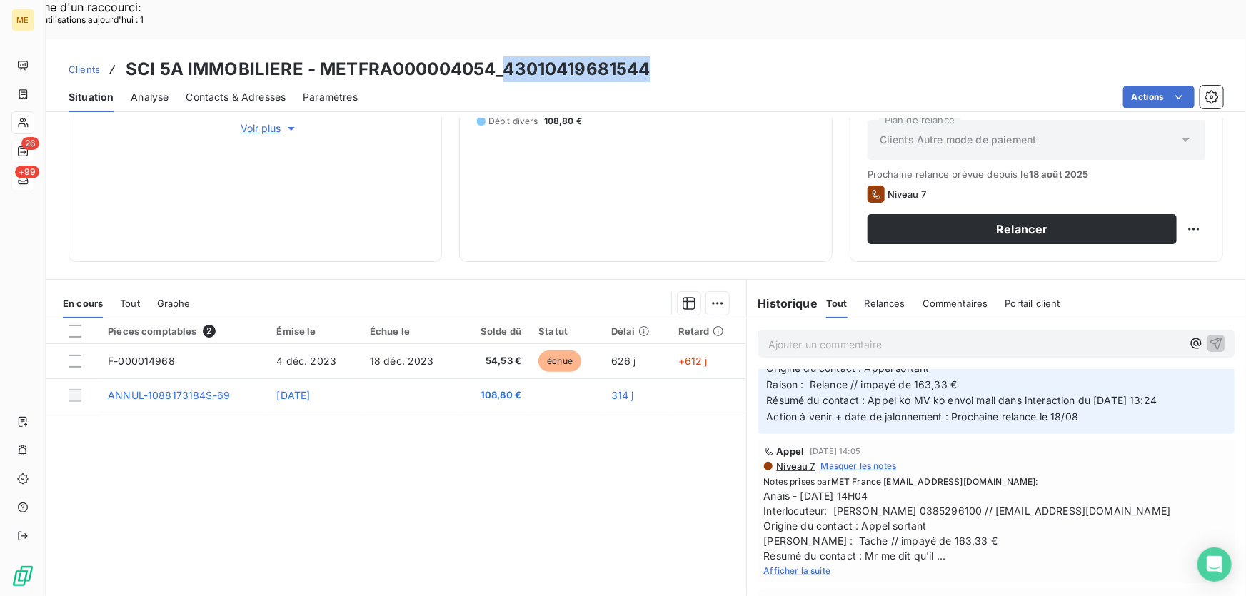
click at [791, 564] on div "Afficher la suite" at bounding box center [996, 571] width 465 height 14
click at [811, 566] on span "Afficher la suite" at bounding box center [797, 571] width 67 height 11
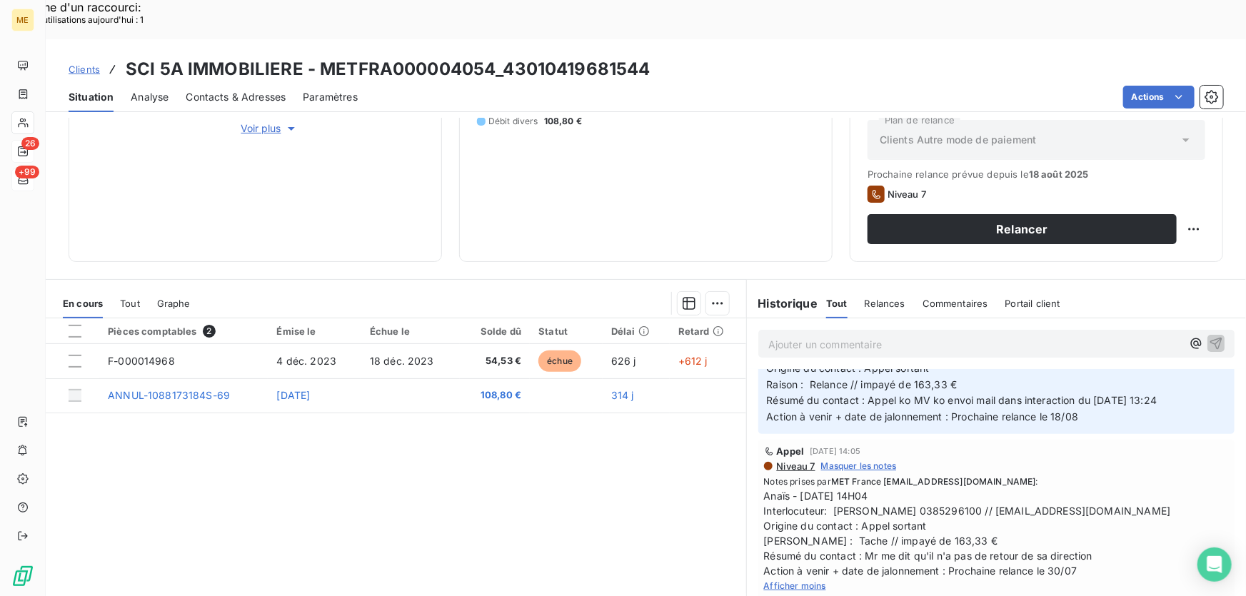
scroll to position [0, 0]
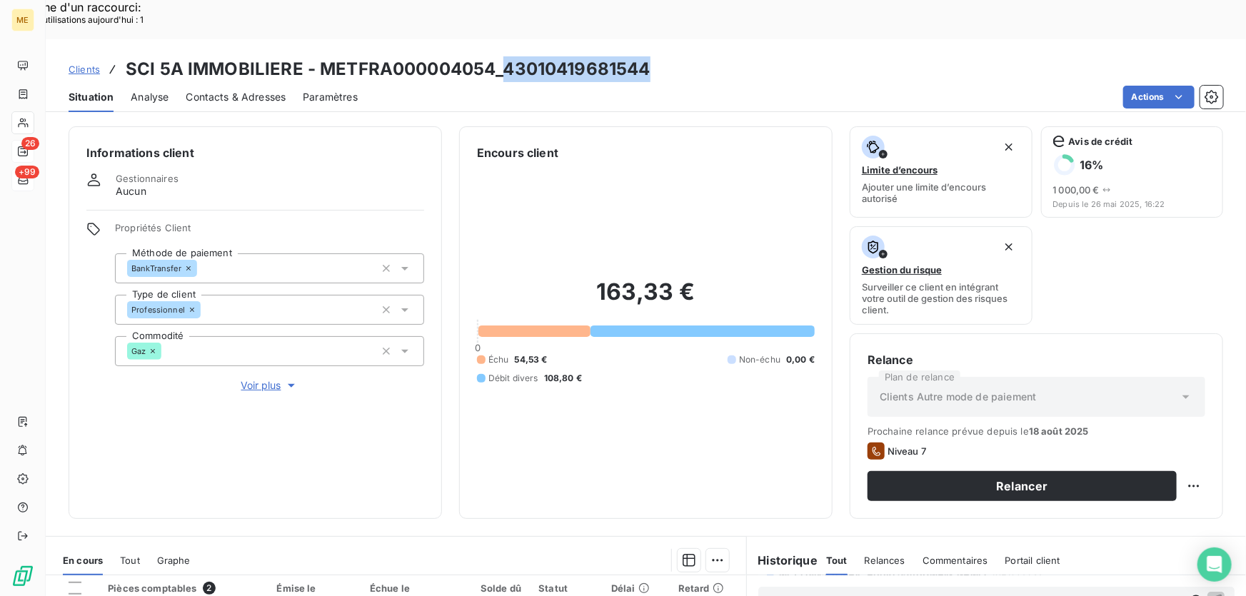
drag, startPoint x: 659, startPoint y: 28, endPoint x: 498, endPoint y: 39, distance: 161.1
click at [498, 56] on div "Clients SCI 5A IMMOBILIERE - METFRA000004054_43010419681544" at bounding box center [646, 69] width 1201 height 26
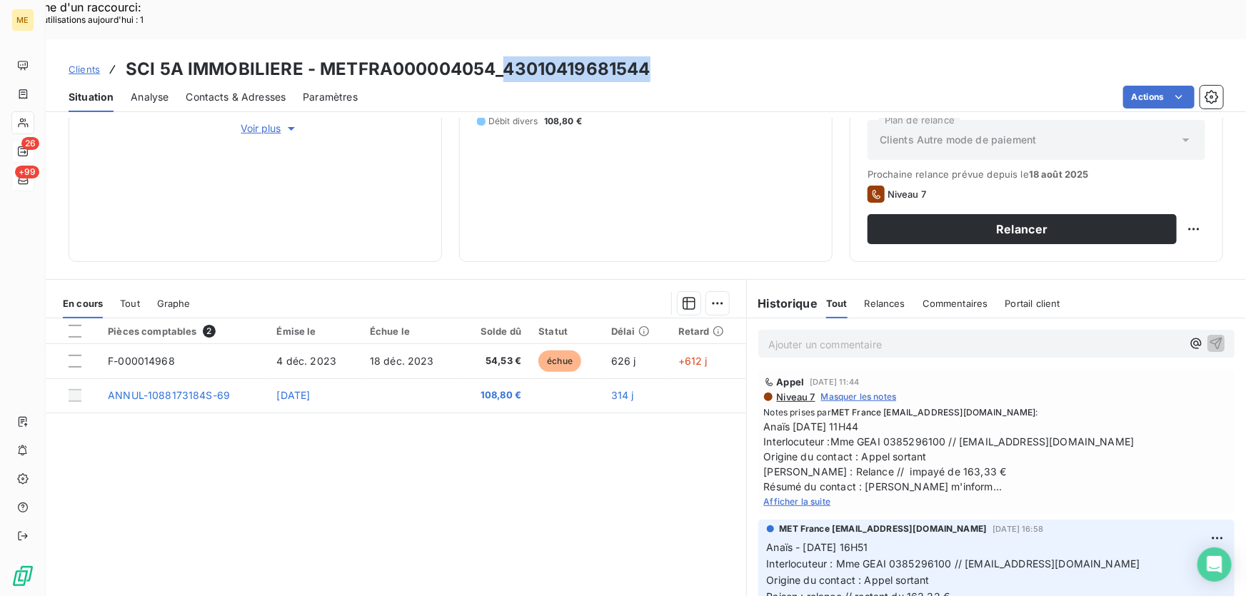
scroll to position [324, 0]
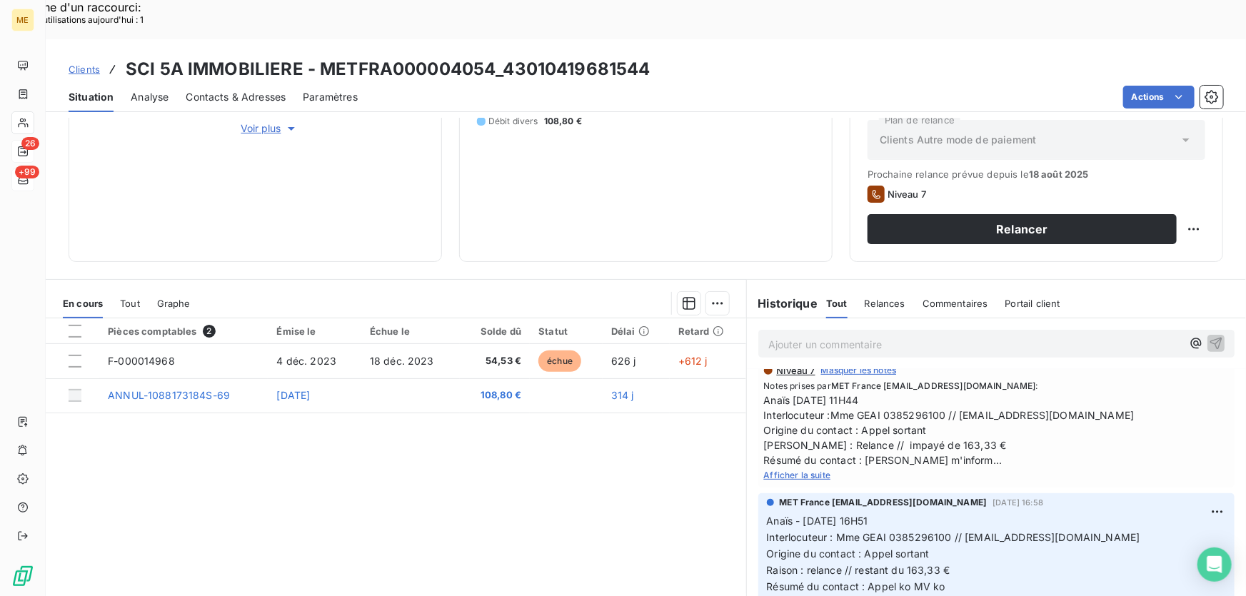
click at [819, 470] on span "Afficher la suite" at bounding box center [797, 475] width 67 height 11
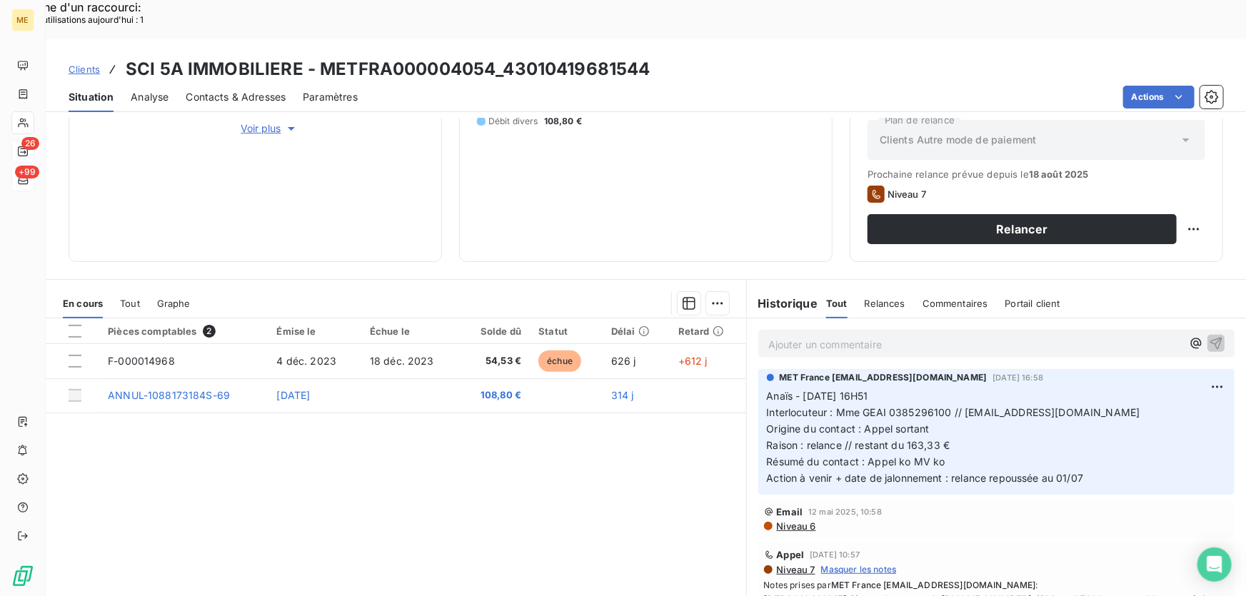
scroll to position [649, 0]
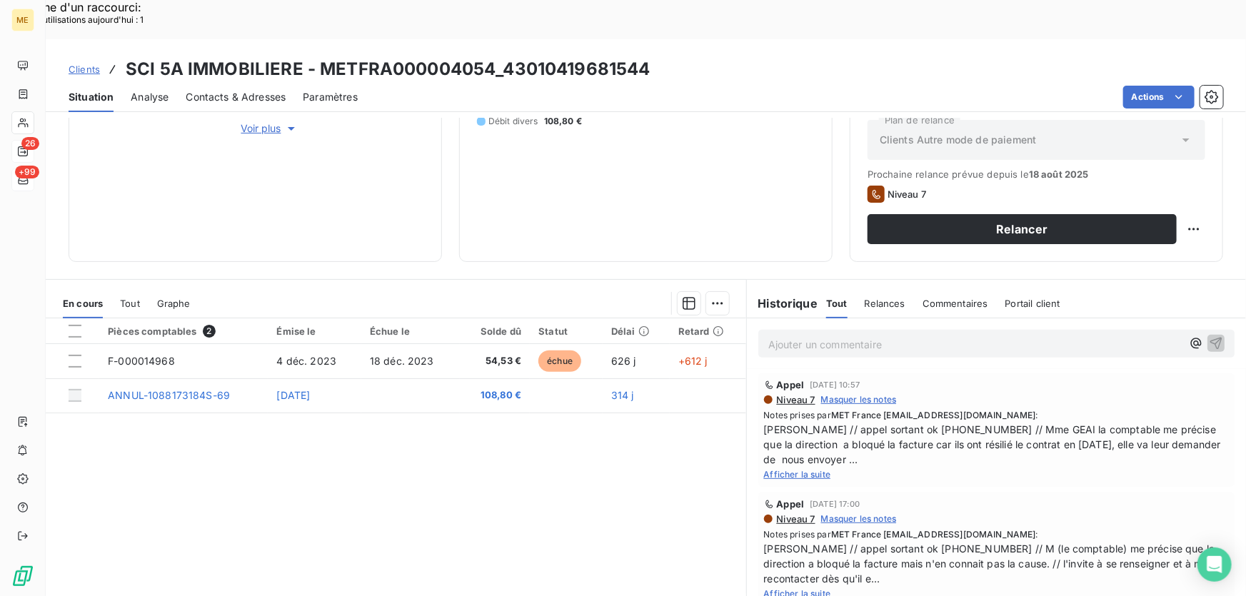
click at [805, 469] on span "Afficher la suite" at bounding box center [797, 474] width 67 height 11
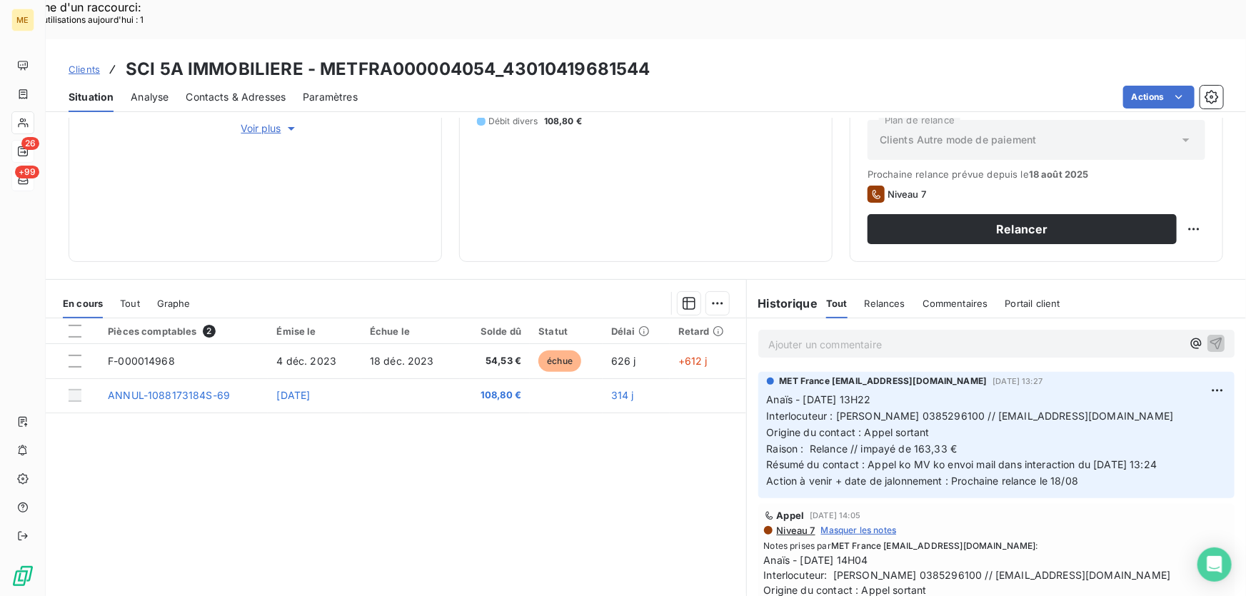
scroll to position [0, 0]
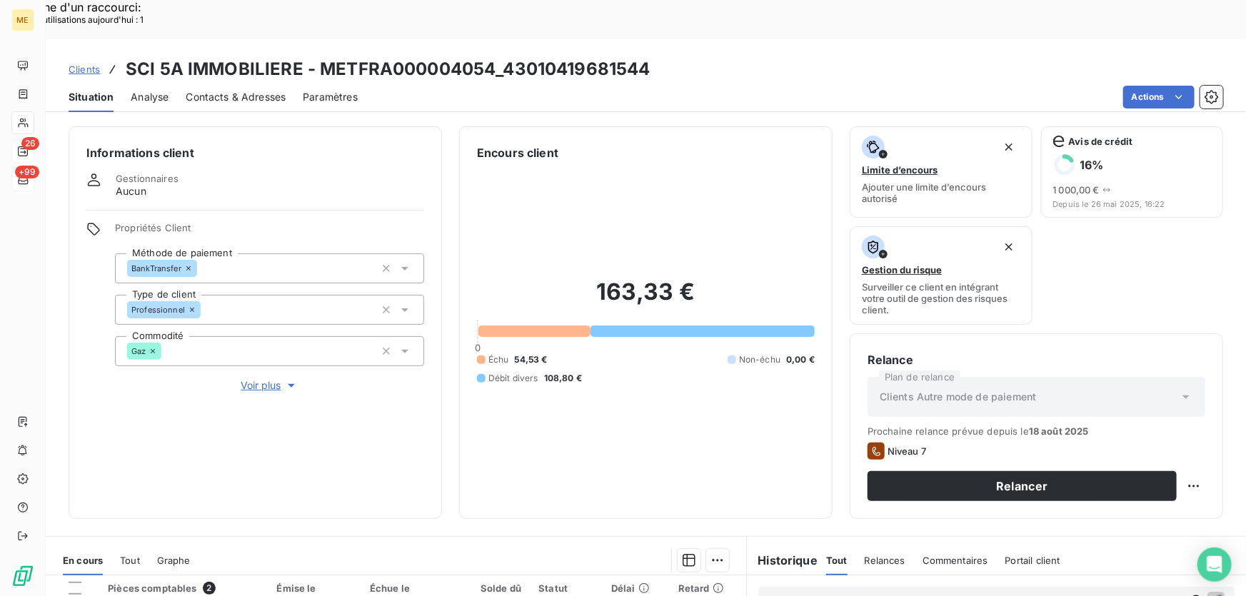
click at [807, 593] on p "Ajouter un commentaire ﻿" at bounding box center [976, 602] width 414 height 18
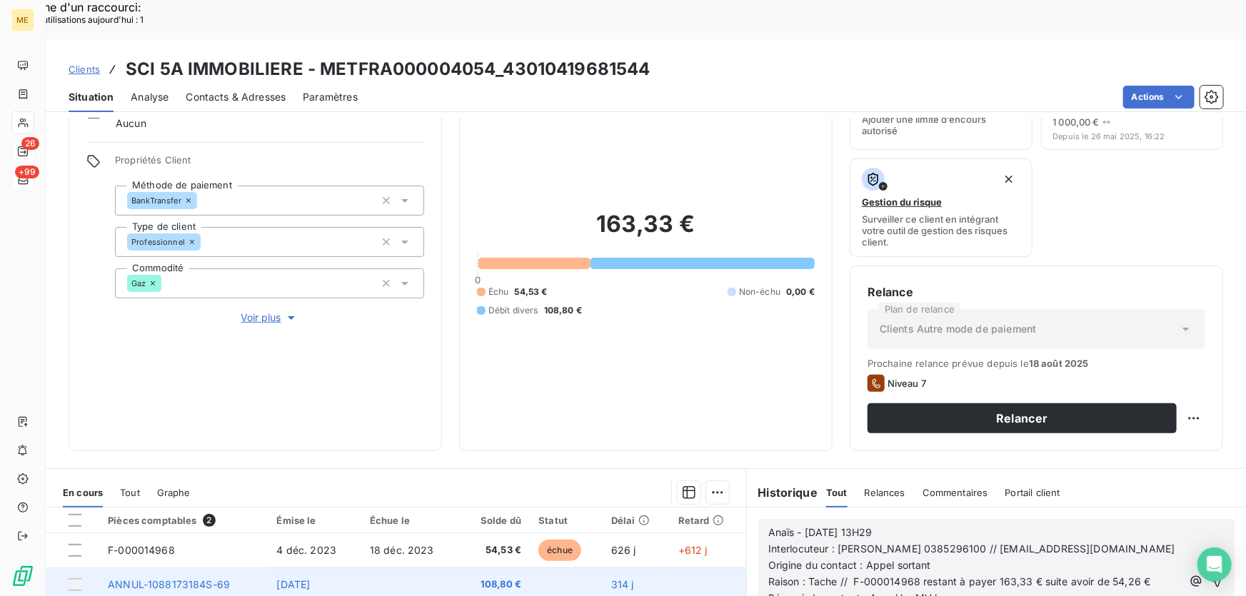
scroll to position [194, 0]
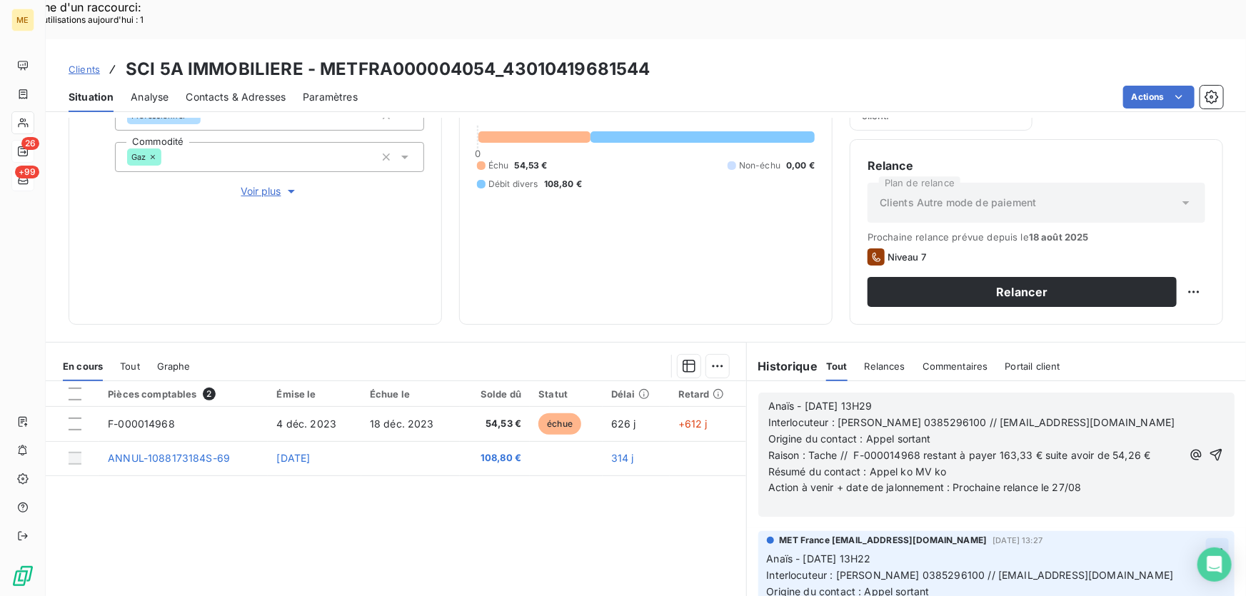
click at [1209, 448] on icon "button" at bounding box center [1216, 455] width 14 height 14
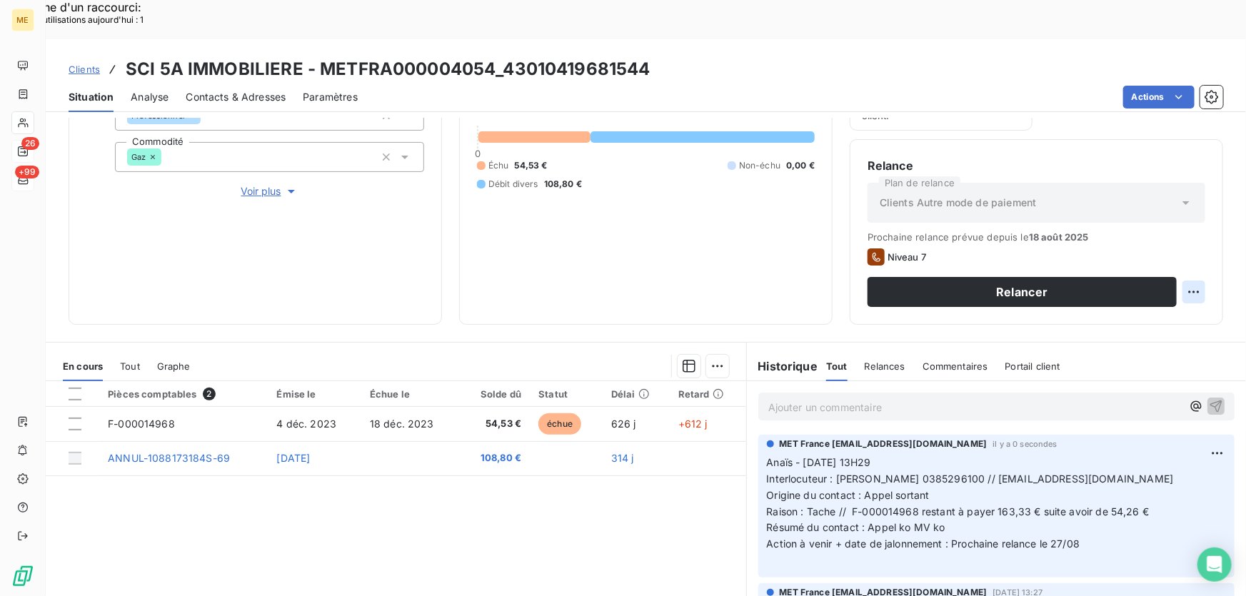
click at [1159, 285] on div "Replanifier cette action" at bounding box center [1126, 283] width 128 height 23
select select "7"
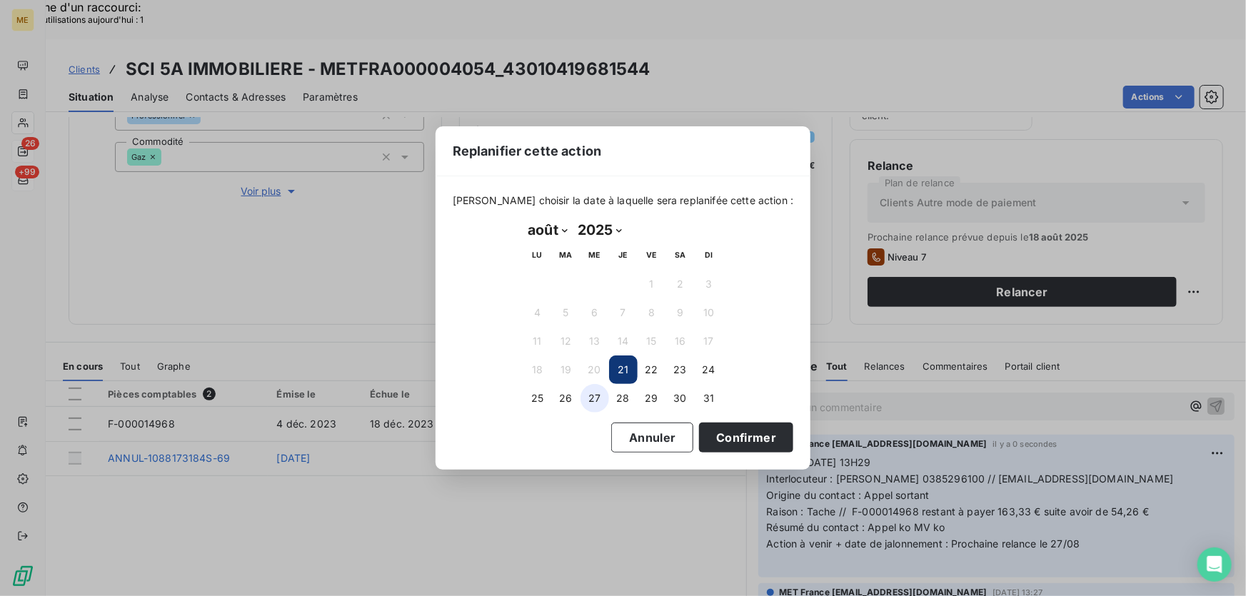
click at [589, 399] on button "27" at bounding box center [595, 398] width 29 height 29
click at [736, 442] on button "Confirmer" at bounding box center [746, 438] width 94 height 30
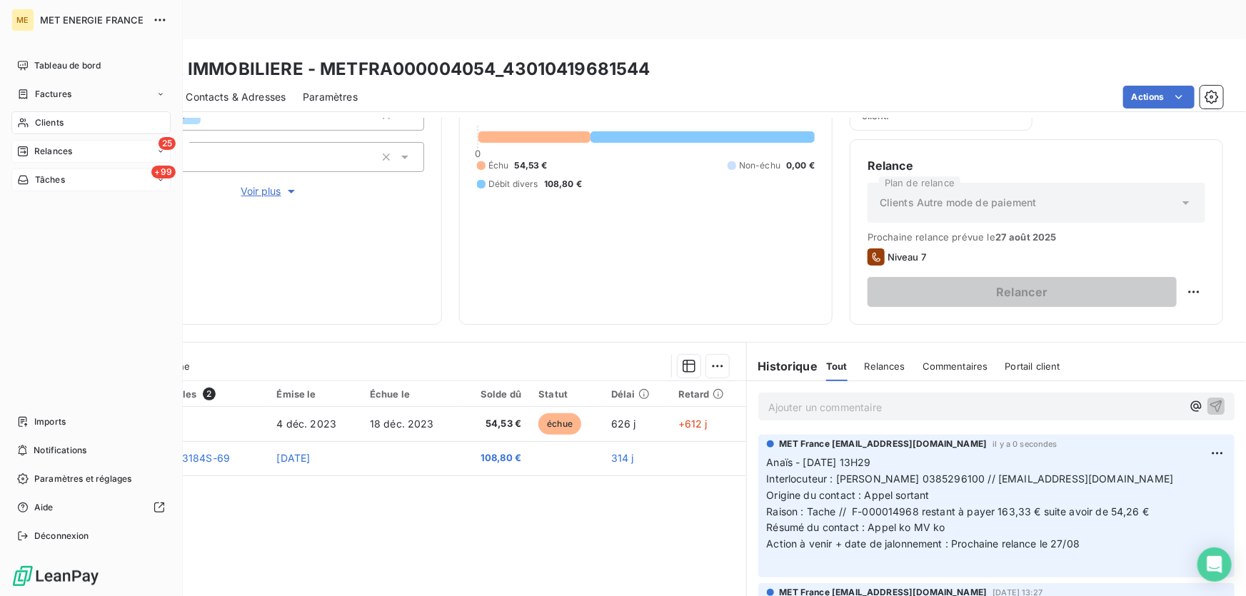
click at [94, 148] on div "25 Relances" at bounding box center [90, 151] width 159 height 23
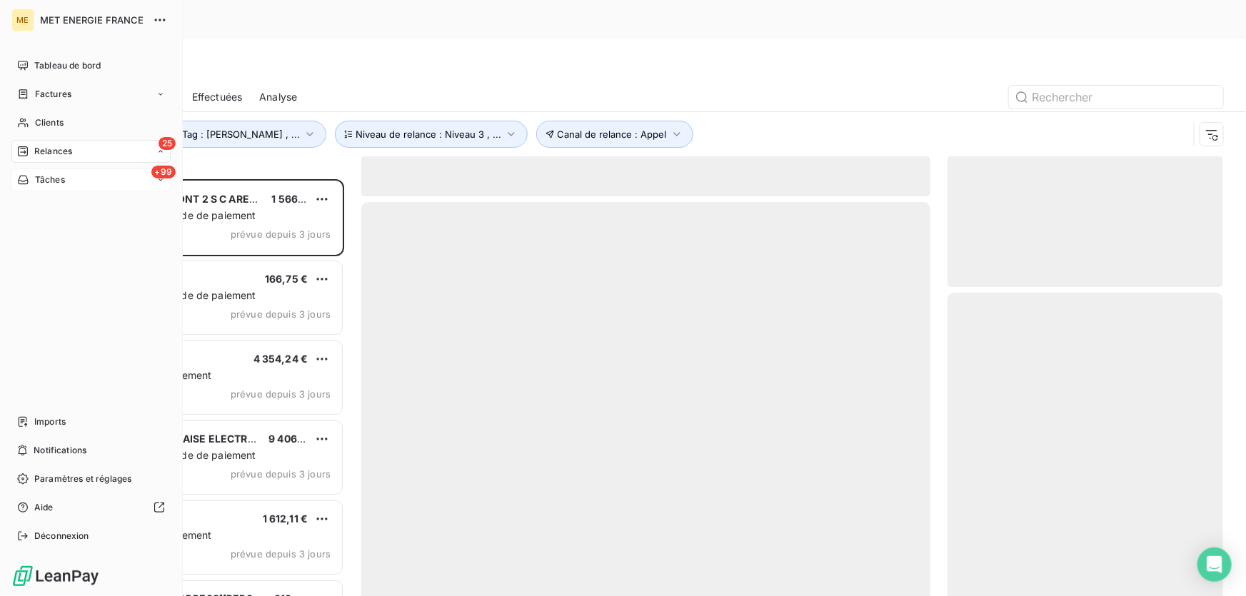
scroll to position [447, 266]
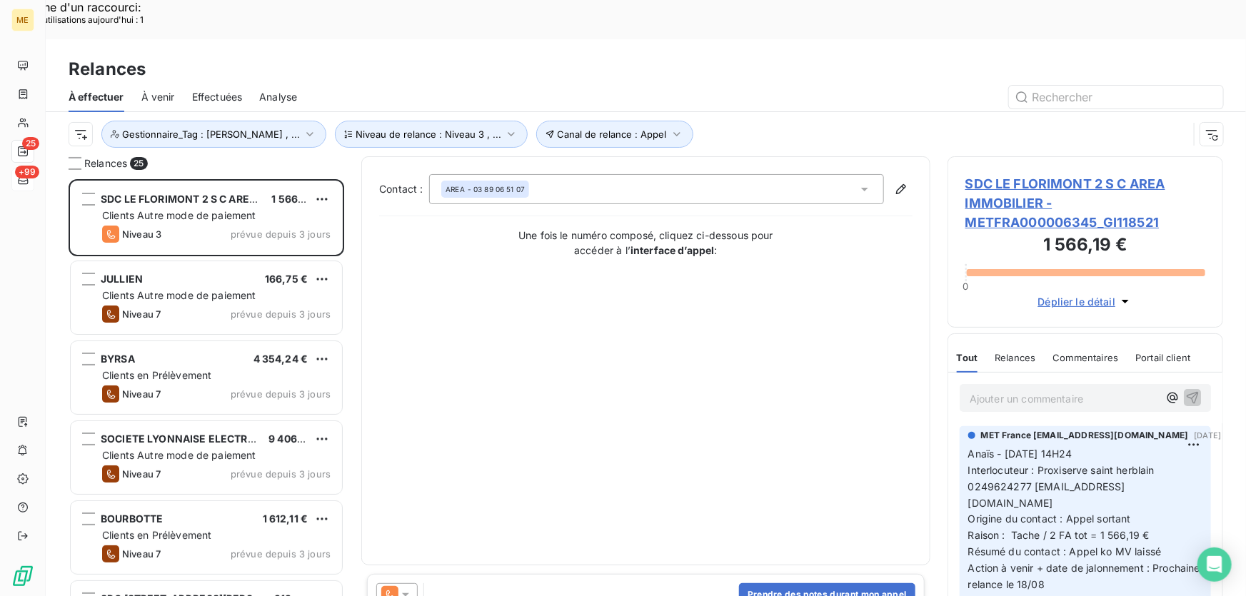
click at [999, 174] on span "SDC LE FLORIMONT 2 S C AREA IMMOBILIER - METFRA000006345_GI118521" at bounding box center [1086, 203] width 240 height 58
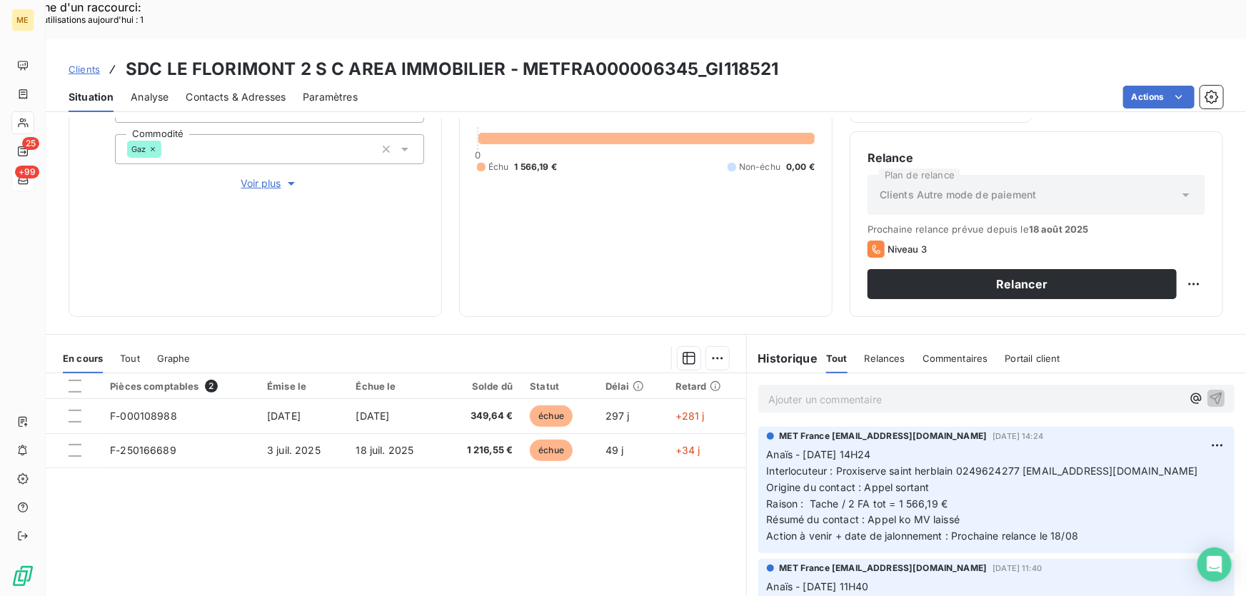
scroll to position [257, 0]
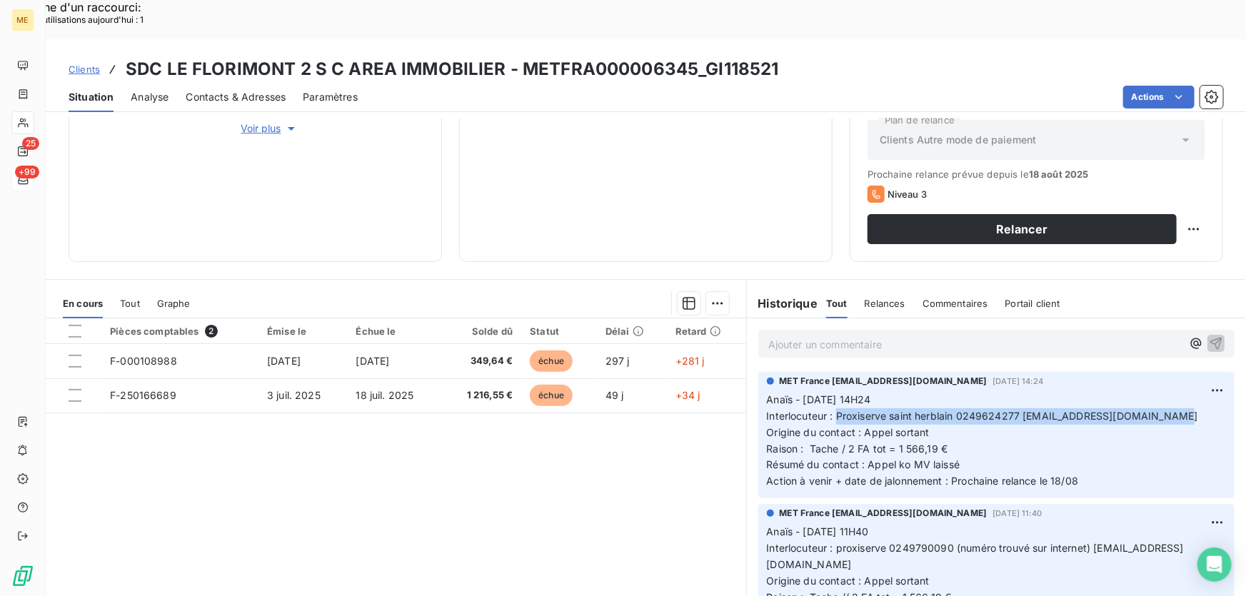
drag, startPoint x: 831, startPoint y: 376, endPoint x: 1176, endPoint y: 376, distance: 345.7
click at [1176, 392] on p "Anaïs - [DATE] 14H24 Interlocuteur : Proxiserve saint herblain 0249624277 [EMAI…" at bounding box center [996, 441] width 459 height 98
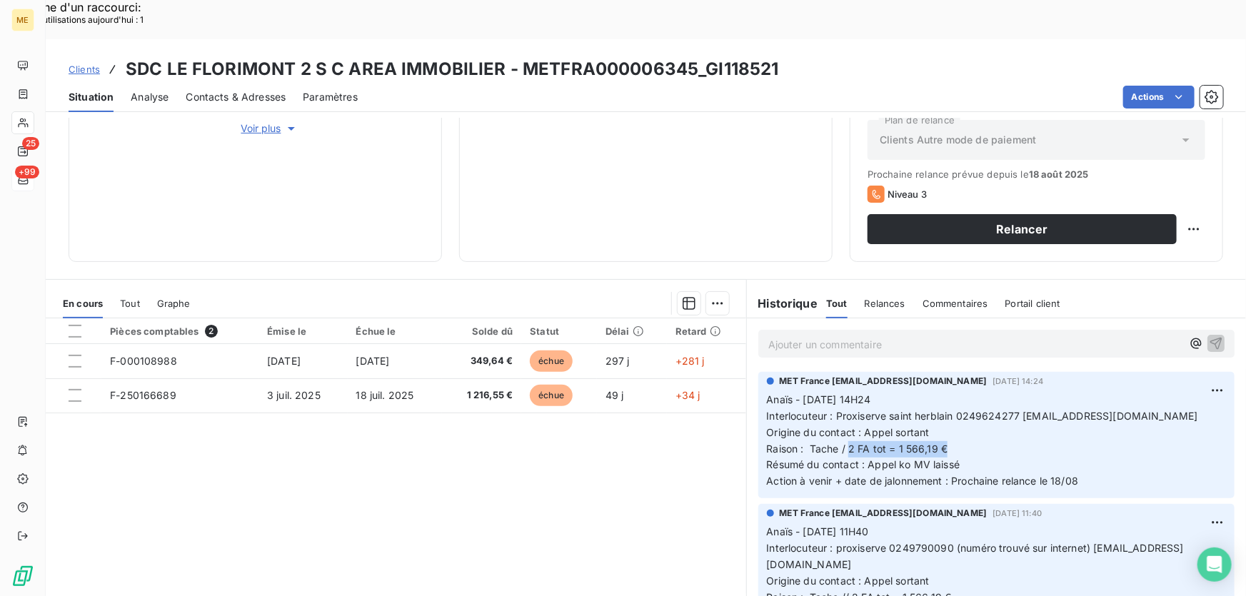
drag, startPoint x: 843, startPoint y: 409, endPoint x: 985, endPoint y: 405, distance: 142.2
click at [985, 405] on p "Anaïs - [DATE] 14H24 Interlocuteur : Proxiserve saint herblain 0249624277 [EMAI…" at bounding box center [996, 441] width 459 height 98
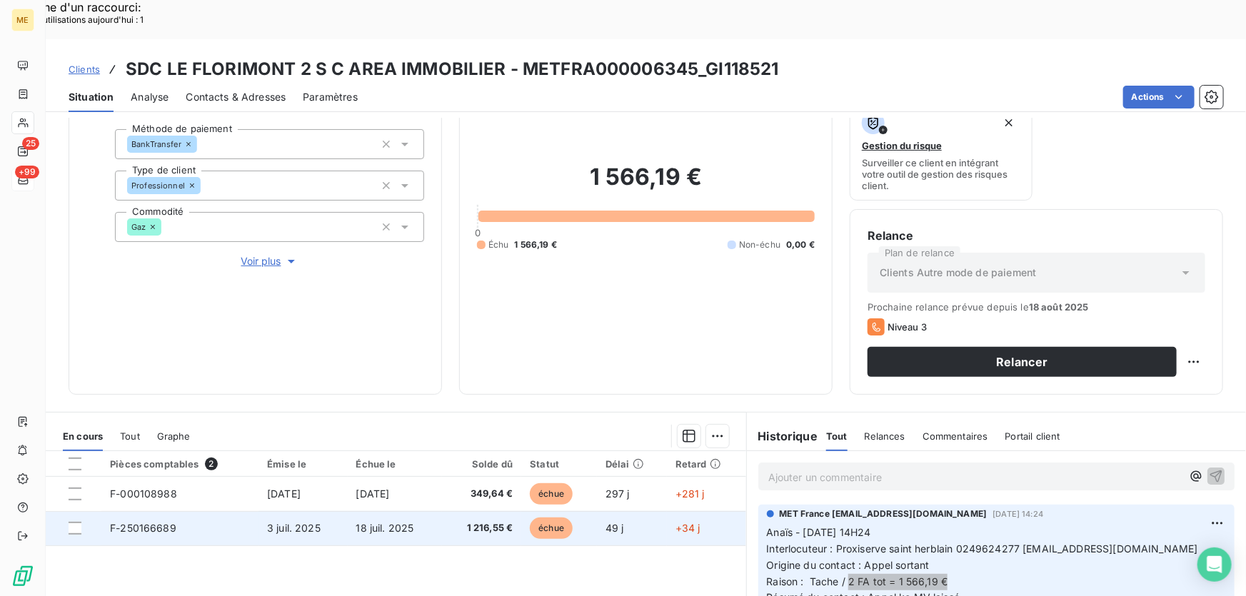
scroll to position [0, 0]
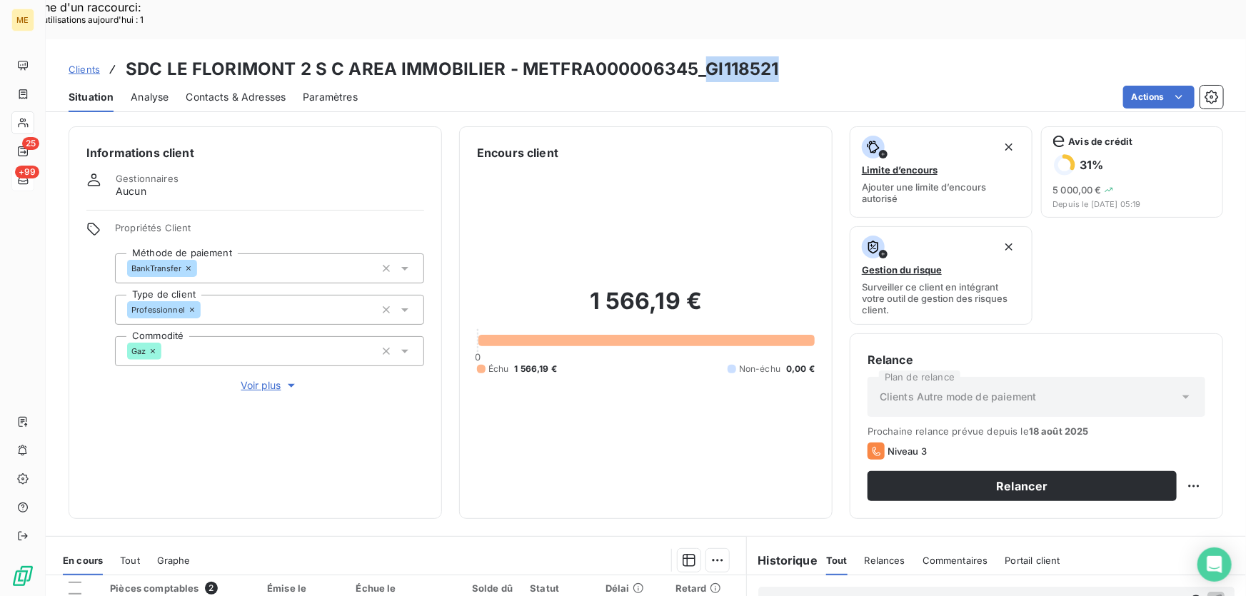
drag, startPoint x: 785, startPoint y: 24, endPoint x: 703, endPoint y: 29, distance: 82.3
click at [703, 56] on div "Clients SDC LE FLORIMONT 2 S C AREA IMMOBILIER - METFRA000006345_GI118521" at bounding box center [646, 69] width 1201 height 26
